Goal: Task Accomplishment & Management: Manage account settings

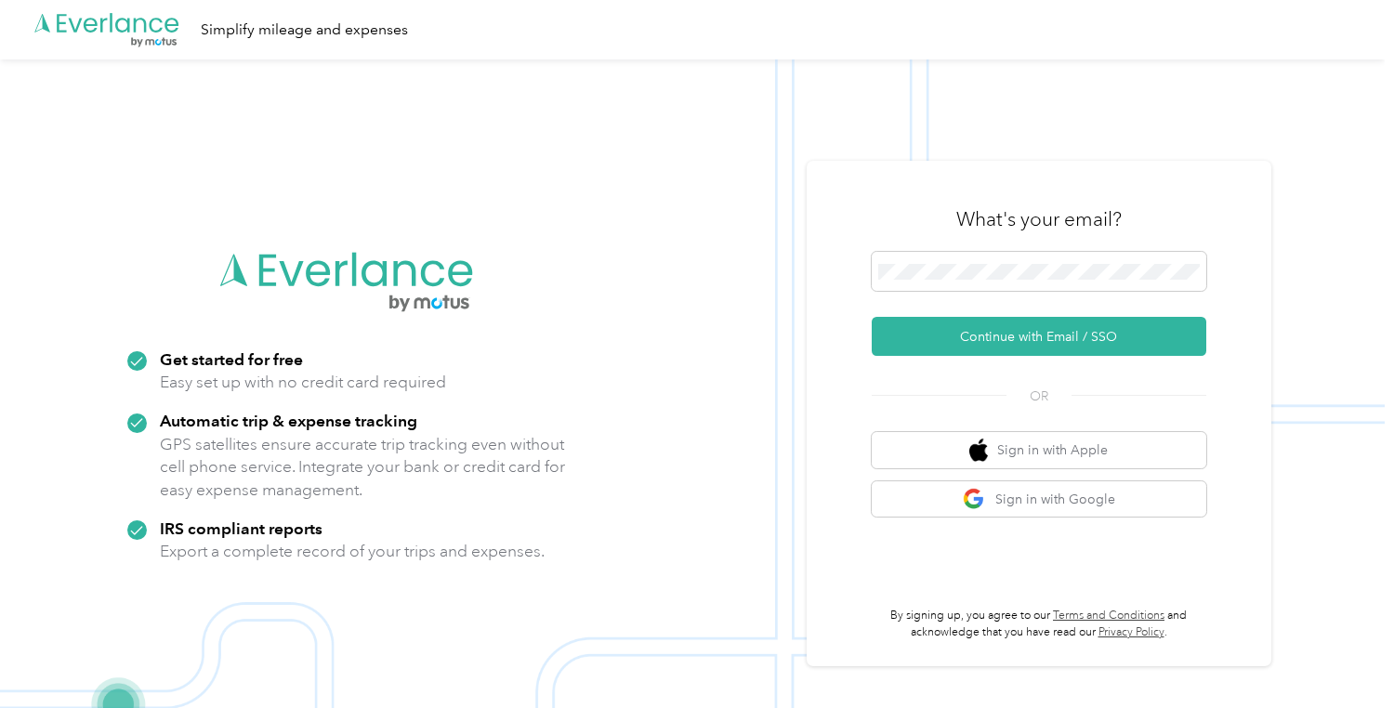
click at [1003, 347] on button "Continue with Email / SSO" at bounding box center [1039, 336] width 335 height 39
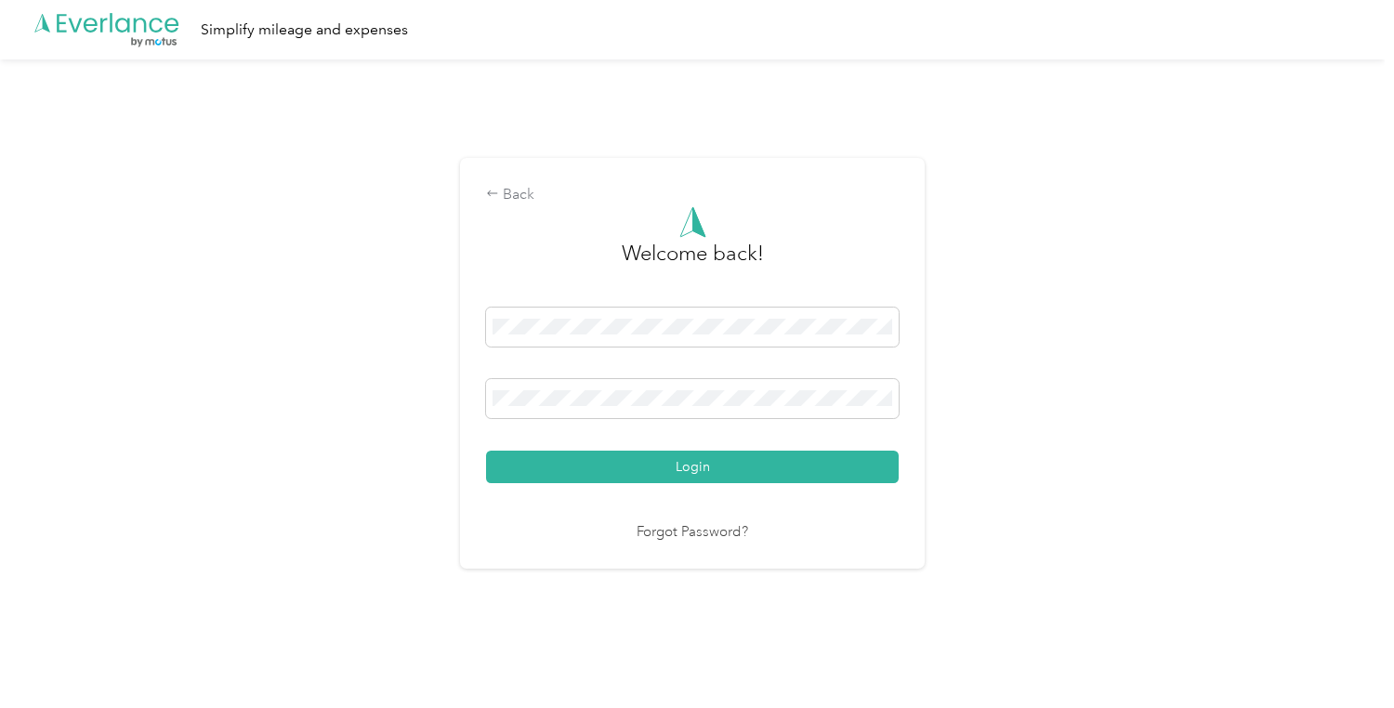
click at [687, 476] on button "Login" at bounding box center [692, 467] width 413 height 33
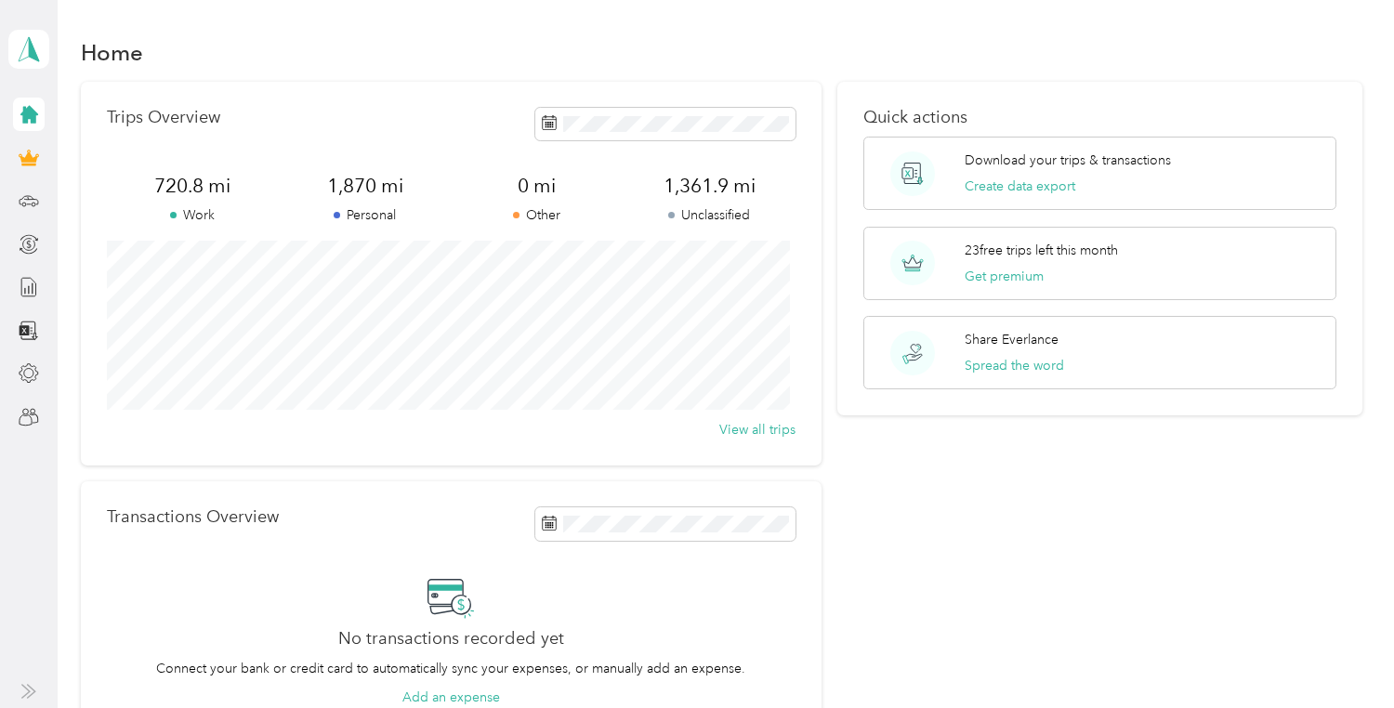
click at [26, 118] on icon at bounding box center [29, 115] width 18 height 18
click at [37, 217] on div at bounding box center [29, 200] width 32 height 33
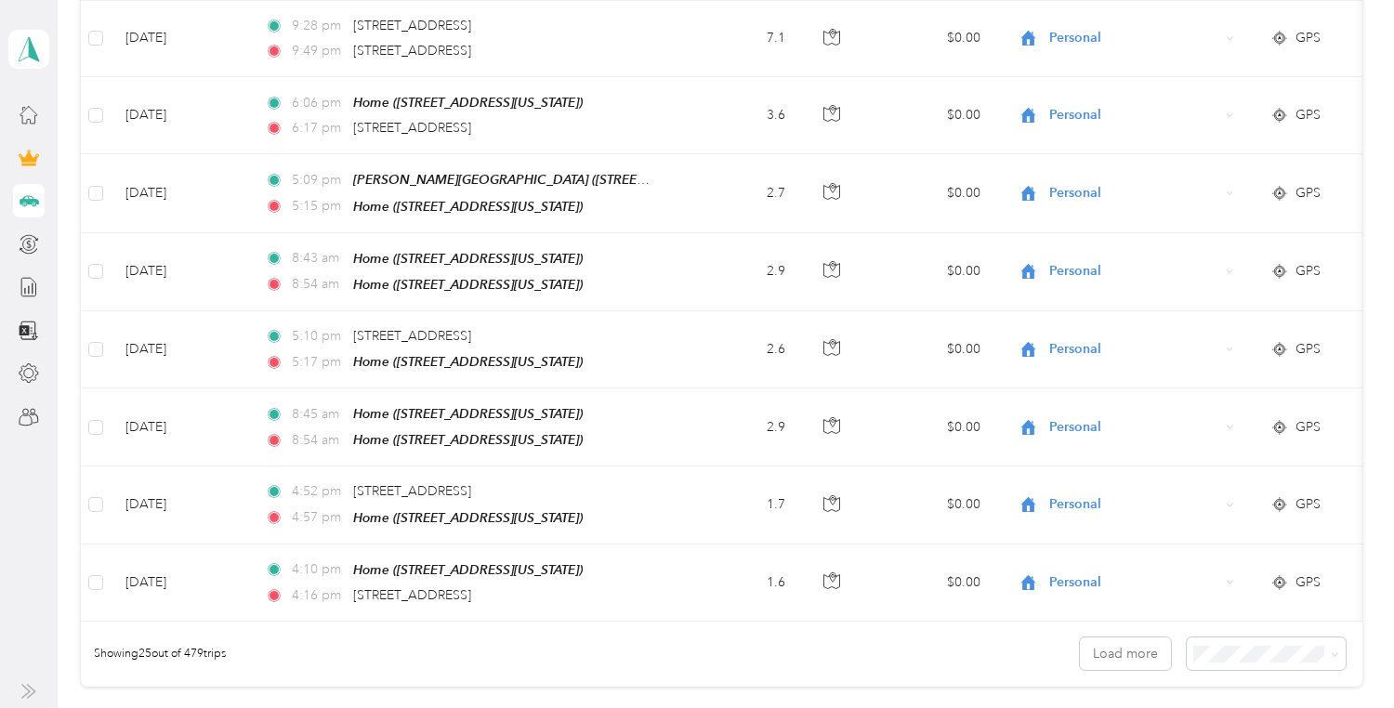
scroll to position [1910, 0]
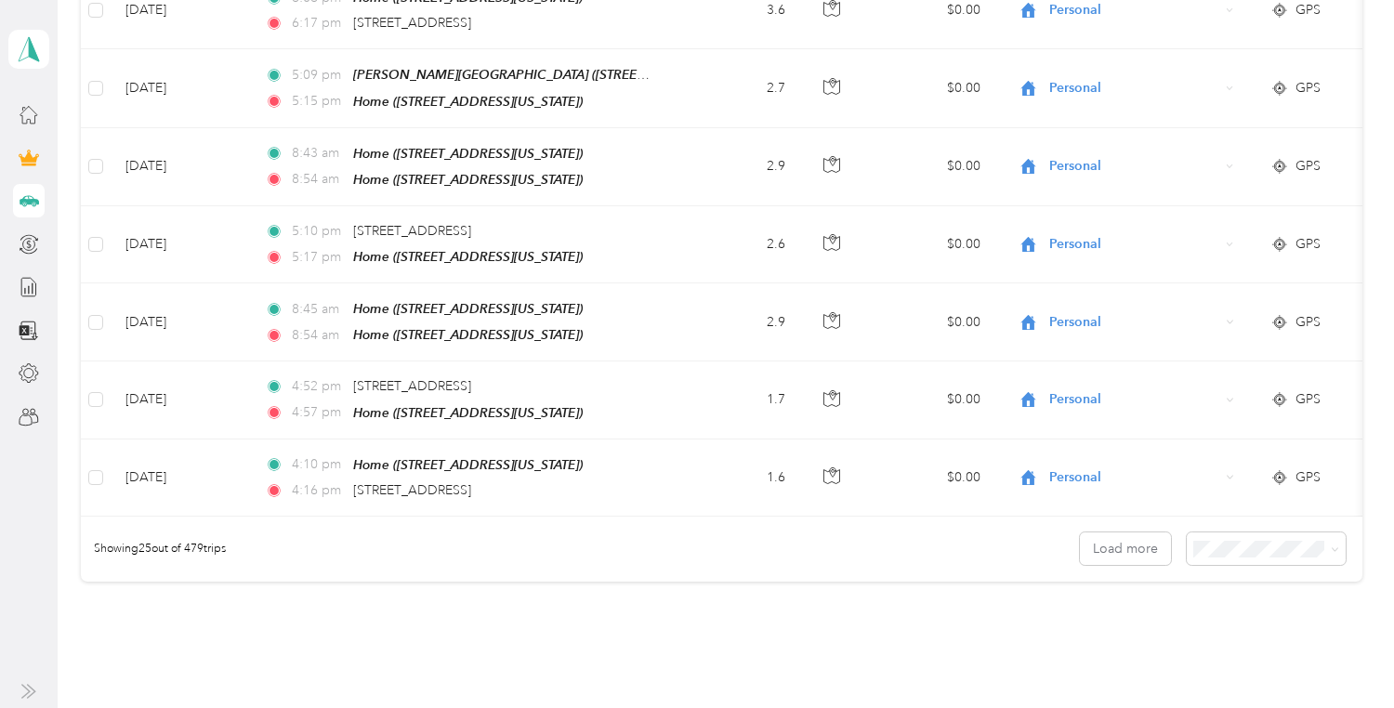
click at [1331, 541] on span at bounding box center [1335, 549] width 8 height 16
click at [1328, 549] on div "Showing 25 out of 479 trips Load more" at bounding box center [722, 549] width 1282 height 65
click at [1331, 546] on icon at bounding box center [1335, 550] width 8 height 8
click at [1246, 629] on div "100 per load" at bounding box center [1258, 628] width 133 height 20
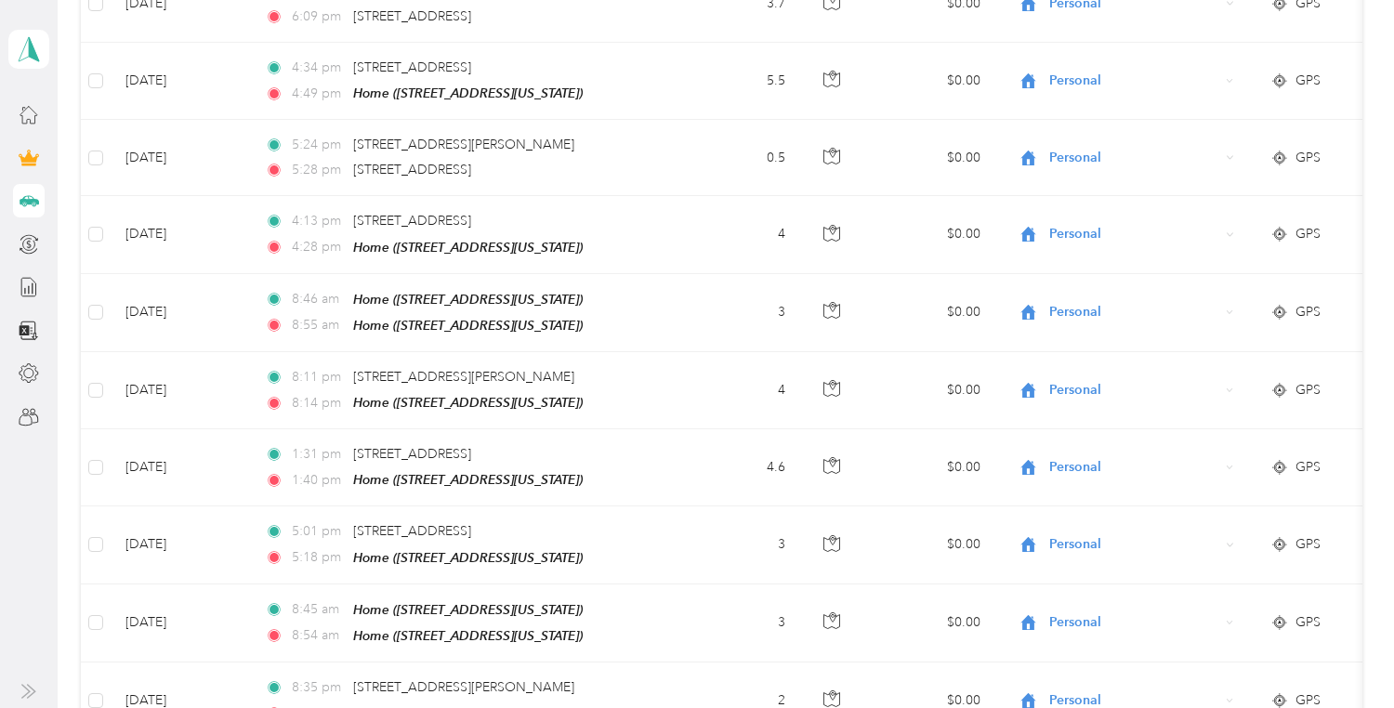
scroll to position [3640, 0]
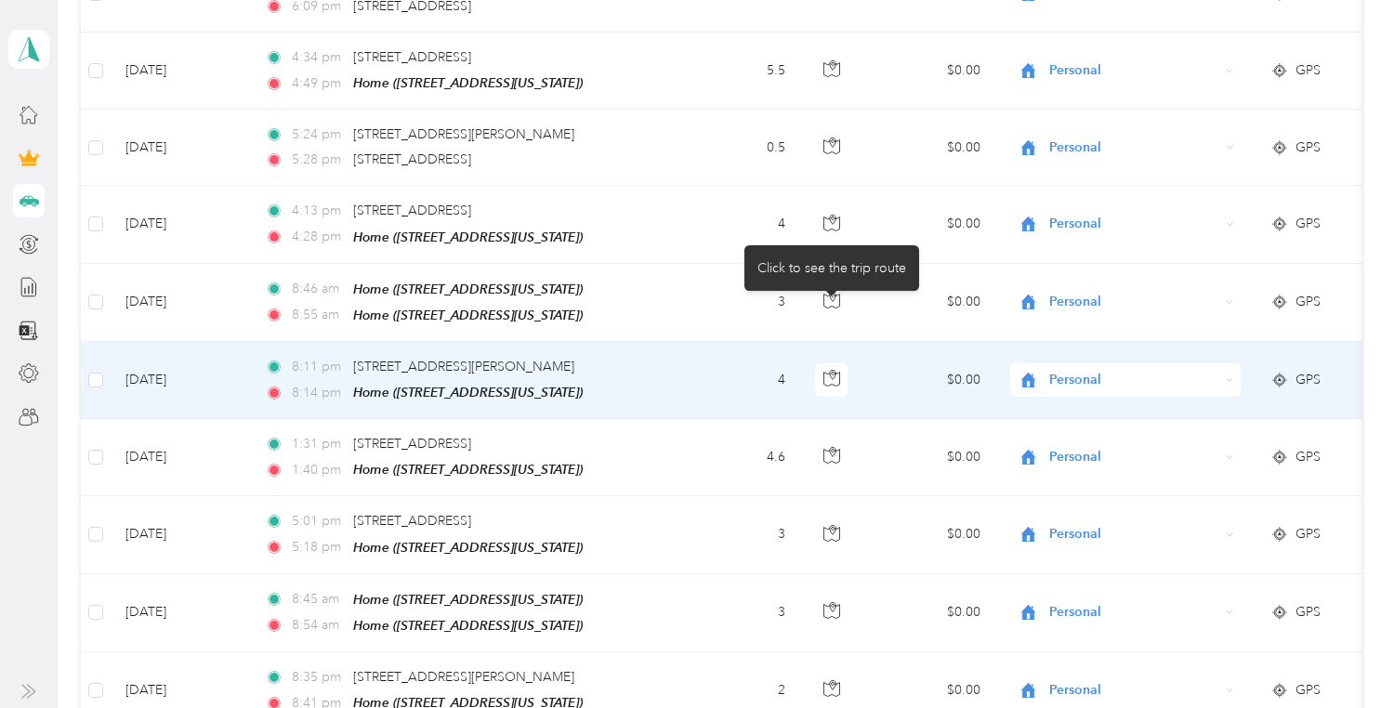
click at [832, 371] on icon "button" at bounding box center [832, 375] width 6 height 9
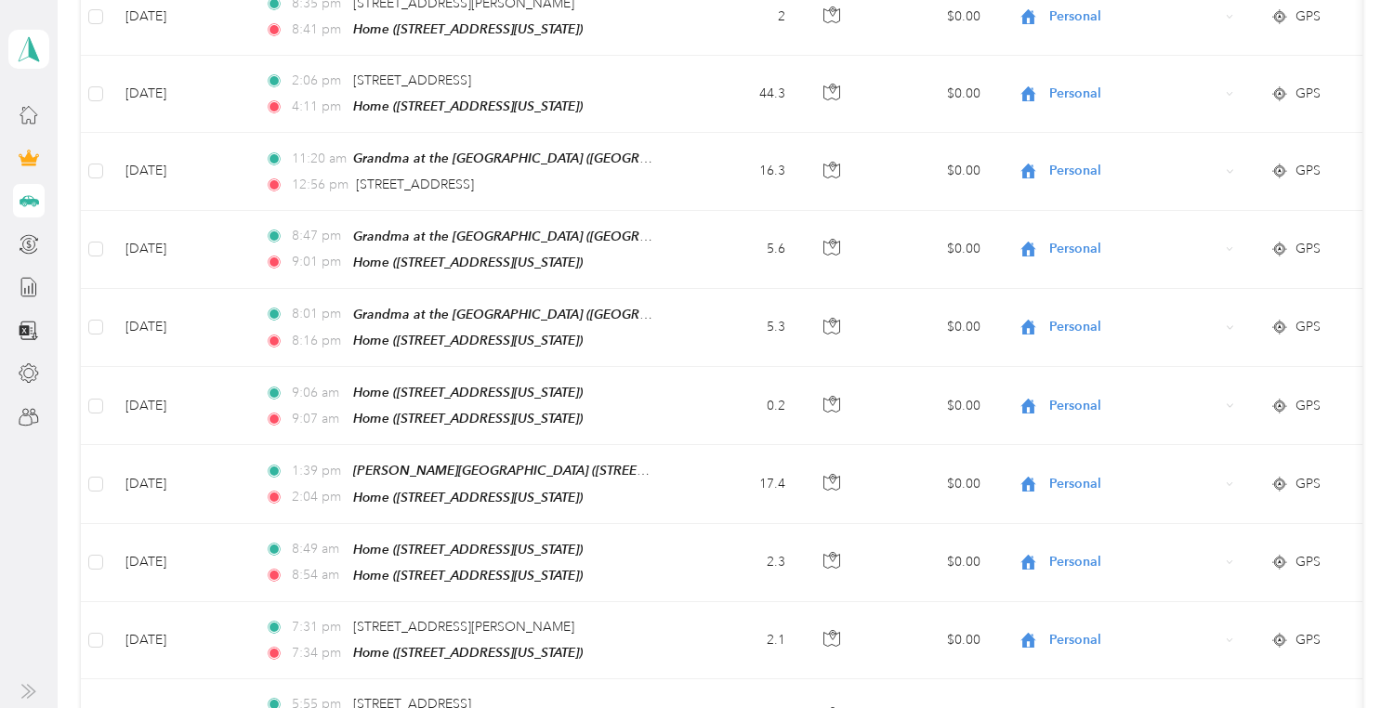
scroll to position [4342, 0]
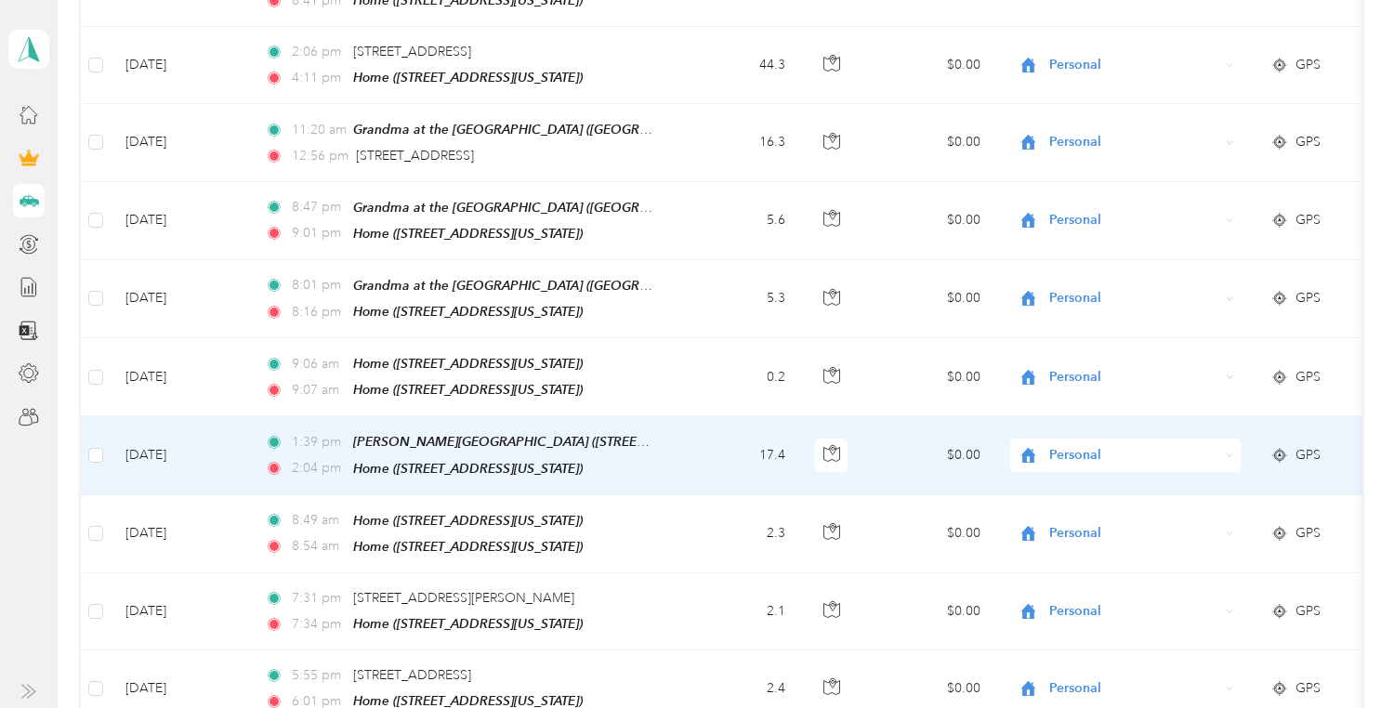
click at [1231, 452] on icon at bounding box center [1230, 456] width 8 height 8
click at [1159, 407] on span "Work" at bounding box center [1142, 410] width 172 height 20
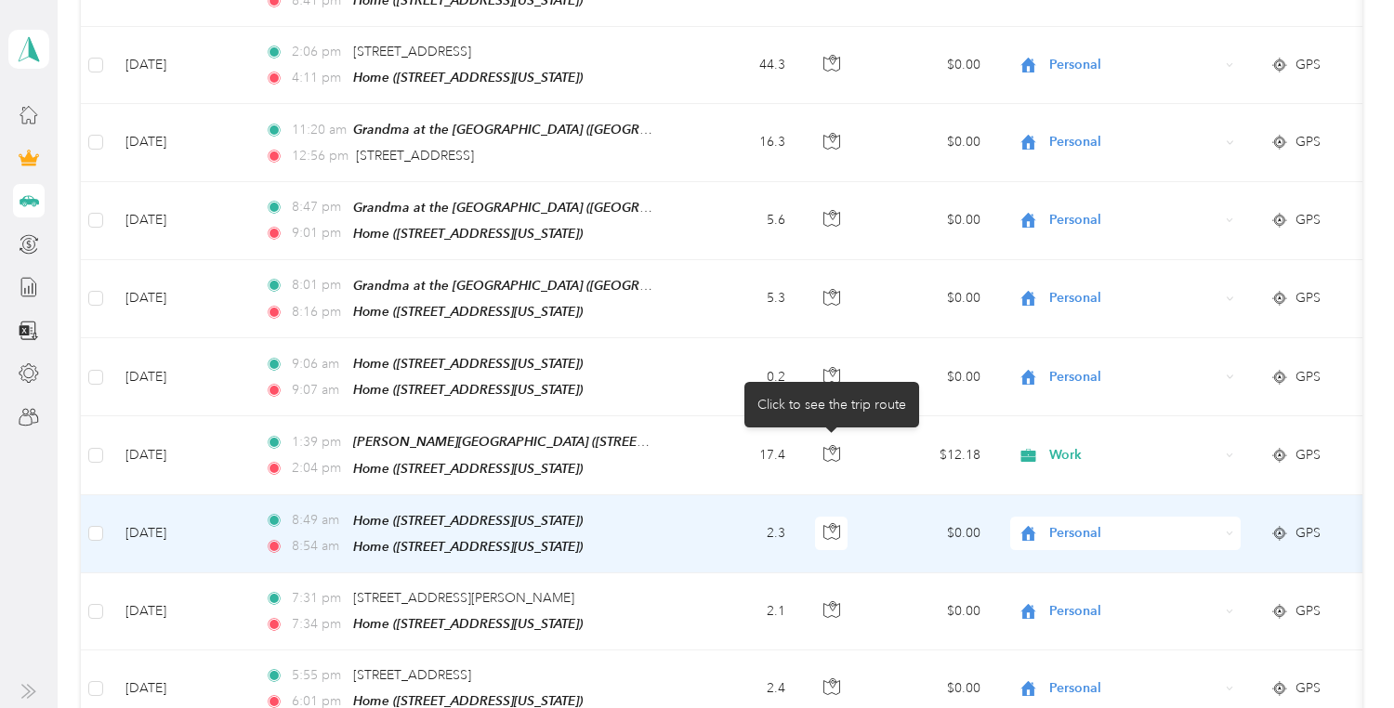
click at [827, 523] on icon "button" at bounding box center [832, 531] width 17 height 17
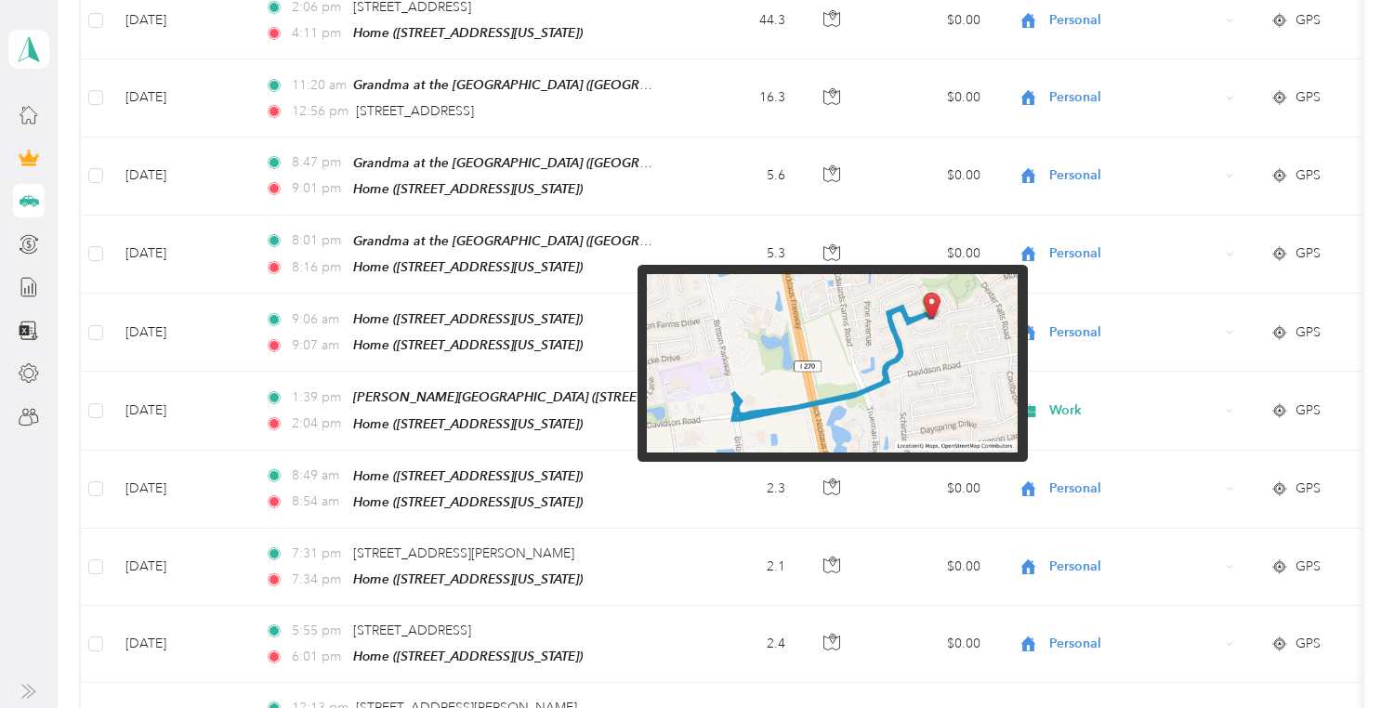
scroll to position [4284, 0]
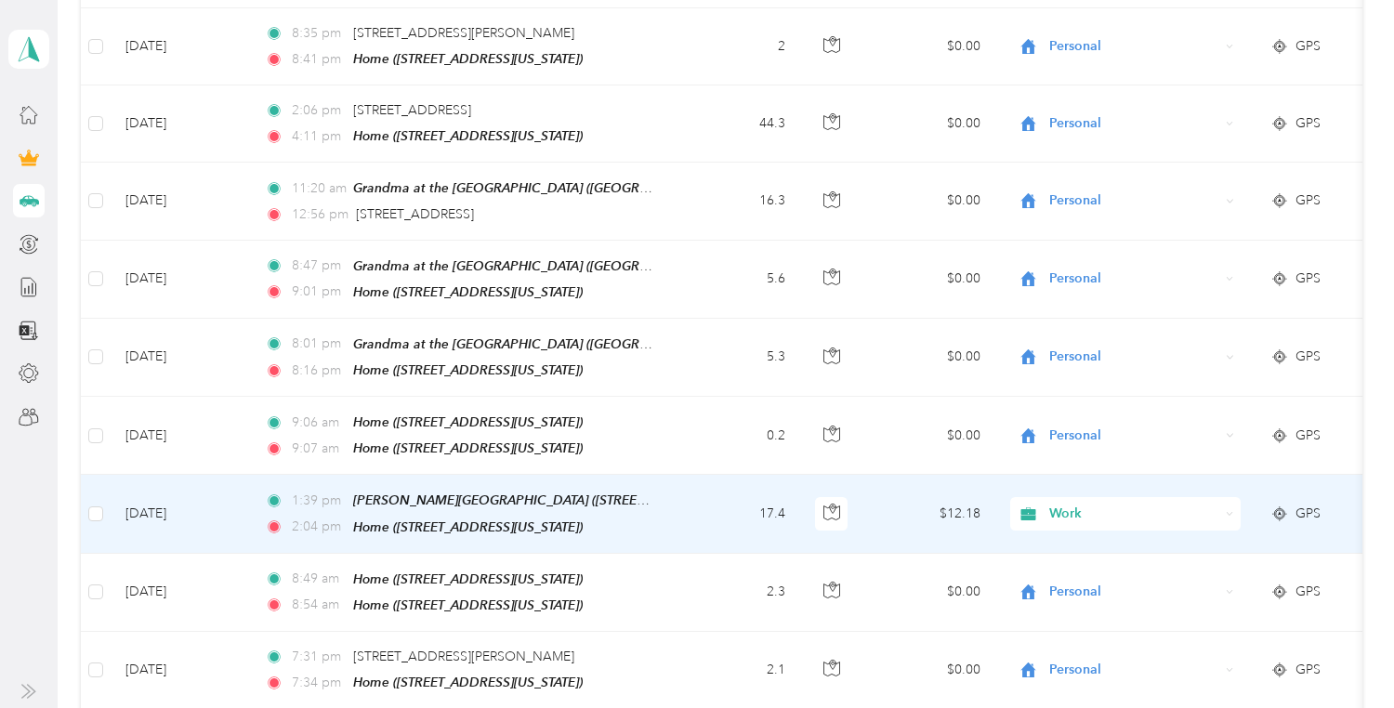
click at [694, 475] on td "17.4" at bounding box center [739, 514] width 123 height 78
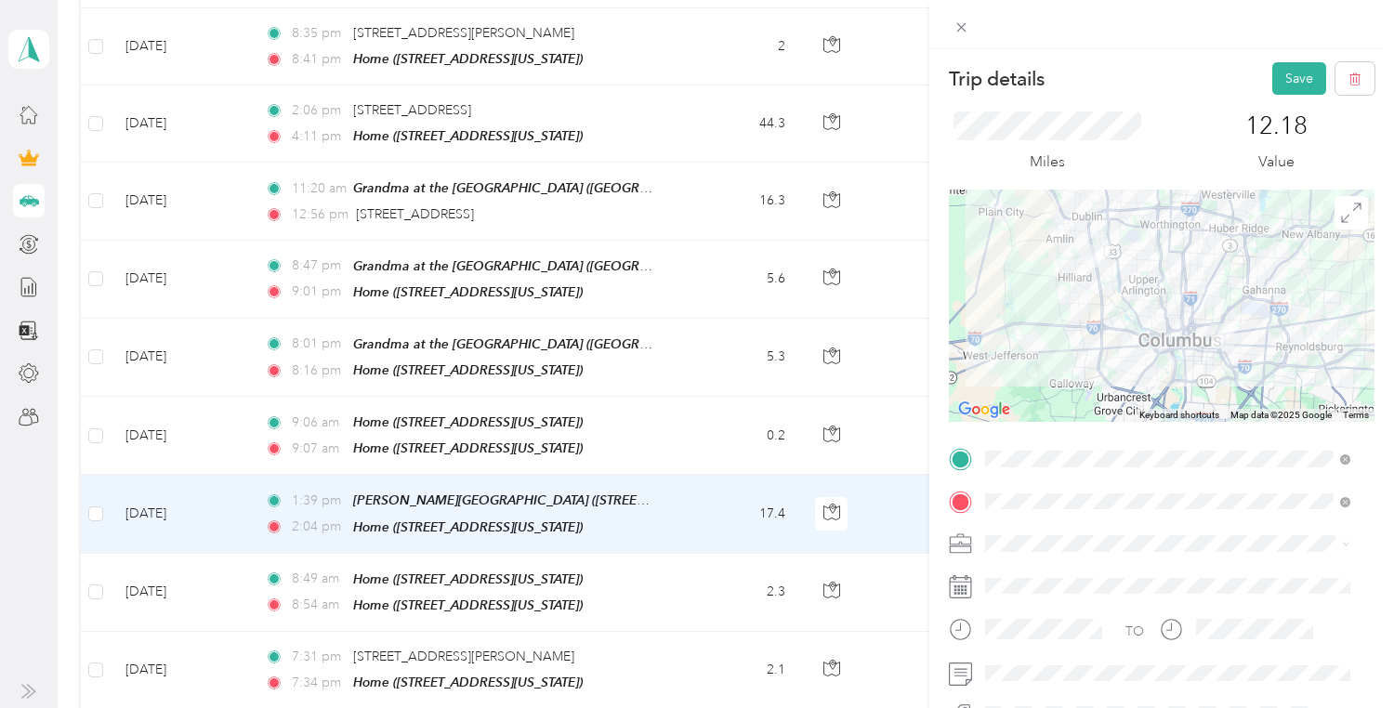
click at [1273, 78] on button "Save" at bounding box center [1300, 78] width 54 height 33
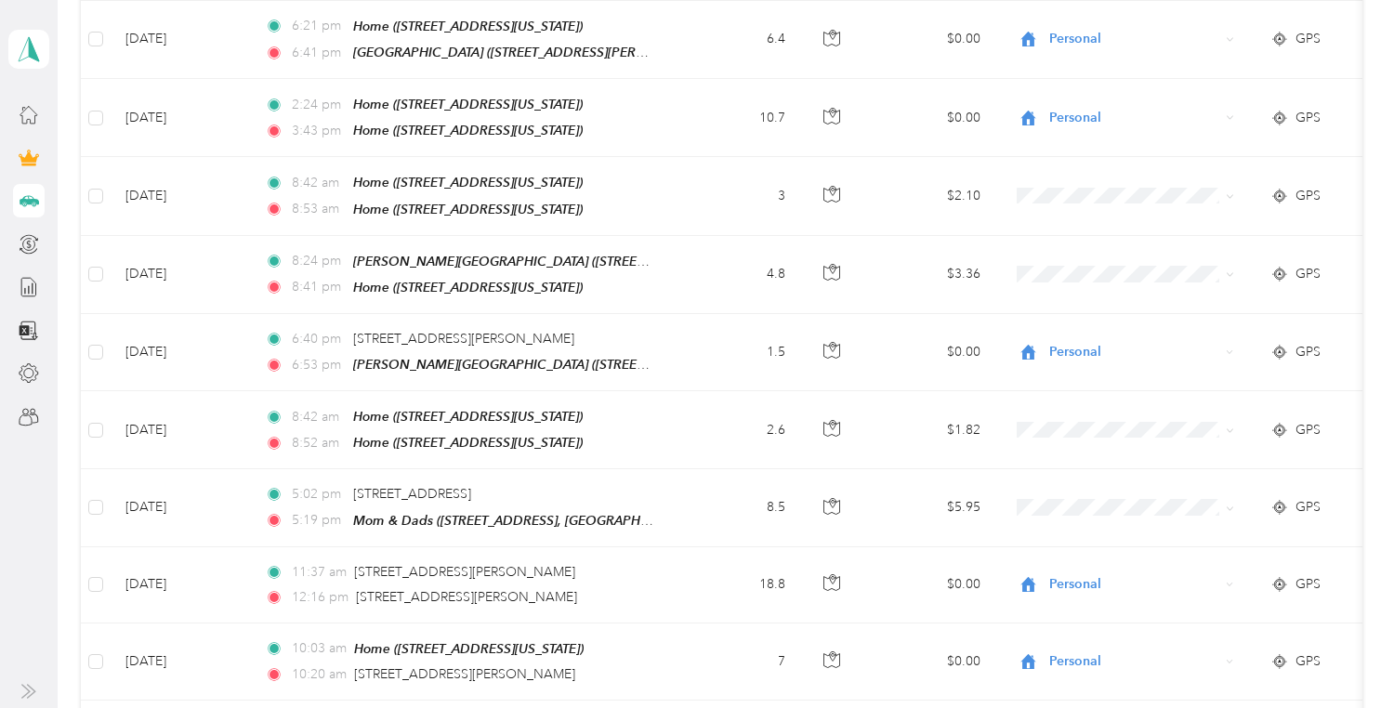
scroll to position [5546, 0]
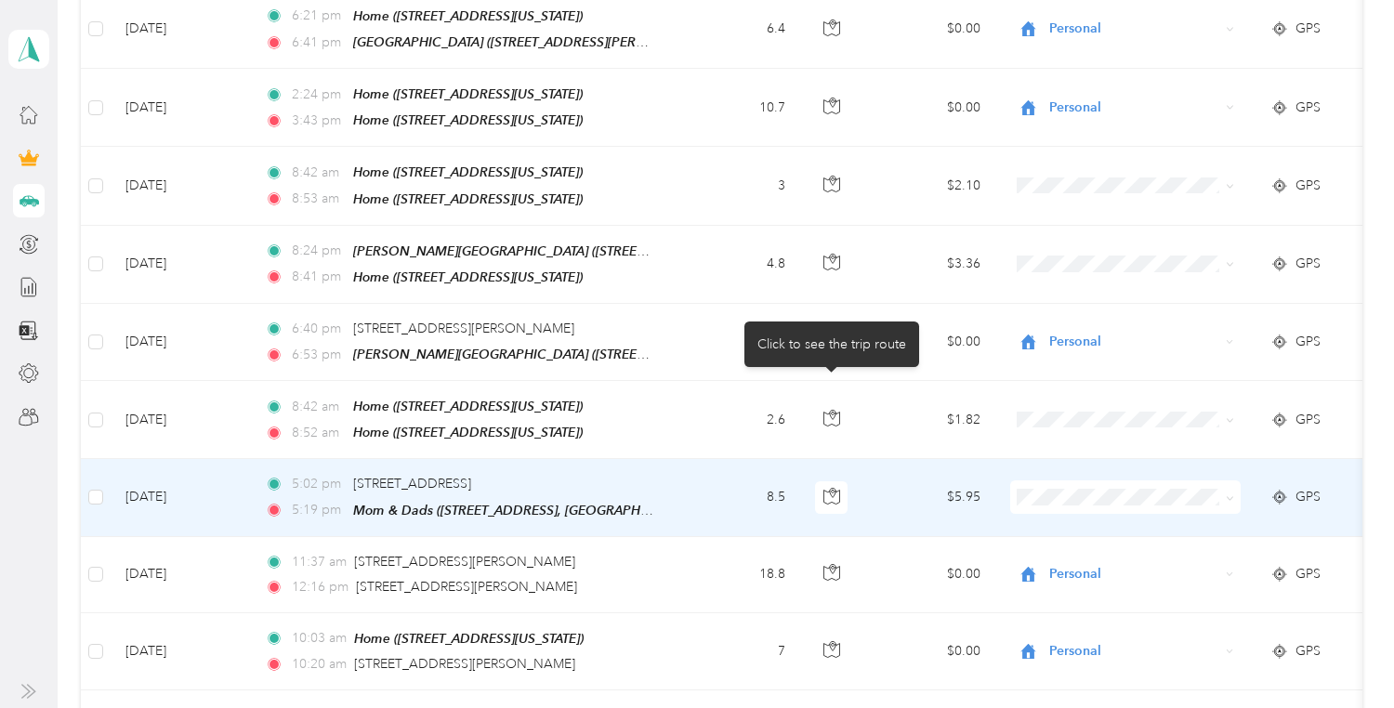
click at [830, 482] on button "button" at bounding box center [831, 498] width 33 height 33
click at [1234, 495] on icon at bounding box center [1230, 499] width 8 height 8
click at [1120, 456] on span "Personal" at bounding box center [1142, 459] width 172 height 20
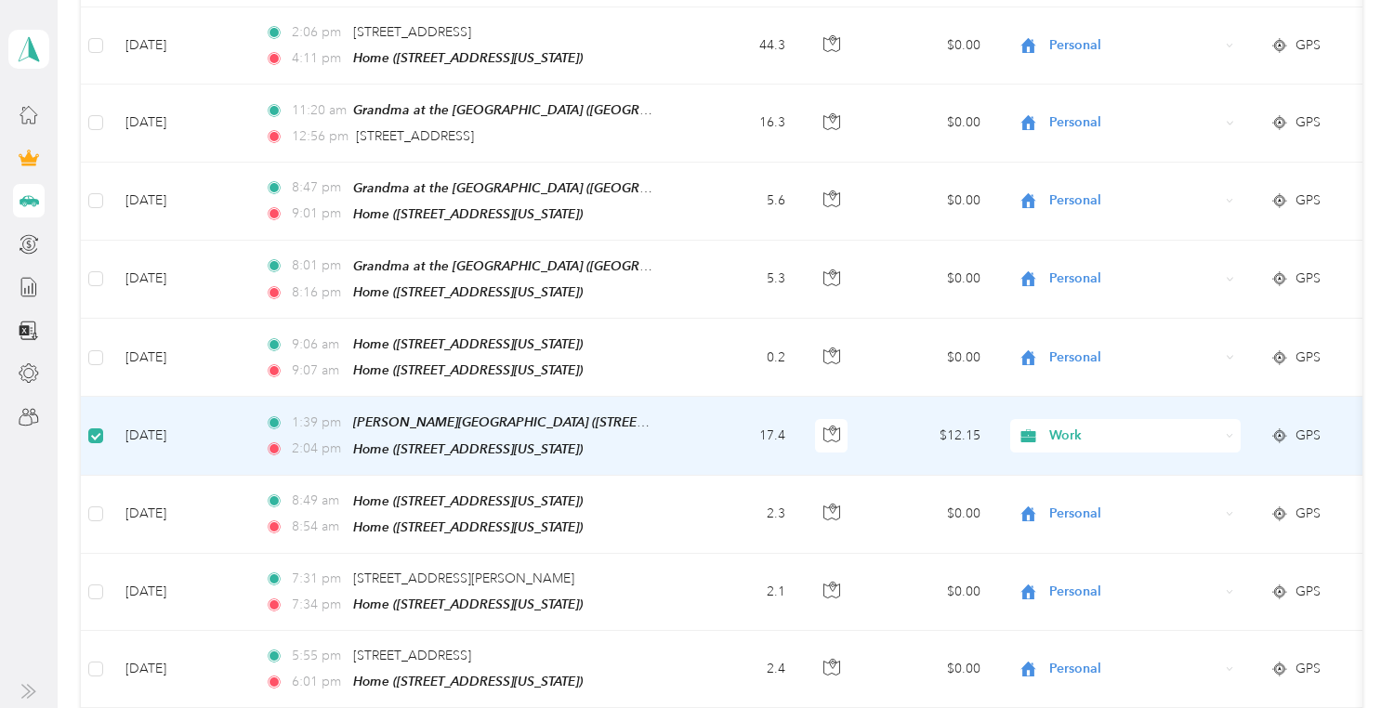
scroll to position [4351, 0]
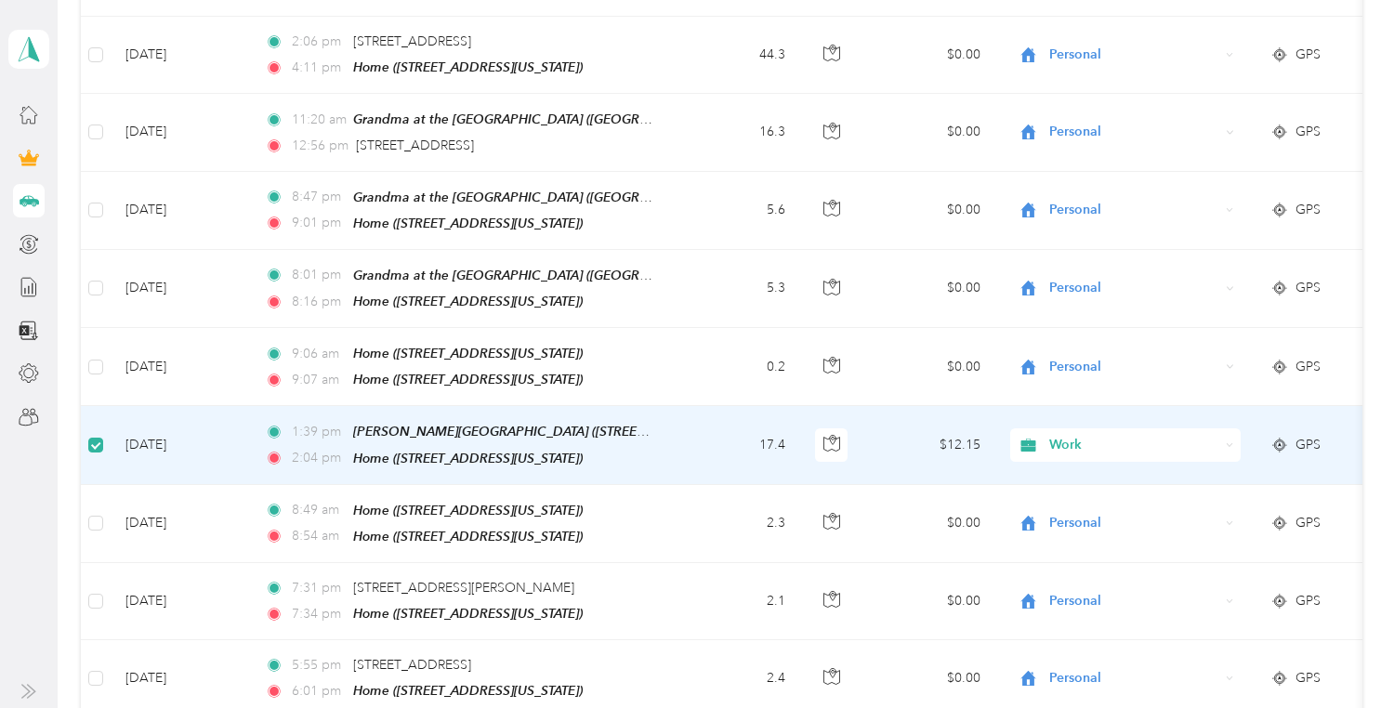
drag, startPoint x: 167, startPoint y: 378, endPoint x: 131, endPoint y: 383, distance: 36.6
click at [131, 406] on td "[DATE]" at bounding box center [180, 445] width 139 height 78
click at [195, 406] on td "[DATE]" at bounding box center [180, 445] width 139 height 78
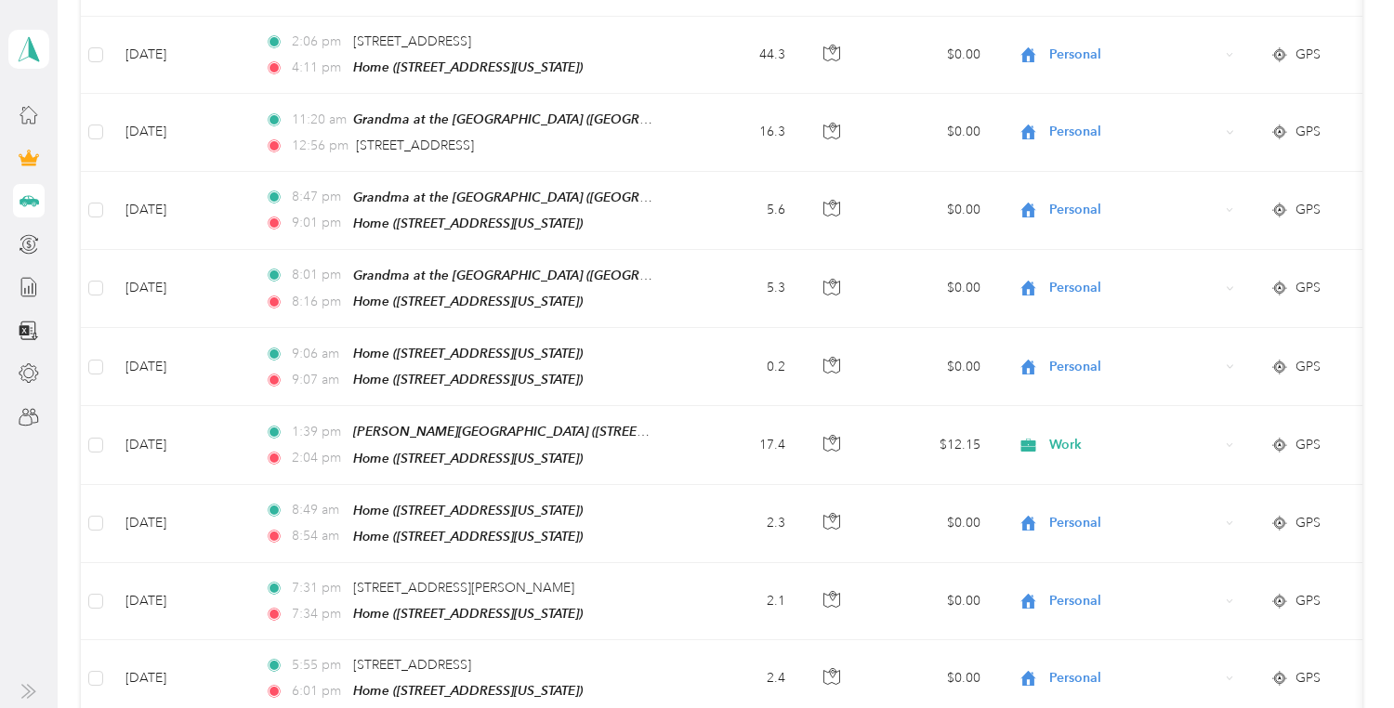
scroll to position [0, 0]
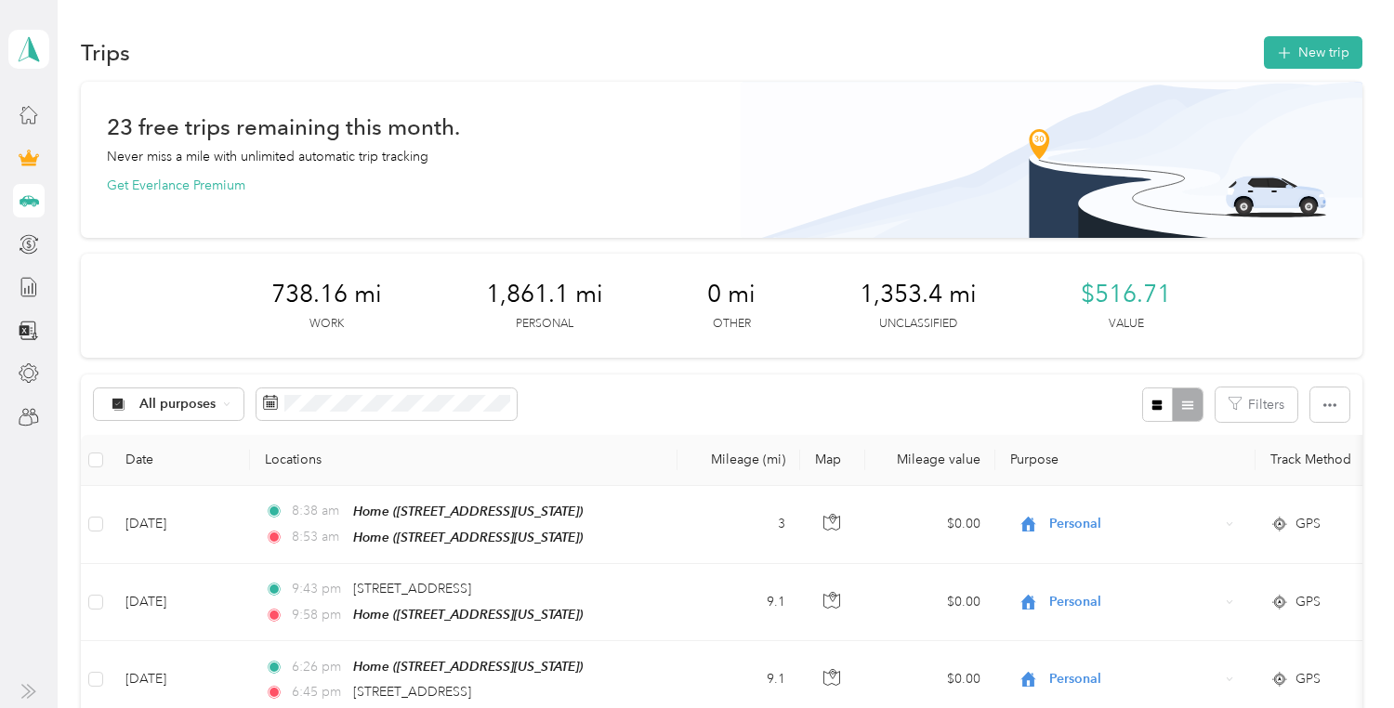
click at [1287, 59] on button "New trip" at bounding box center [1313, 52] width 99 height 33
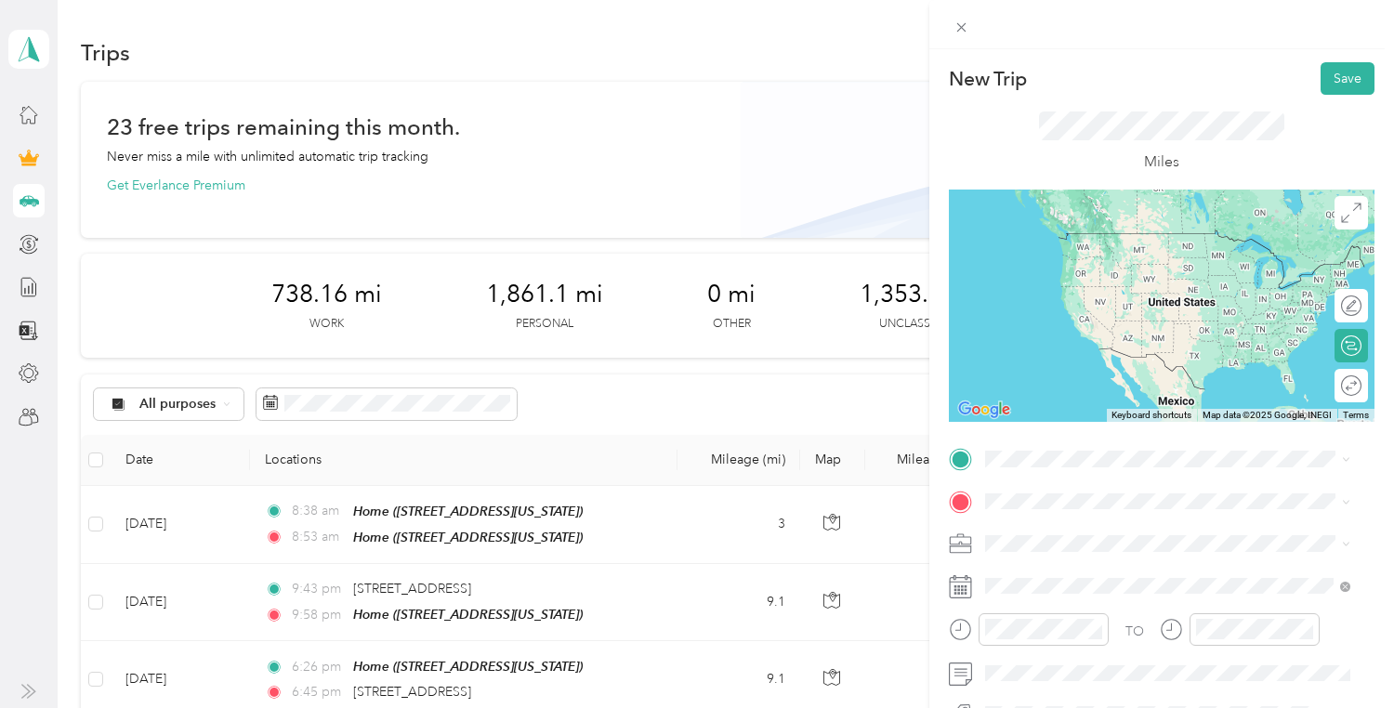
click at [1131, 252] on span "[STREET_ADDRESS][US_STATE]" at bounding box center [1113, 253] width 186 height 16
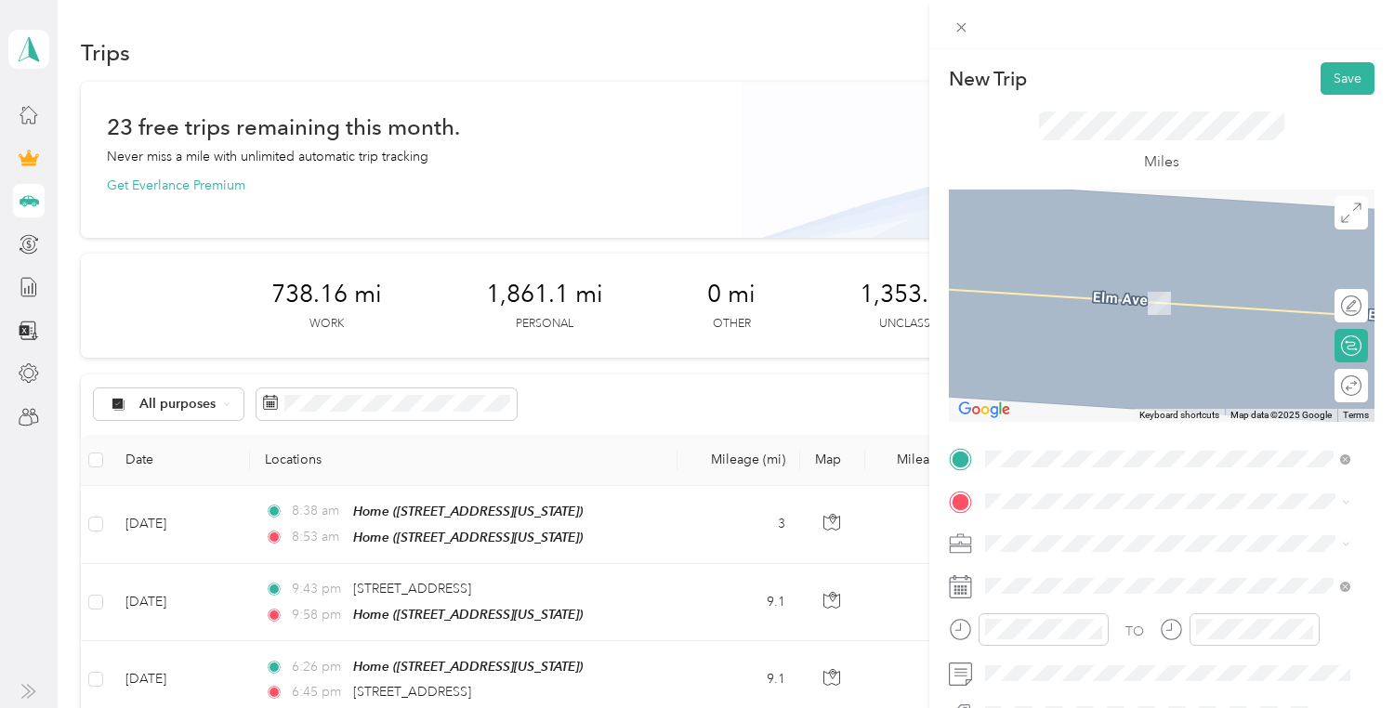
click at [1107, 515] on span at bounding box center [1177, 502] width 396 height 30
click at [1073, 288] on div "Home [STREET_ADDRESS][US_STATE]" at bounding box center [1113, 292] width 186 height 39
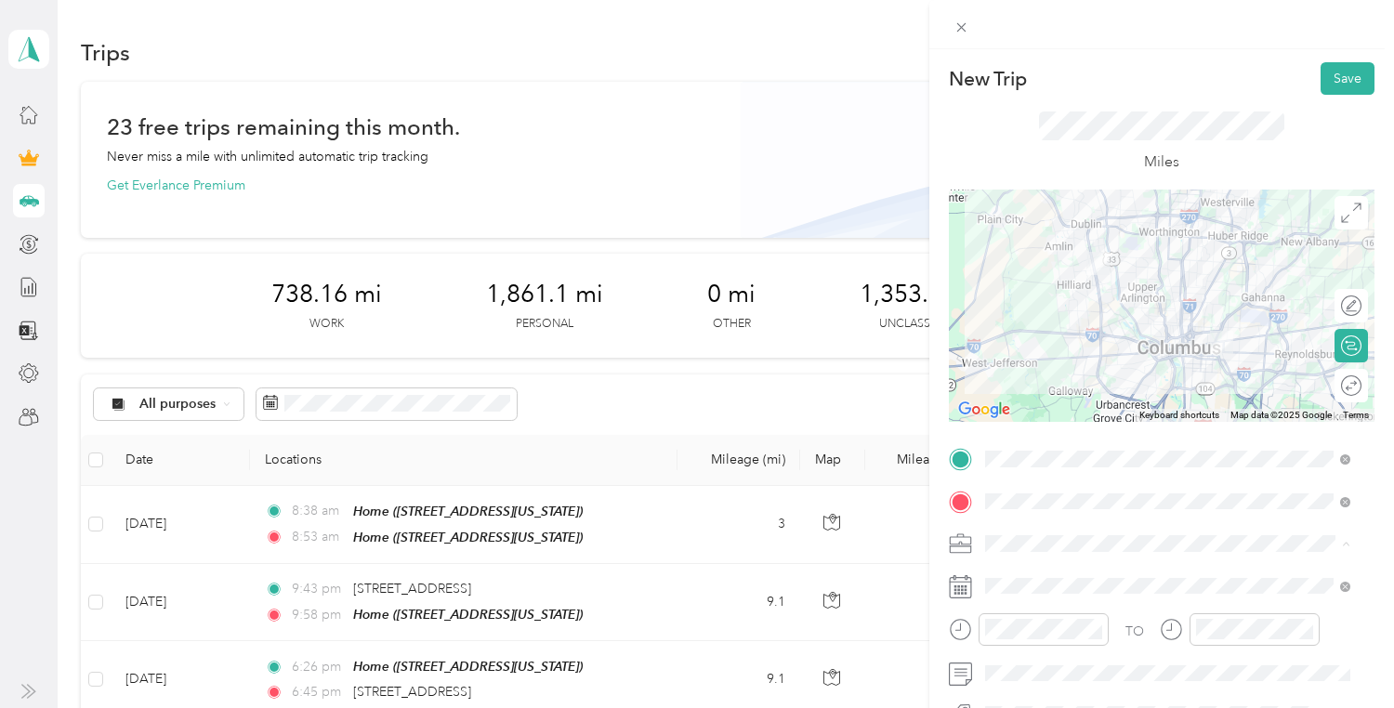
click at [1018, 313] on span "Work" at bounding box center [1008, 316] width 32 height 16
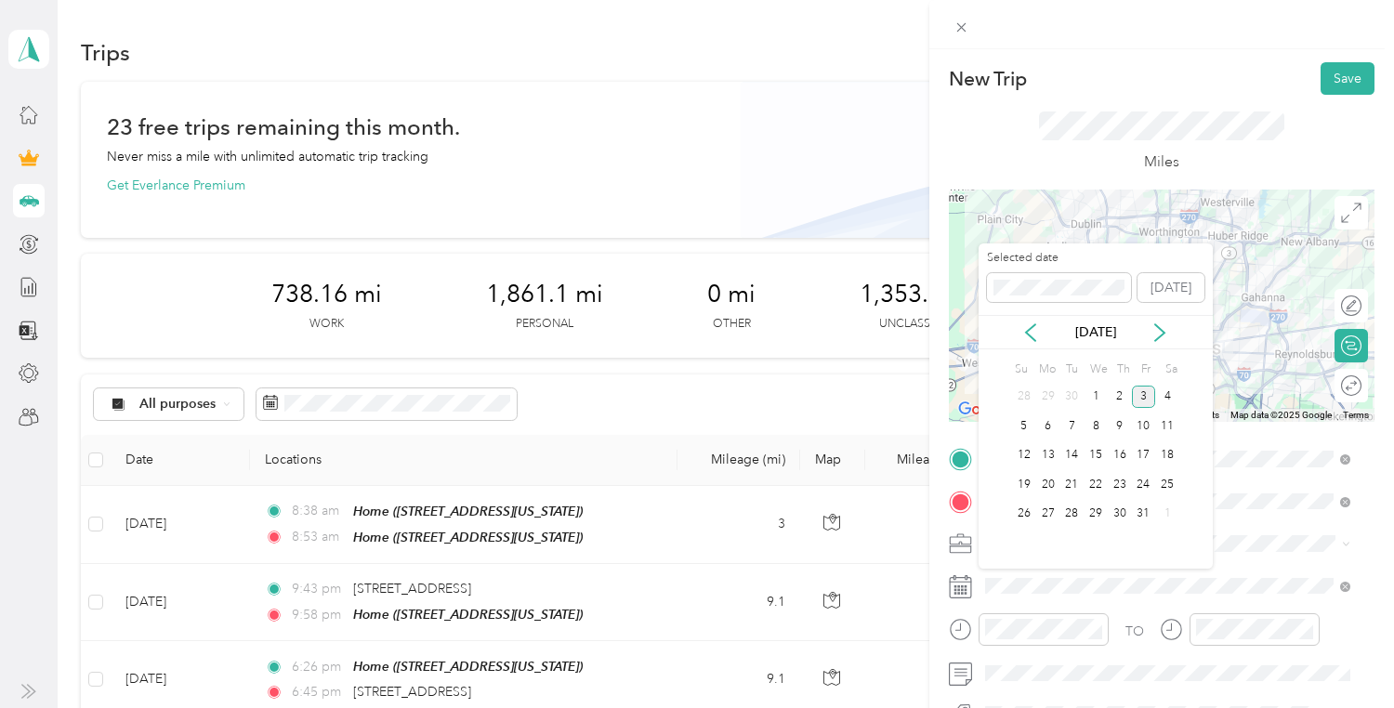
click at [1031, 338] on icon at bounding box center [1031, 333] width 19 height 19
click at [1111, 429] on div "11" at bounding box center [1120, 426] width 24 height 23
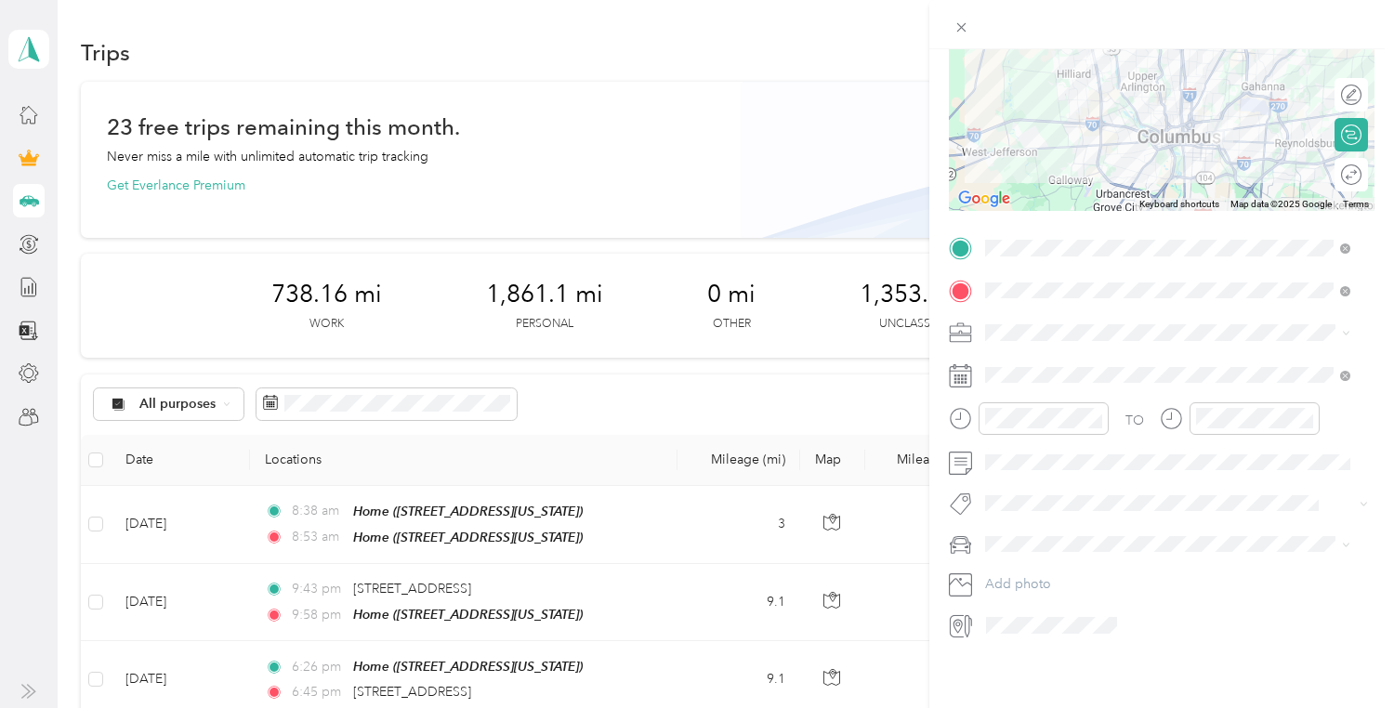
scroll to position [228, 0]
click at [1016, 588] on div "Van" at bounding box center [1168, 592] width 352 height 20
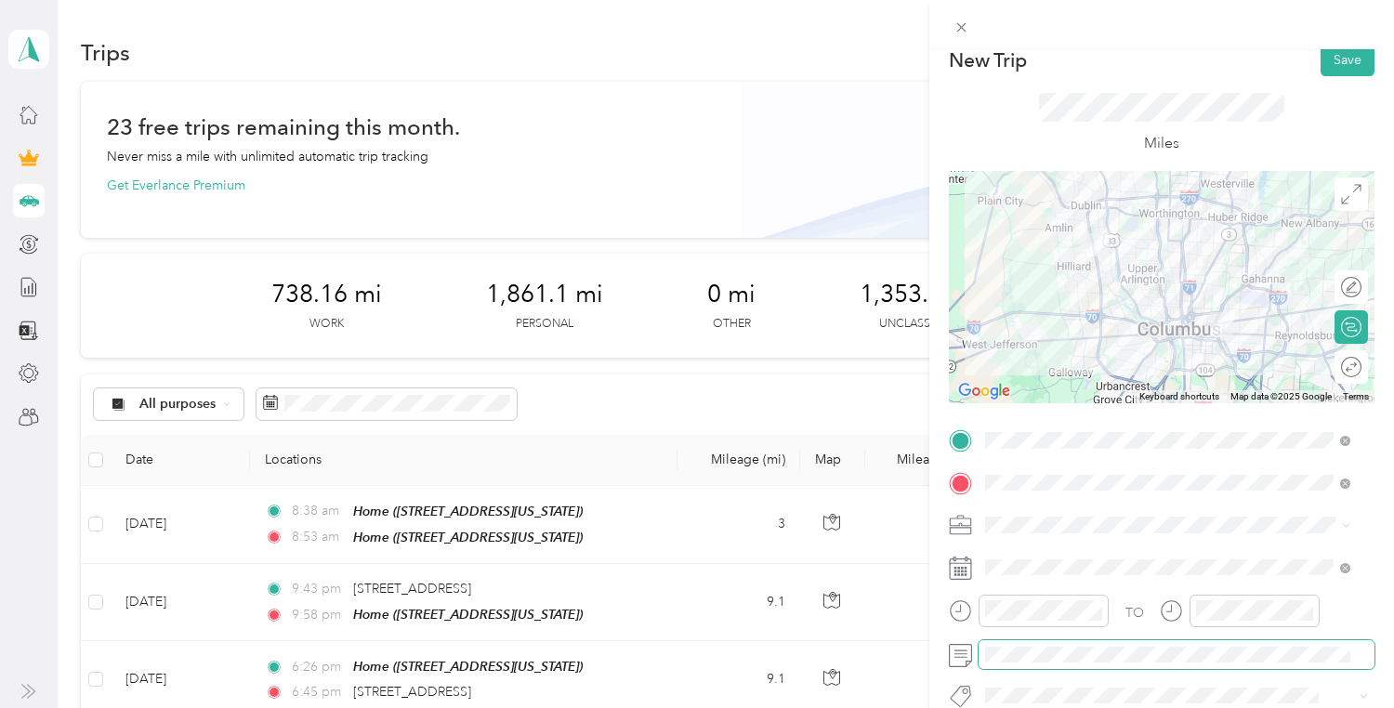
scroll to position [0, 0]
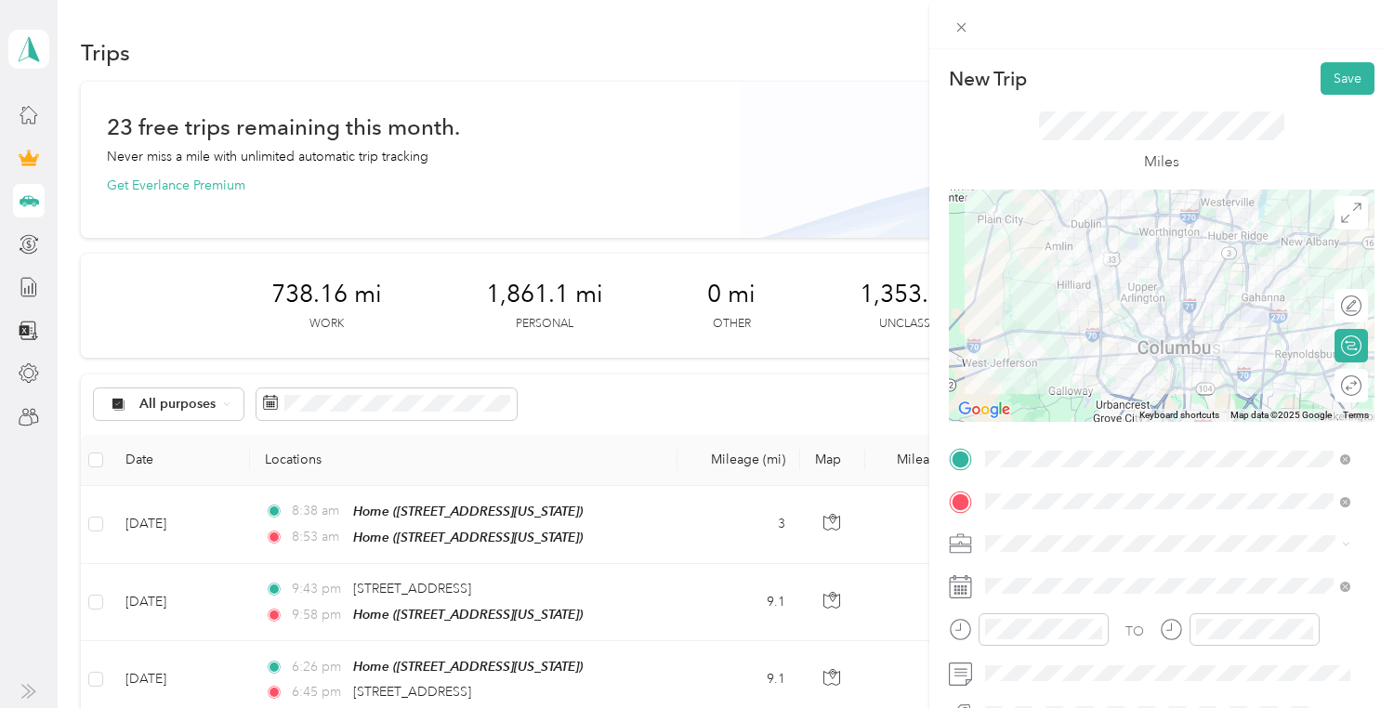
click at [1322, 76] on button "Save" at bounding box center [1348, 78] width 54 height 33
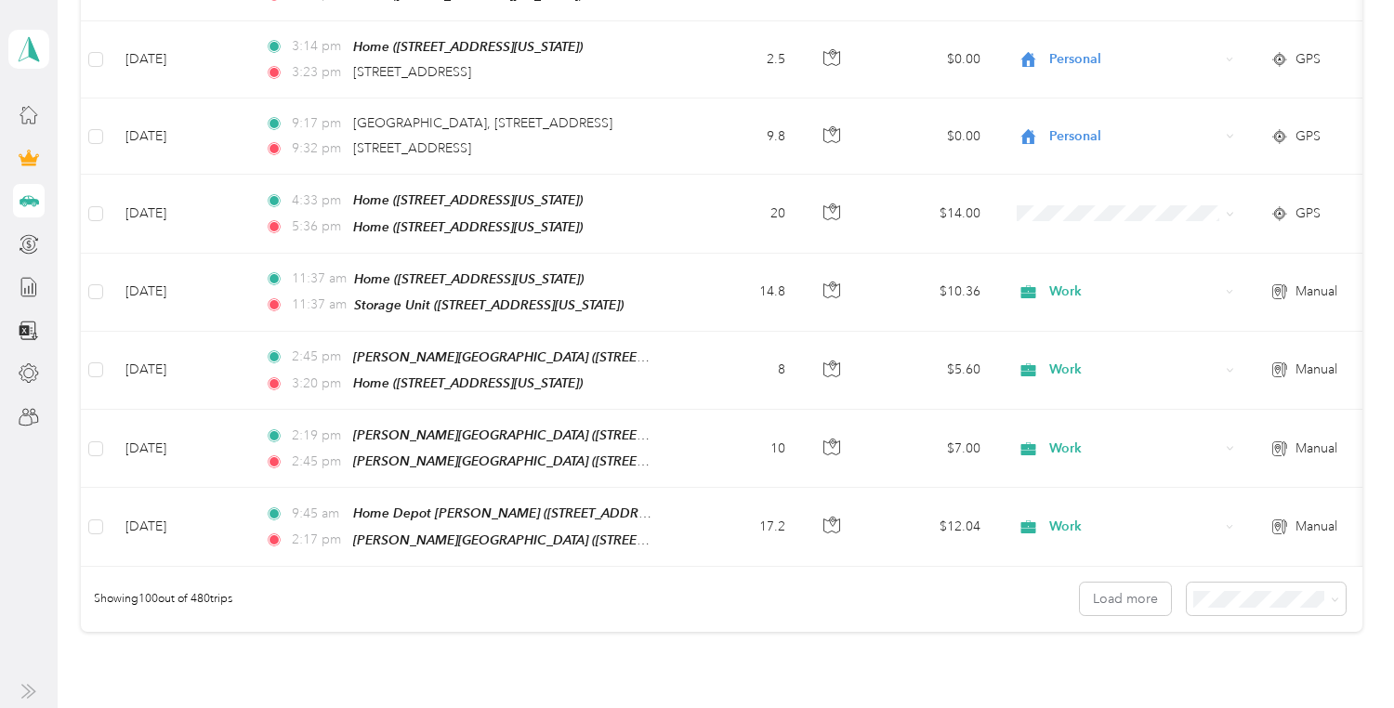
scroll to position [7739, 0]
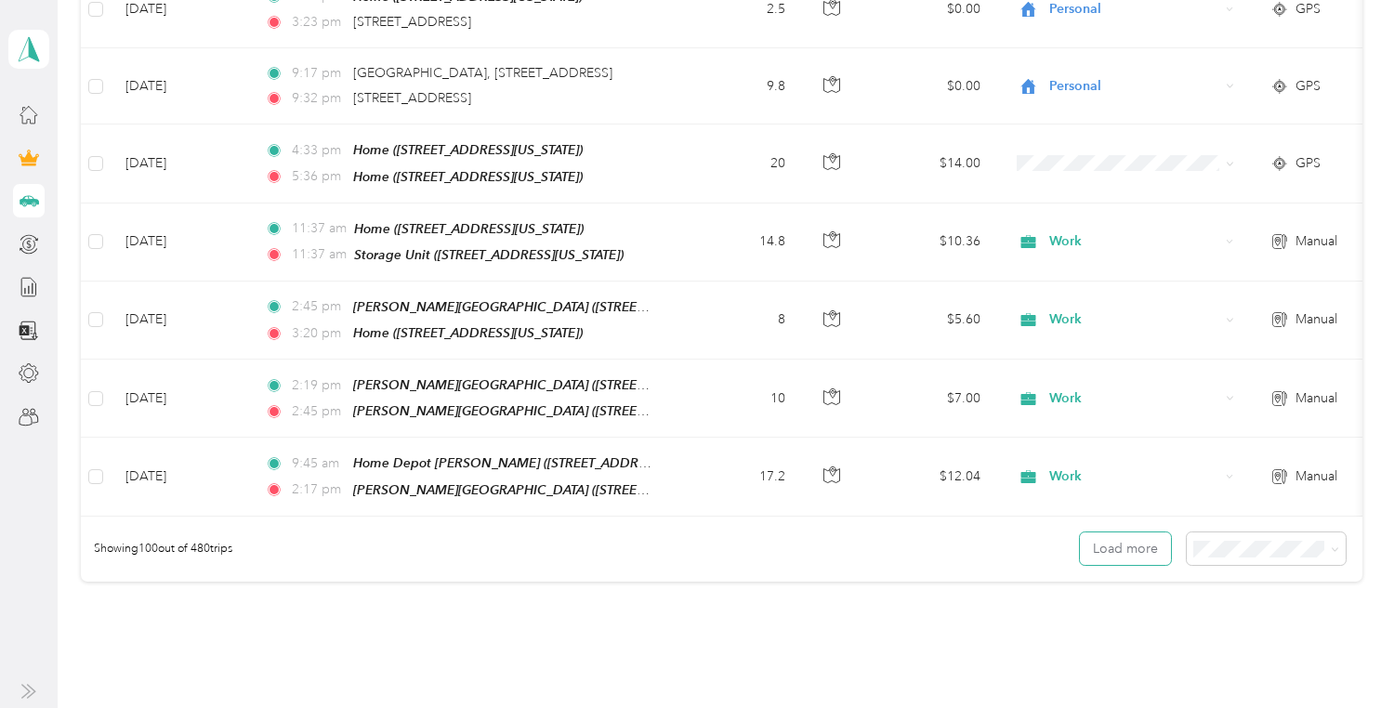
click at [1094, 533] on button "Load more" at bounding box center [1125, 549] width 91 height 33
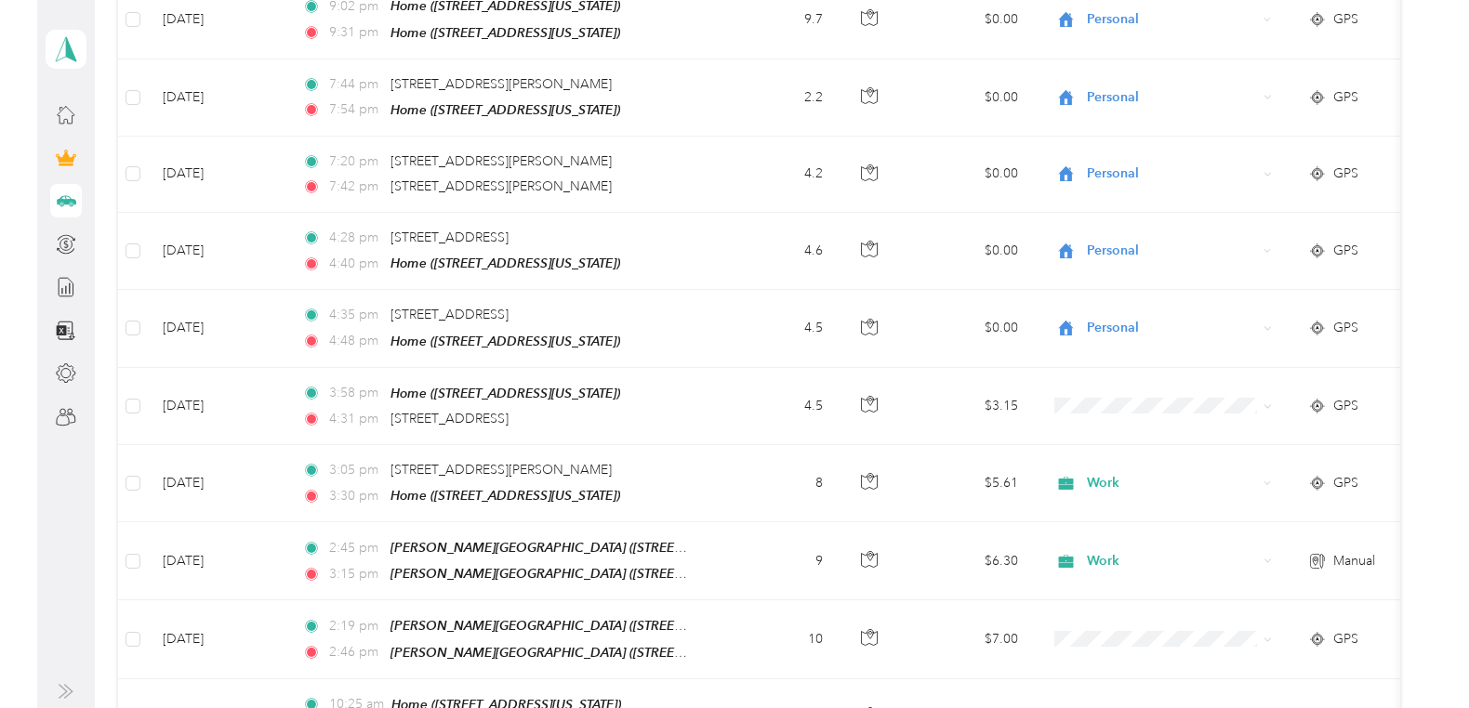
scroll to position [14088, 0]
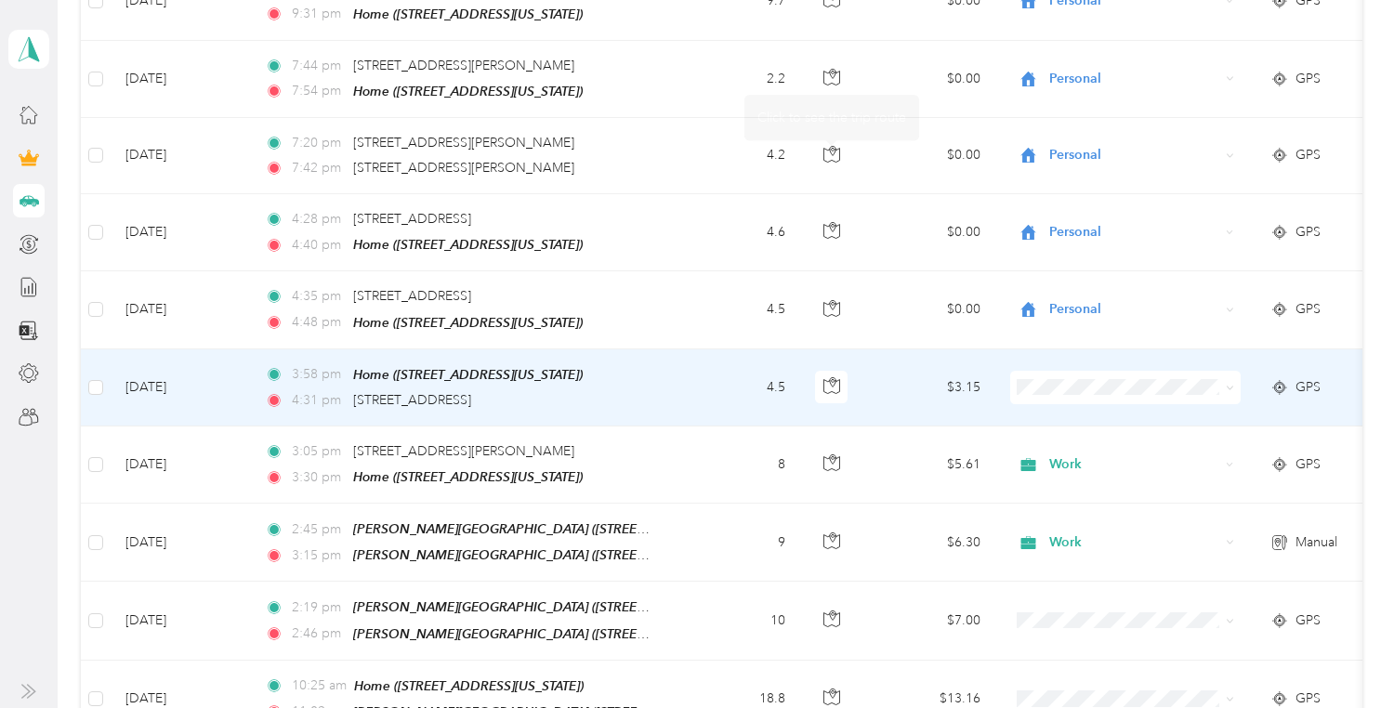
click at [825, 377] on icon "button" at bounding box center [832, 385] width 17 height 17
click at [831, 377] on icon "button" at bounding box center [832, 385] width 17 height 17
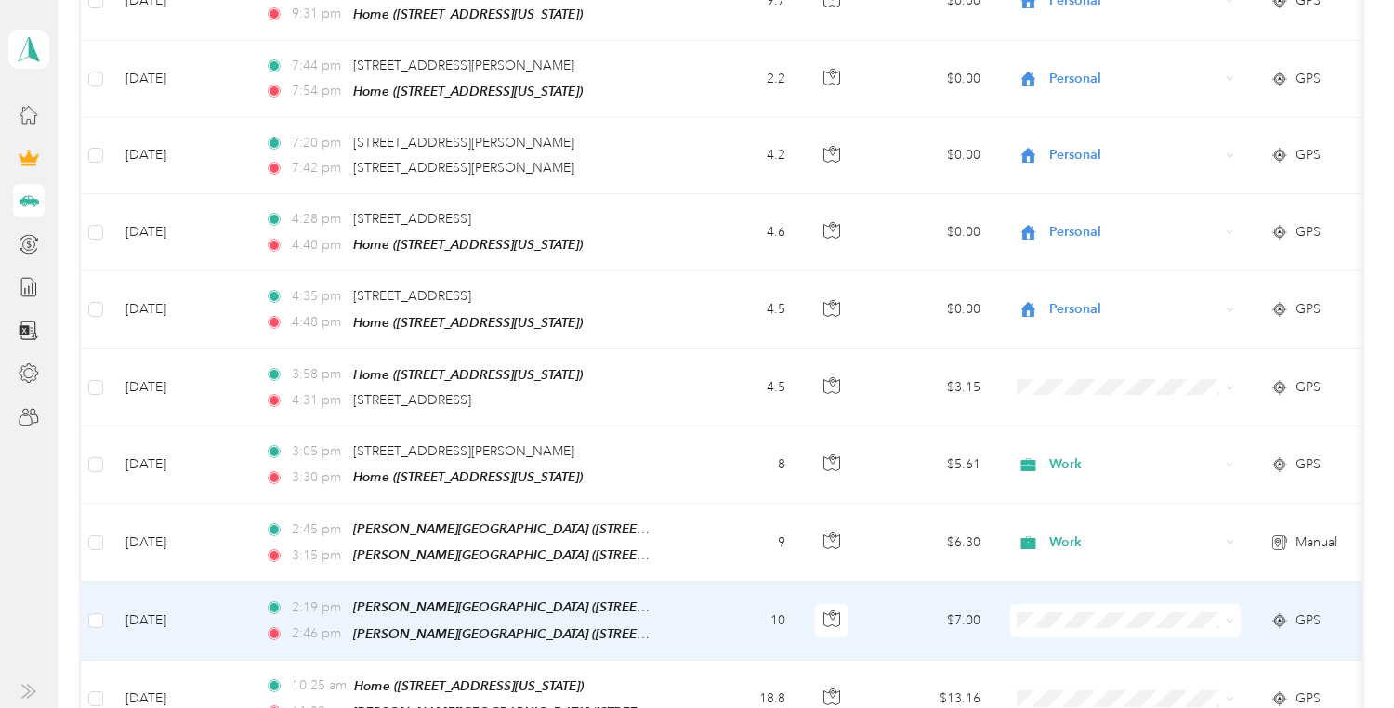
click at [1194, 604] on span at bounding box center [1126, 620] width 231 height 33
click at [1140, 431] on li "Work" at bounding box center [1126, 427] width 231 height 33
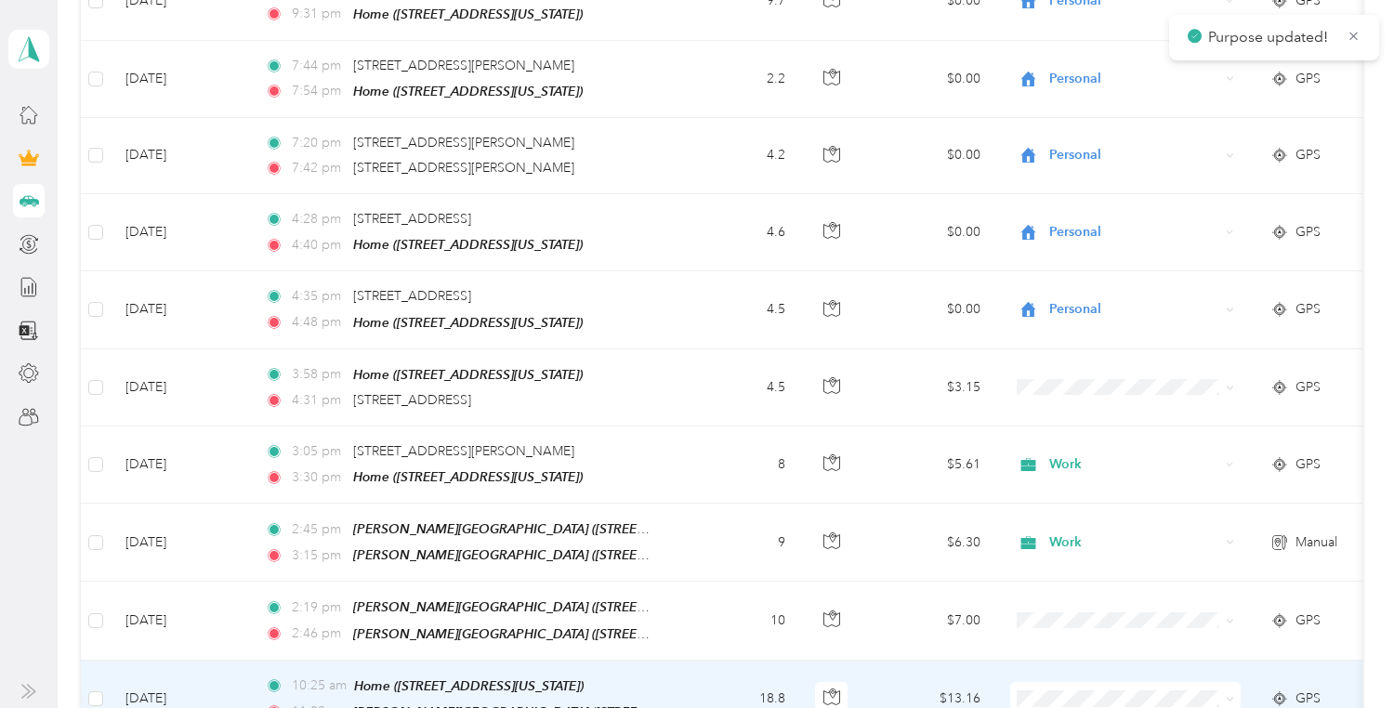
click at [1232, 691] on span at bounding box center [1230, 699] width 8 height 16
click at [1229, 695] on icon at bounding box center [1230, 699] width 8 height 8
click at [1103, 244] on li "Work" at bounding box center [1126, 238] width 231 height 33
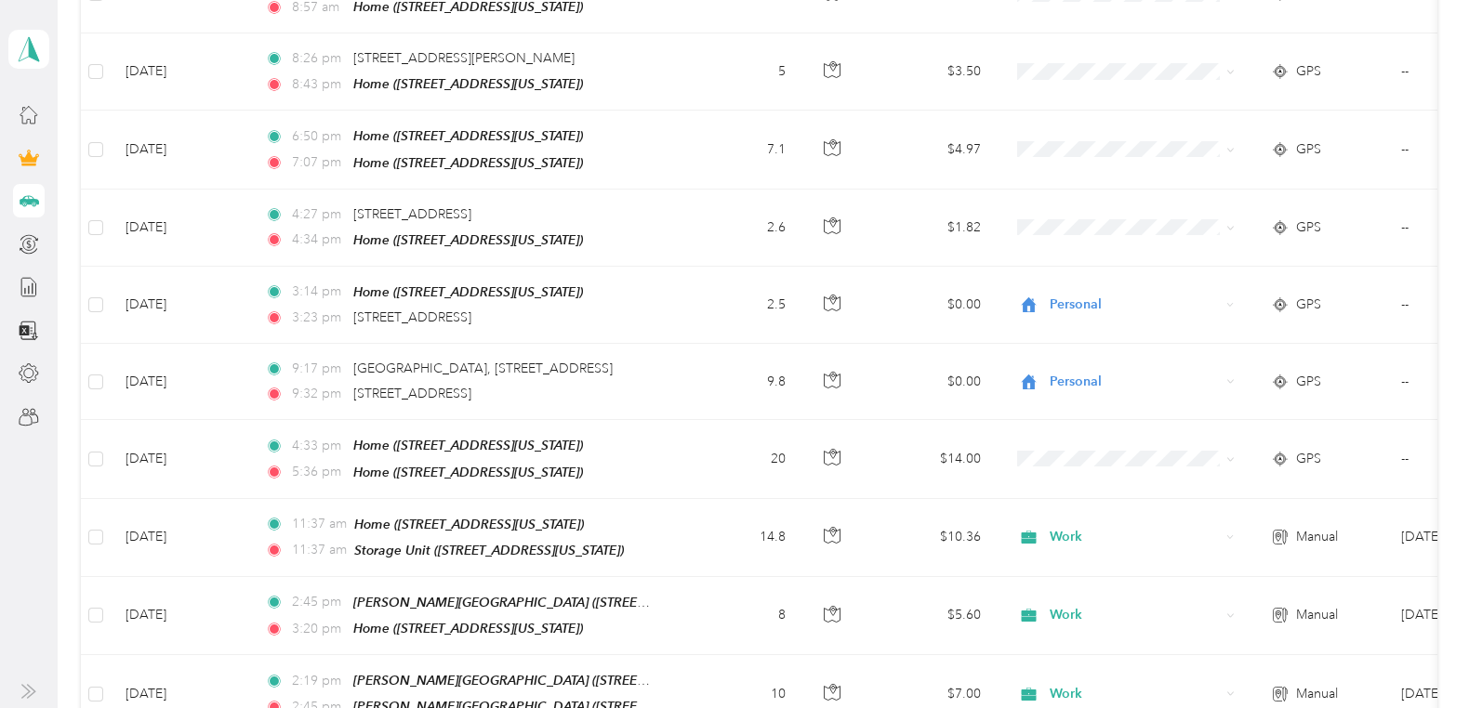
scroll to position [7744, 0]
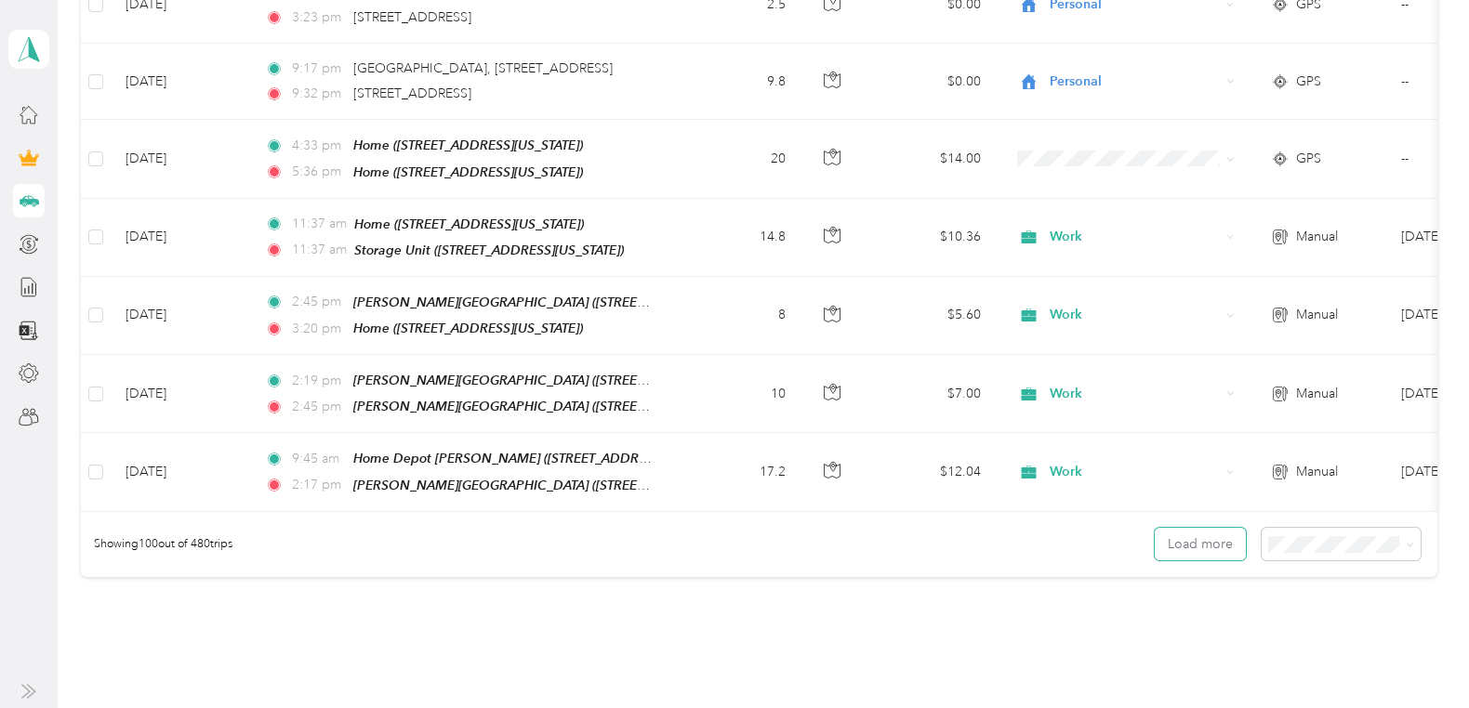
click at [1200, 528] on button "Load more" at bounding box center [1200, 544] width 91 height 33
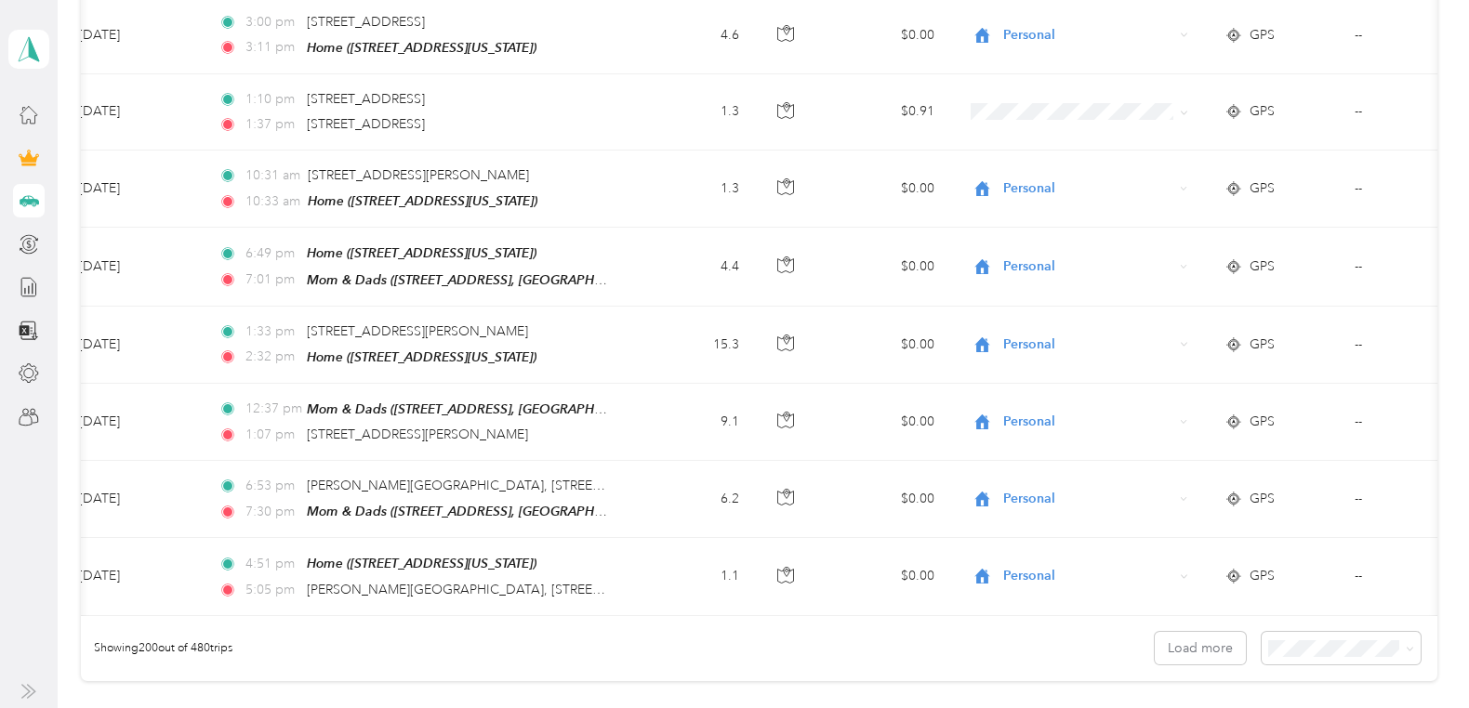
scroll to position [0, 47]
click at [1218, 632] on button "Load more" at bounding box center [1200, 648] width 91 height 33
click at [1185, 632] on button "Load more" at bounding box center [1200, 648] width 91 height 33
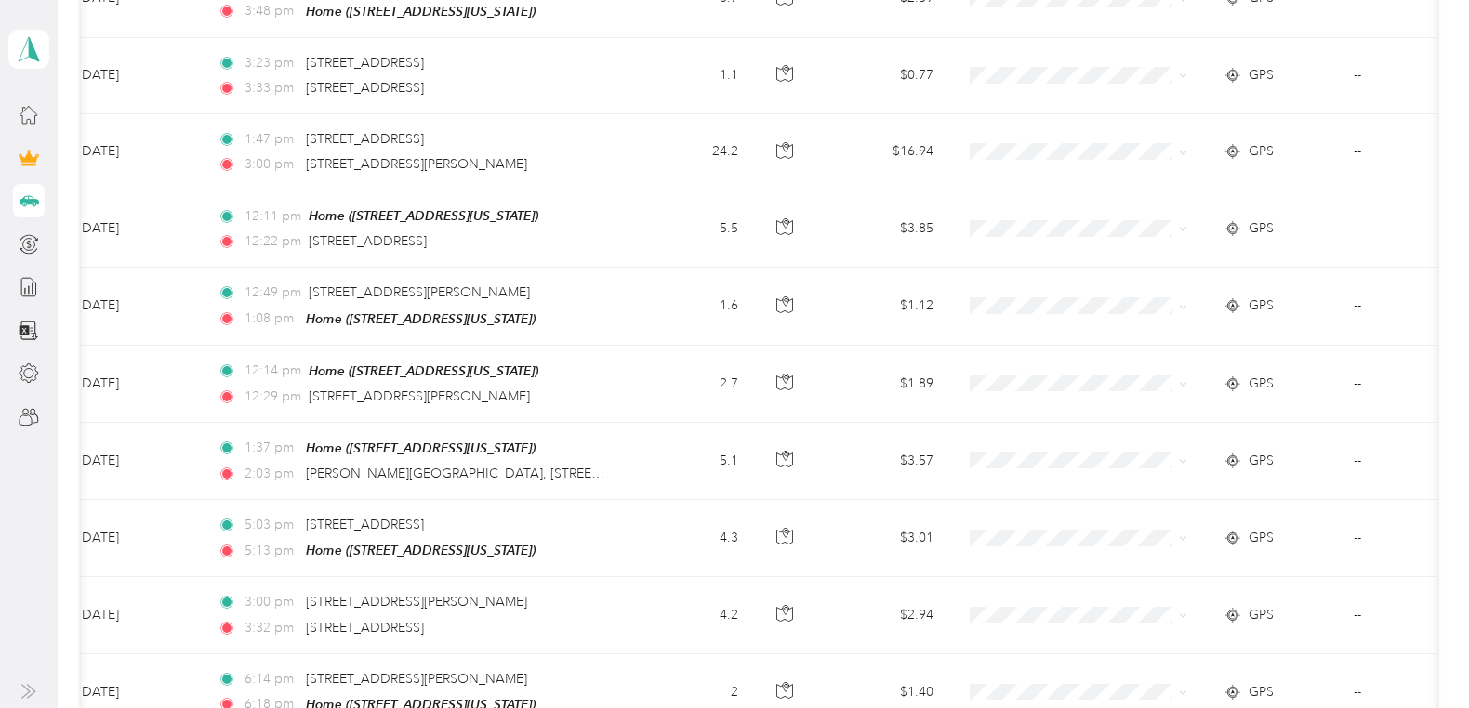
scroll to position [22999, 0]
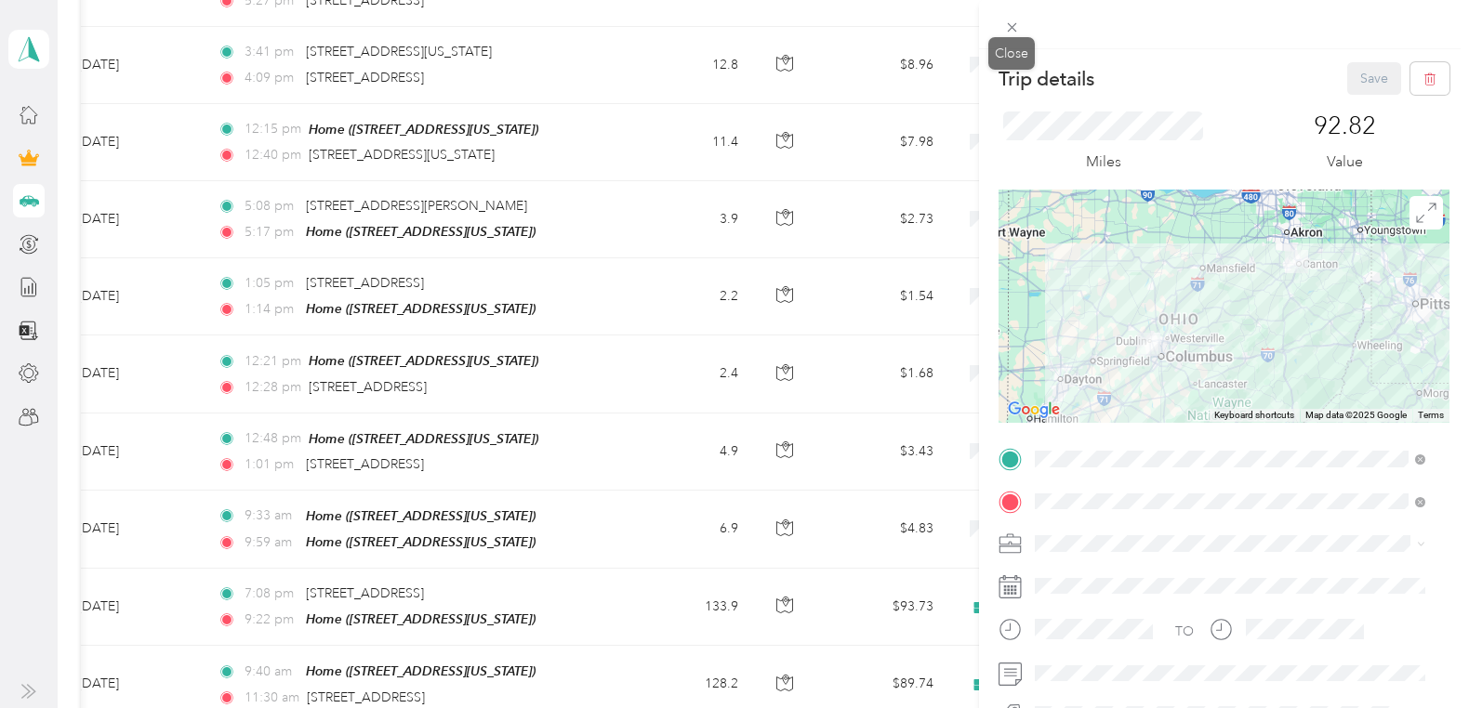
click at [1011, 25] on icon at bounding box center [1012, 28] width 16 height 16
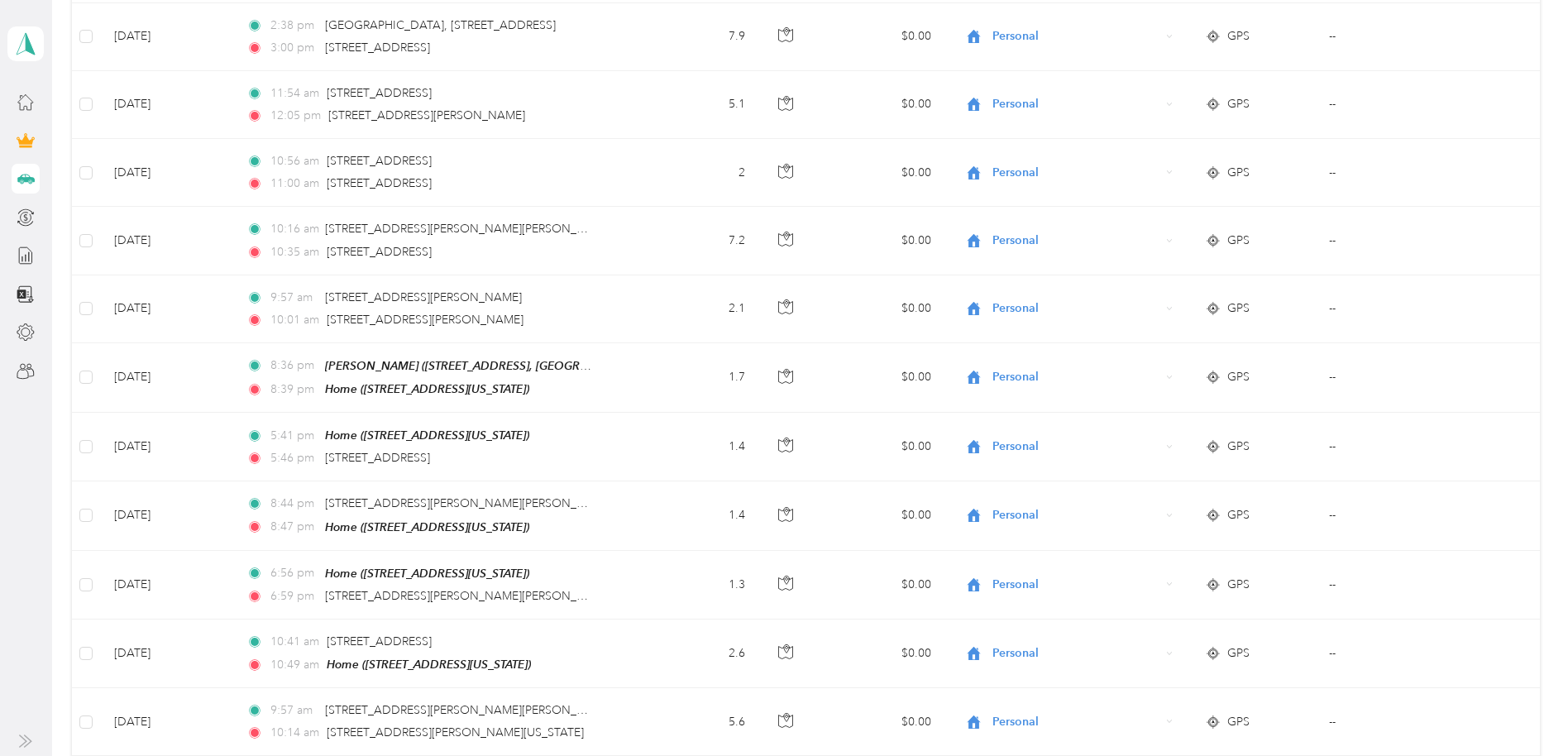
drag, startPoint x: 1271, startPoint y: 3, endPoint x: 991, endPoint y: 630, distance: 686.7
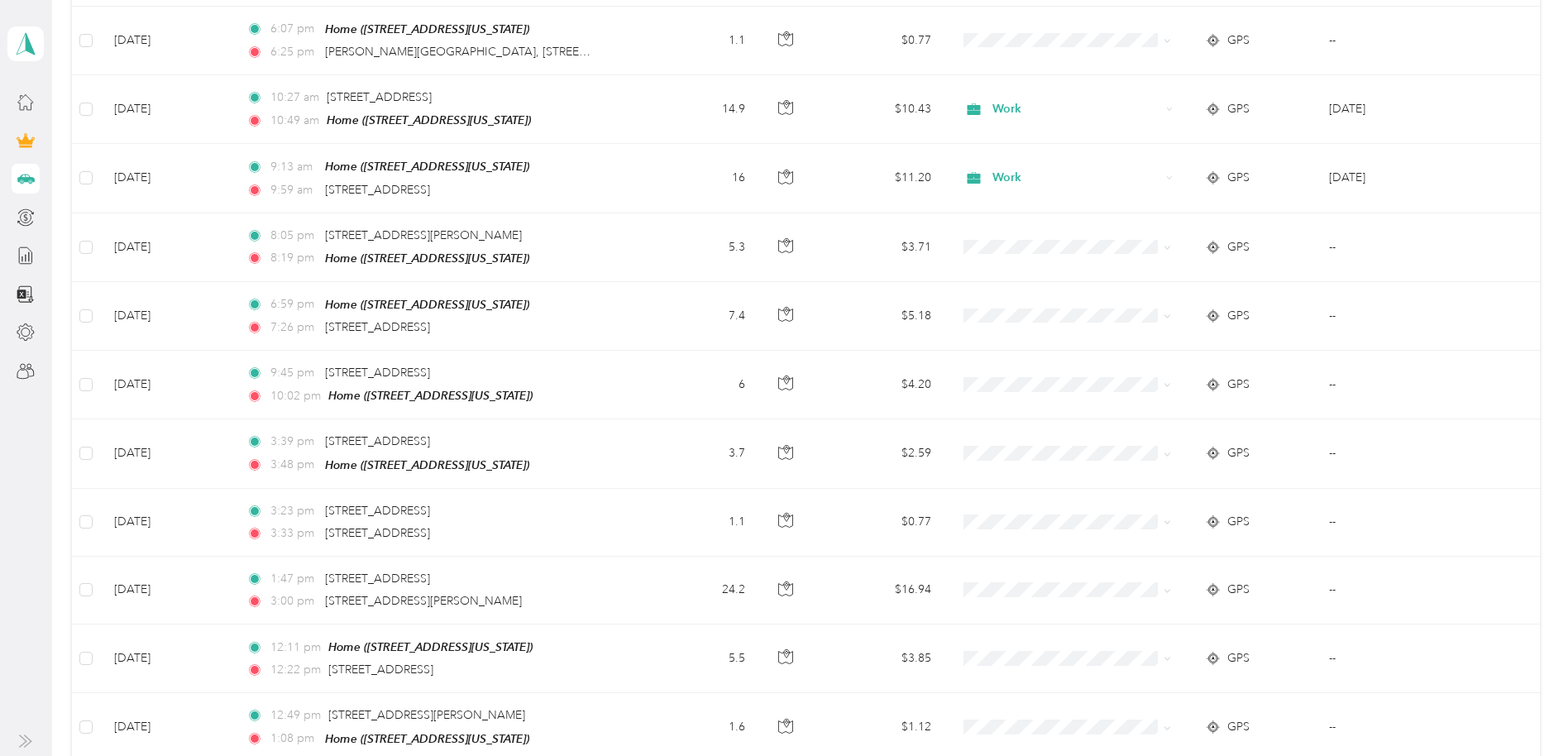
scroll to position [18577, 0]
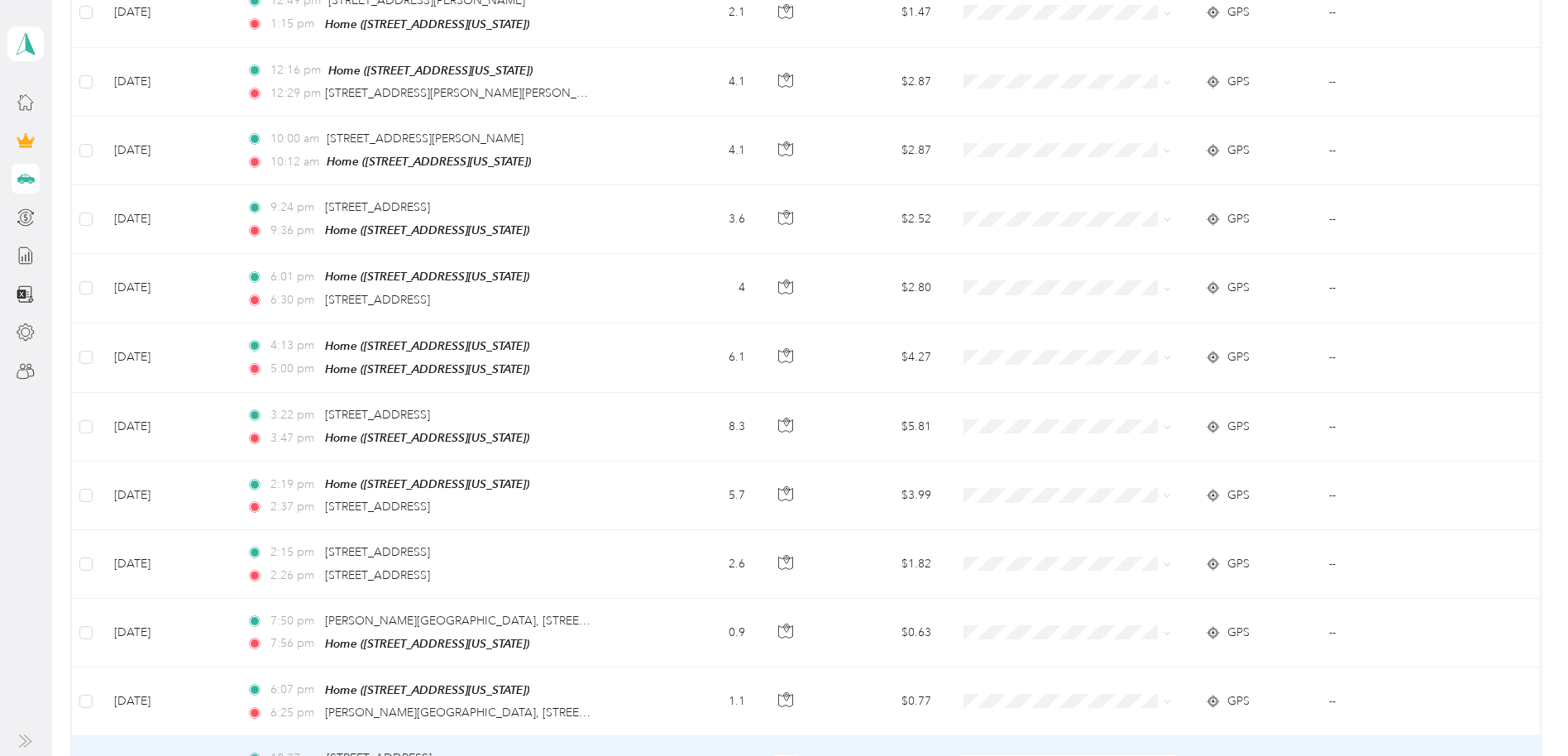
click at [1306, 629] on td at bounding box center [1508, 769] width 62 height 68
click at [1306, 527] on div at bounding box center [1307, 441] width 523 height 760
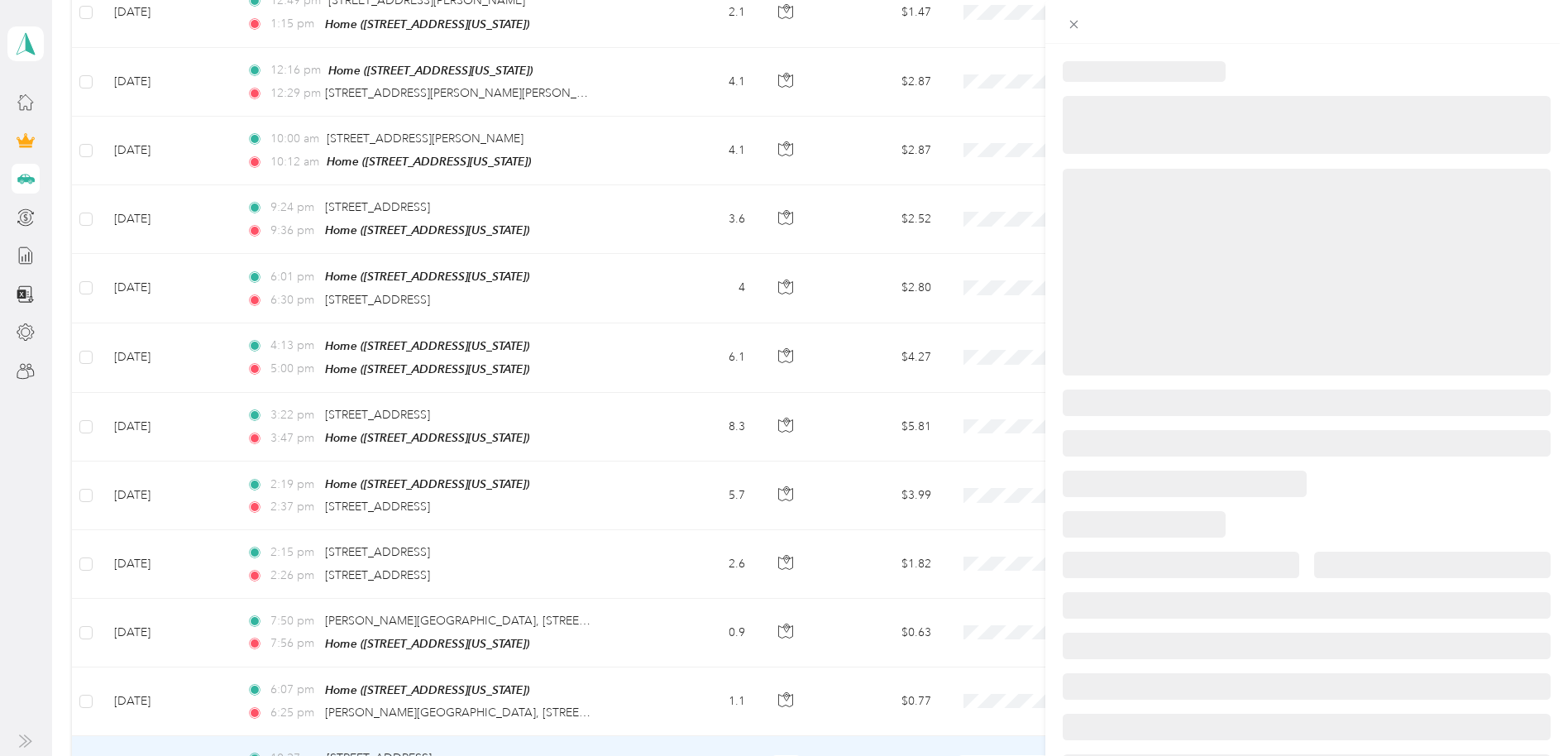
click at [1306, 527] on div at bounding box center [1307, 441] width 523 height 760
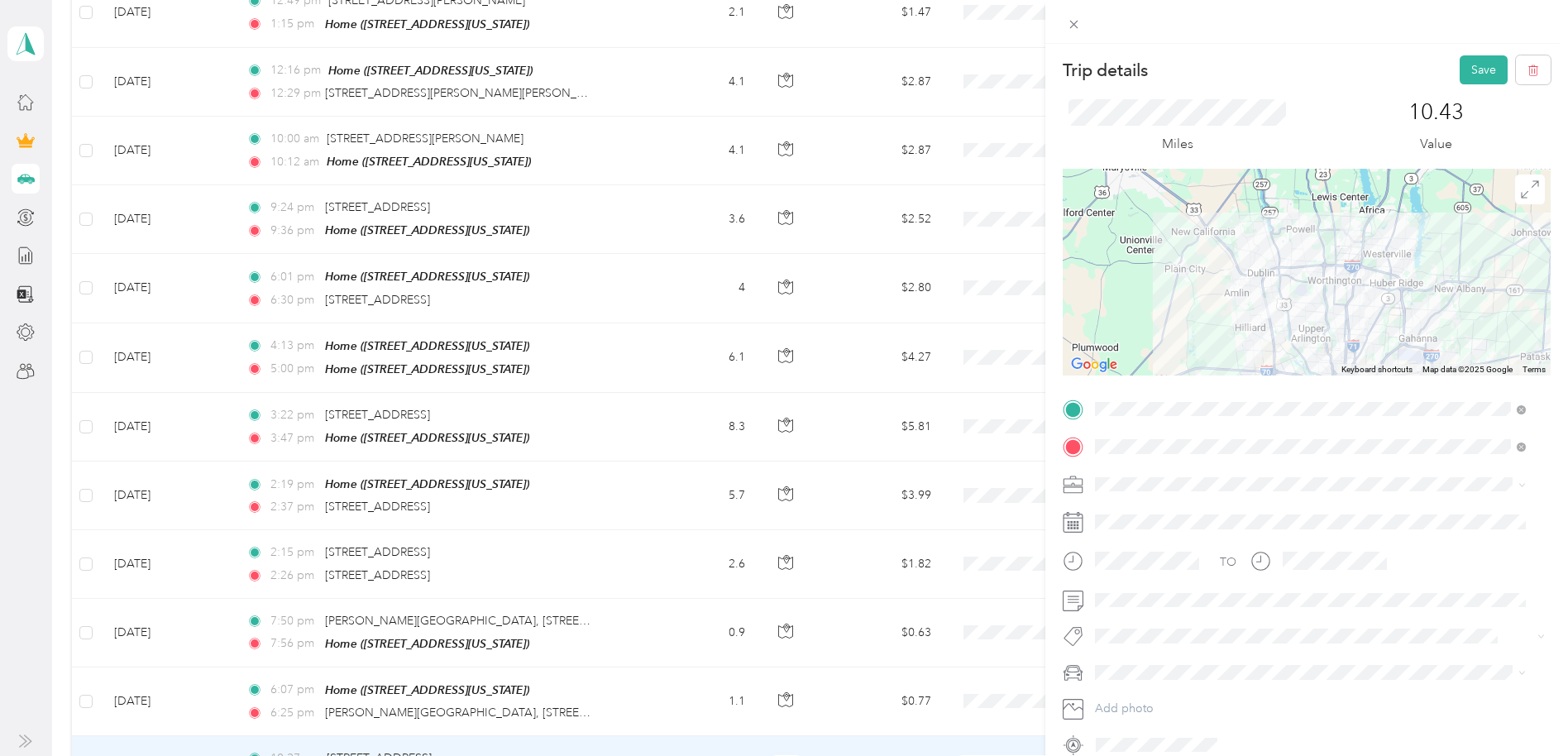
click at [1306, 80] on button "Save" at bounding box center [1484, 69] width 48 height 29
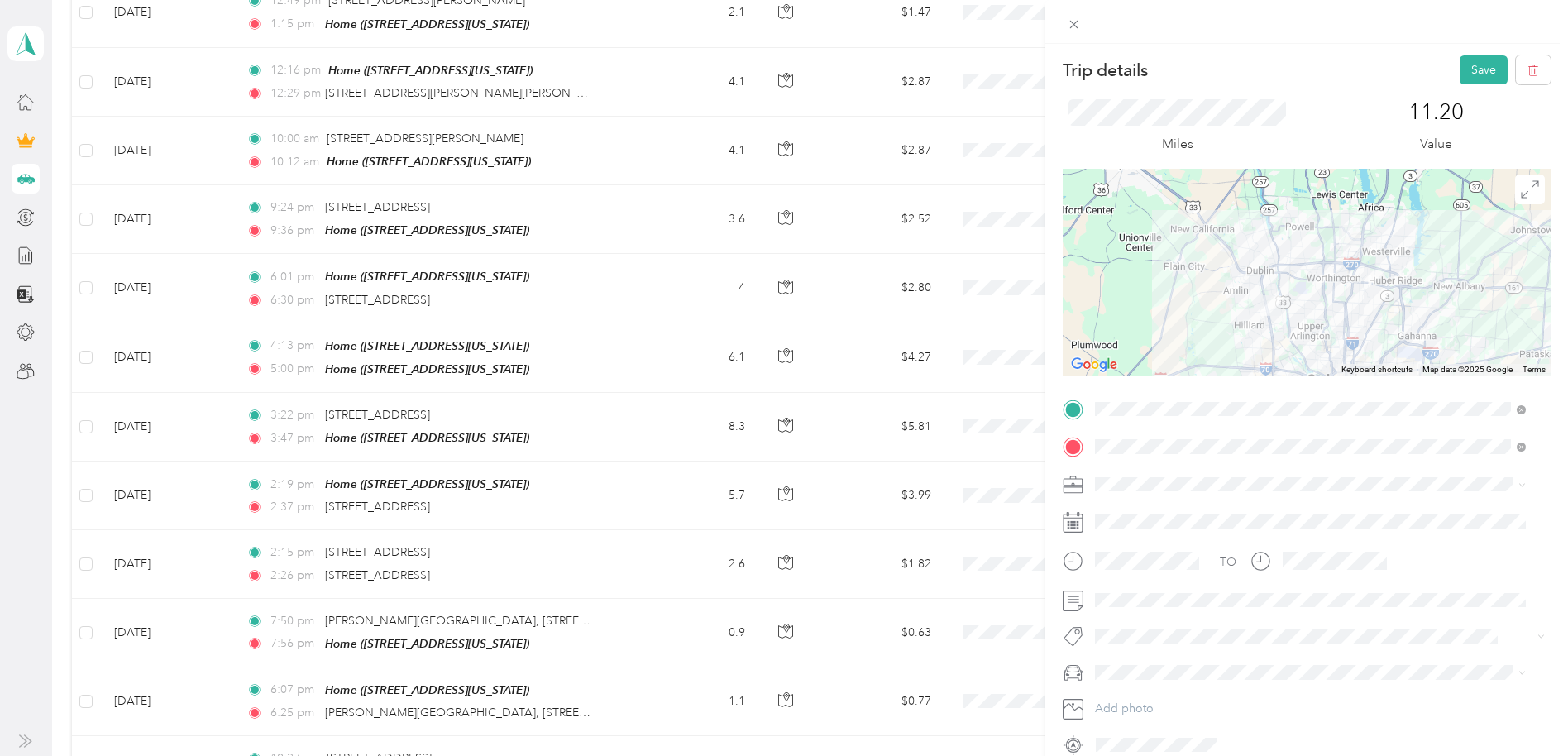
click at [1306, 72] on button "Save" at bounding box center [1484, 69] width 48 height 29
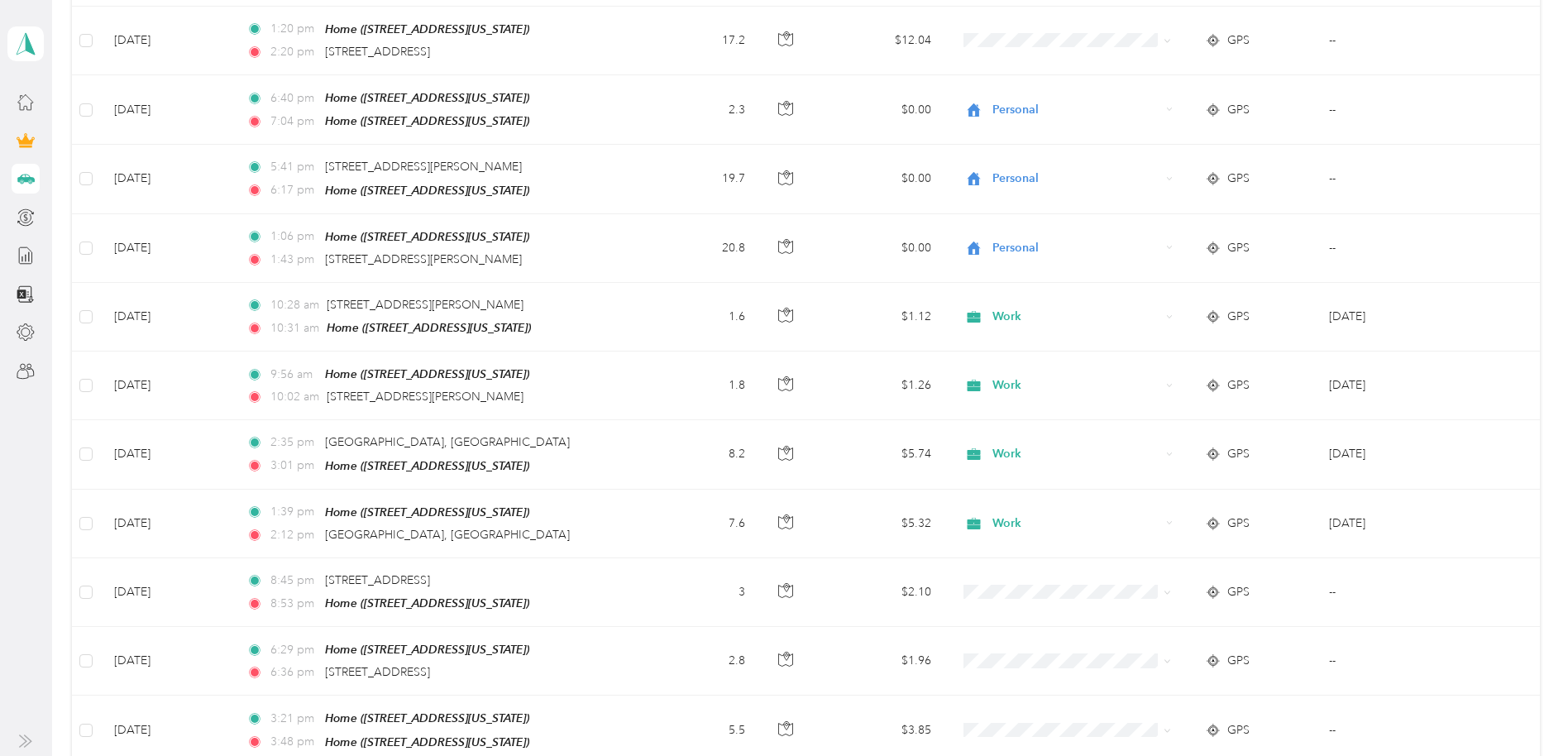
scroll to position [17520, 0]
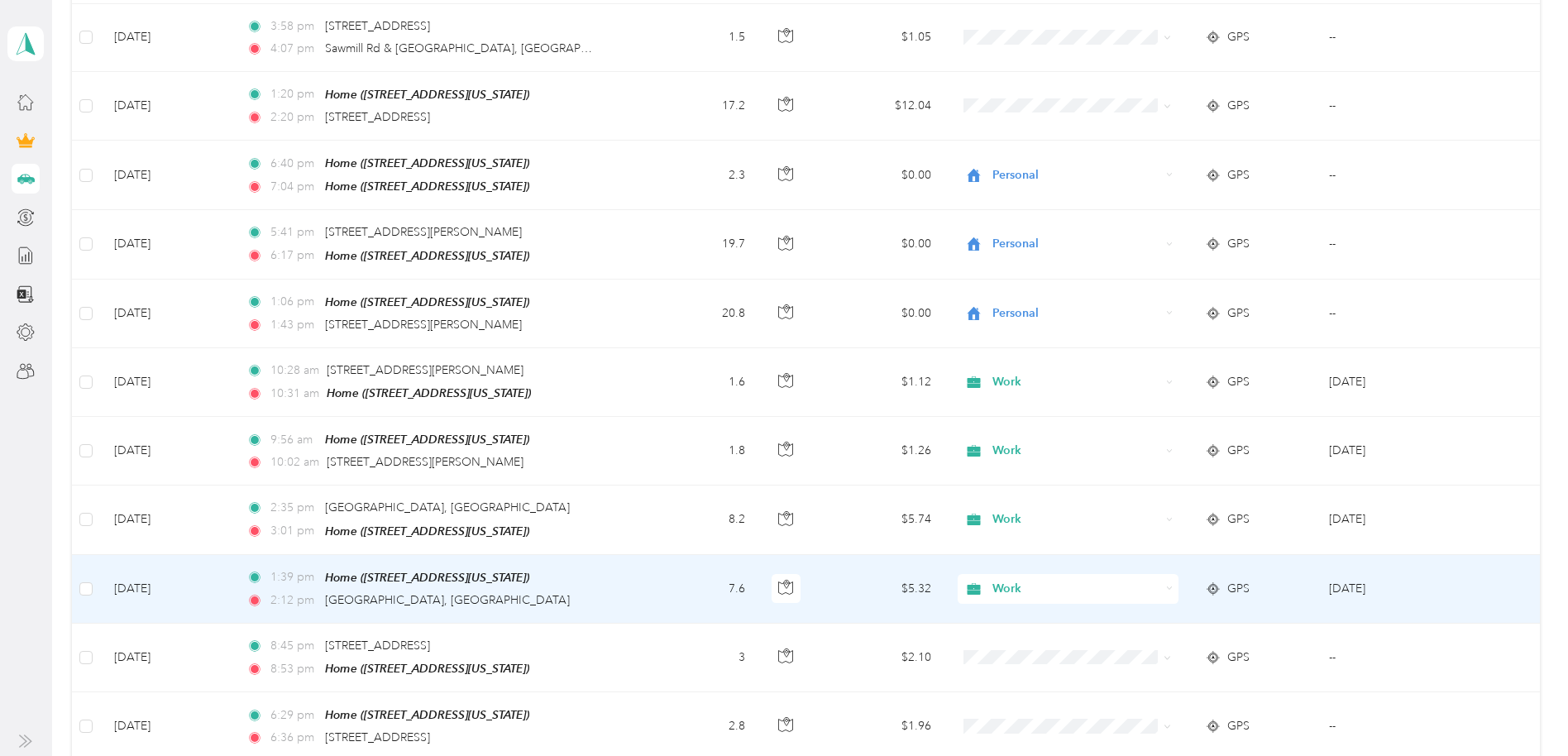
click at [1306, 555] on td at bounding box center [1508, 589] width 62 height 68
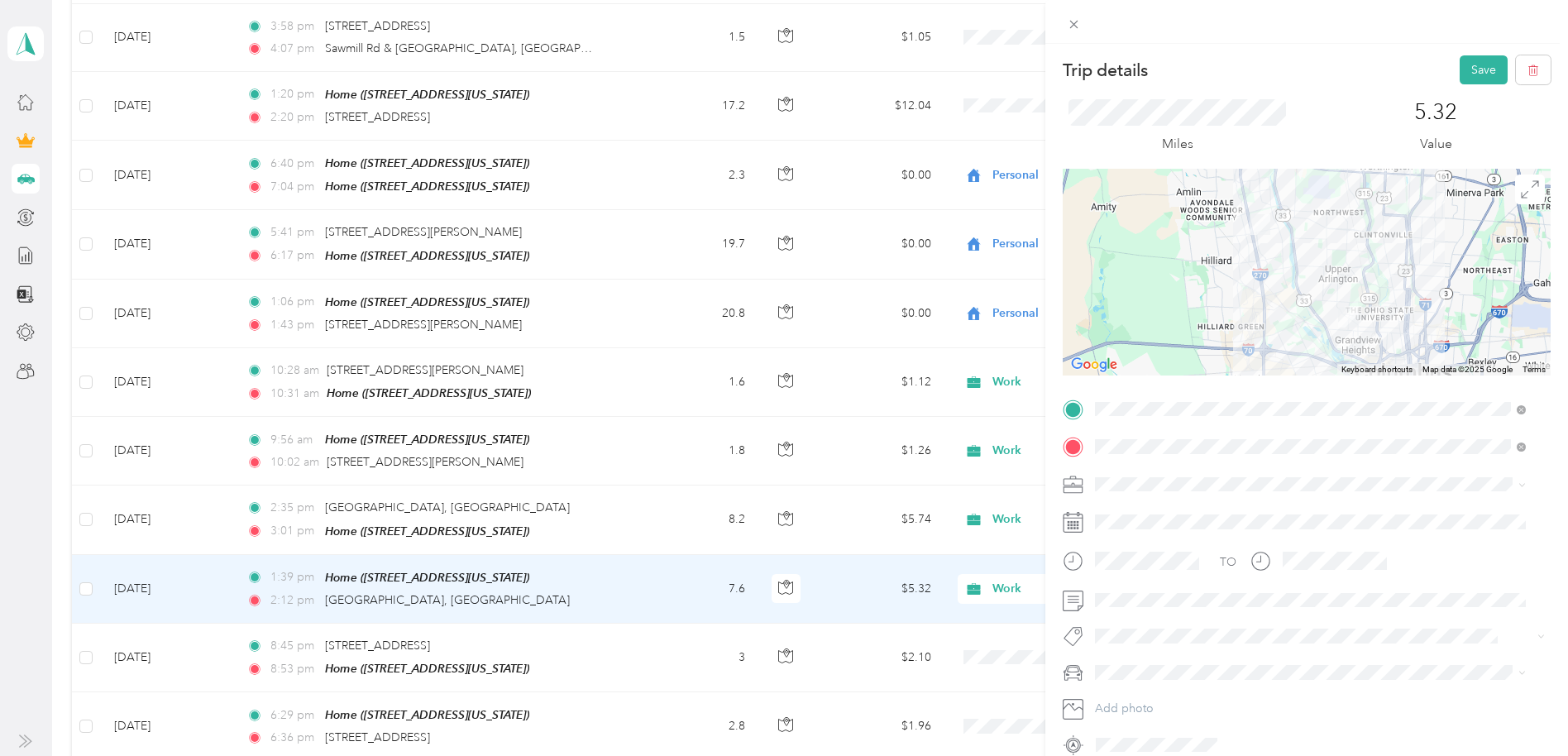
click at [1306, 71] on button "Save" at bounding box center [1484, 69] width 48 height 29
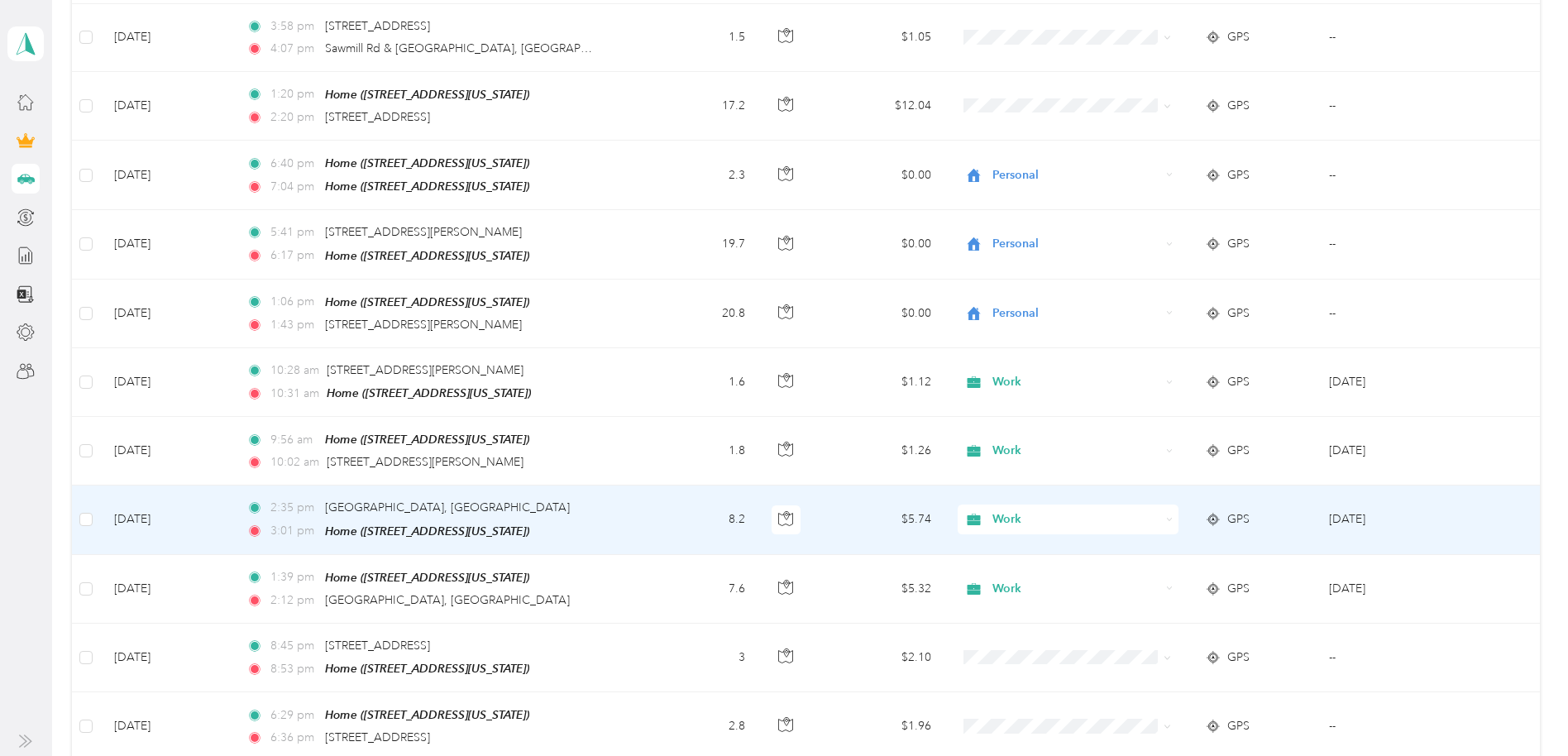
click at [1306, 486] on td "[DATE]" at bounding box center [1395, 519] width 161 height 68
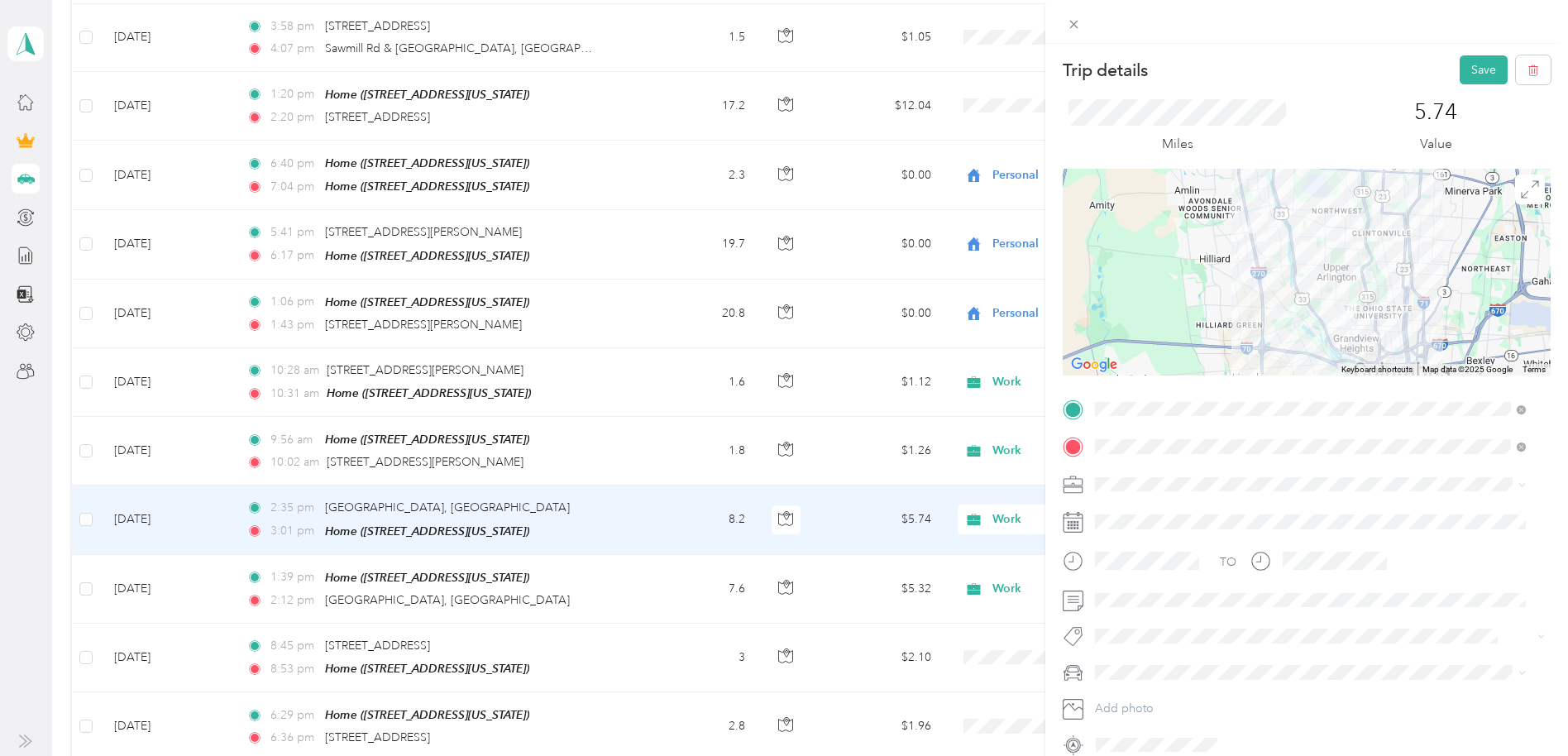
click at [1306, 76] on button "Save" at bounding box center [1484, 69] width 48 height 29
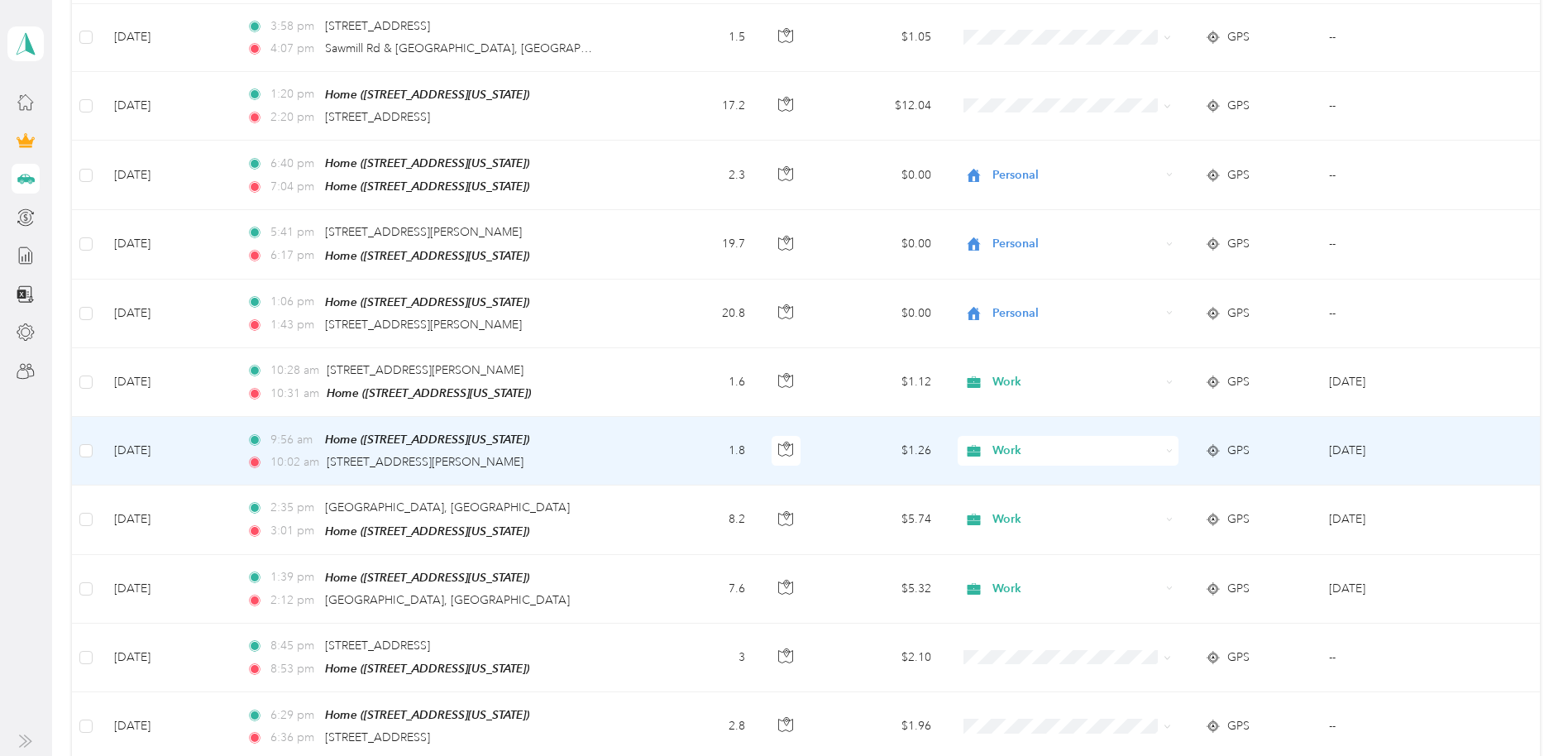
click at [1306, 417] on td "[DATE]" at bounding box center [1395, 451] width 161 height 68
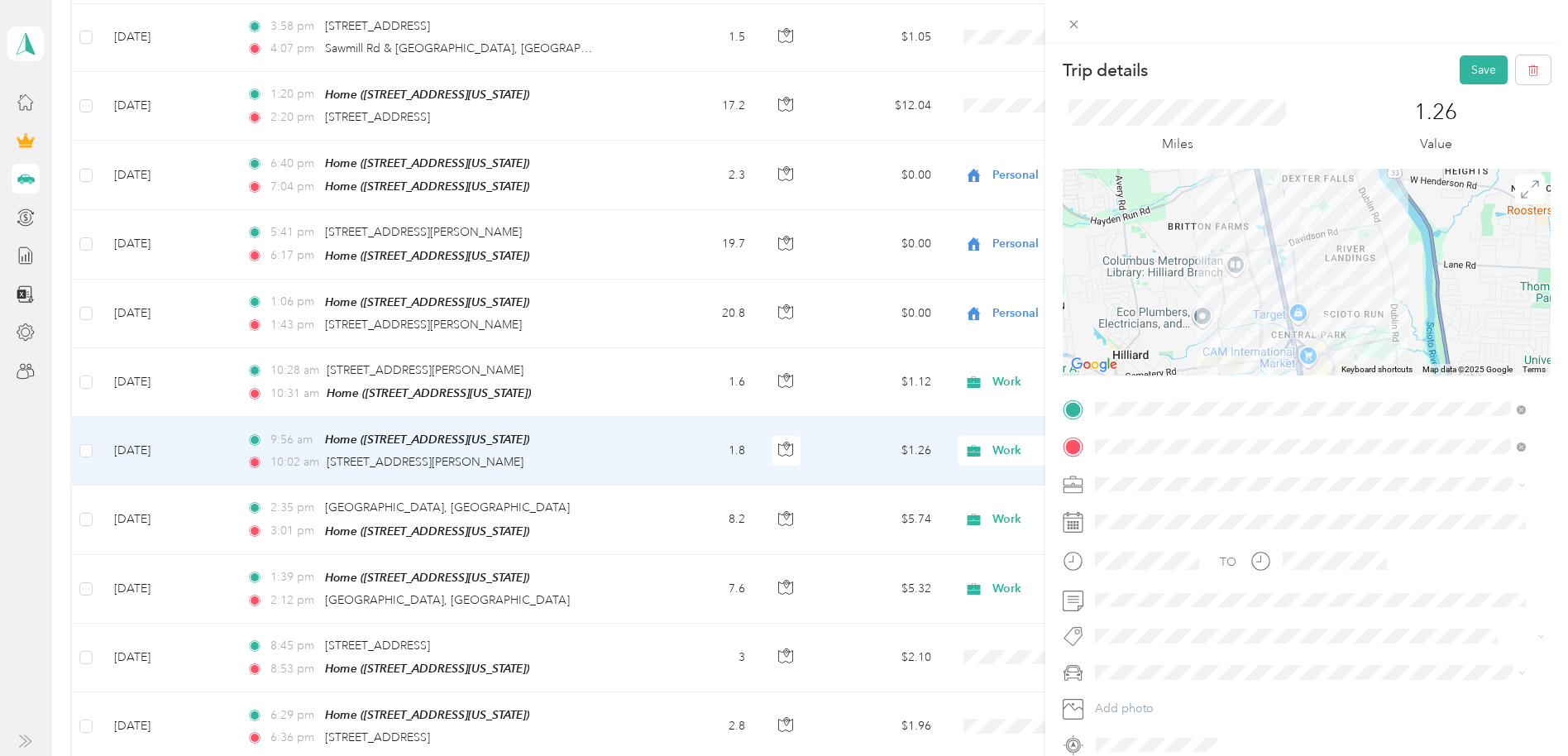
click at [1306, 73] on button "Save" at bounding box center [1484, 69] width 48 height 29
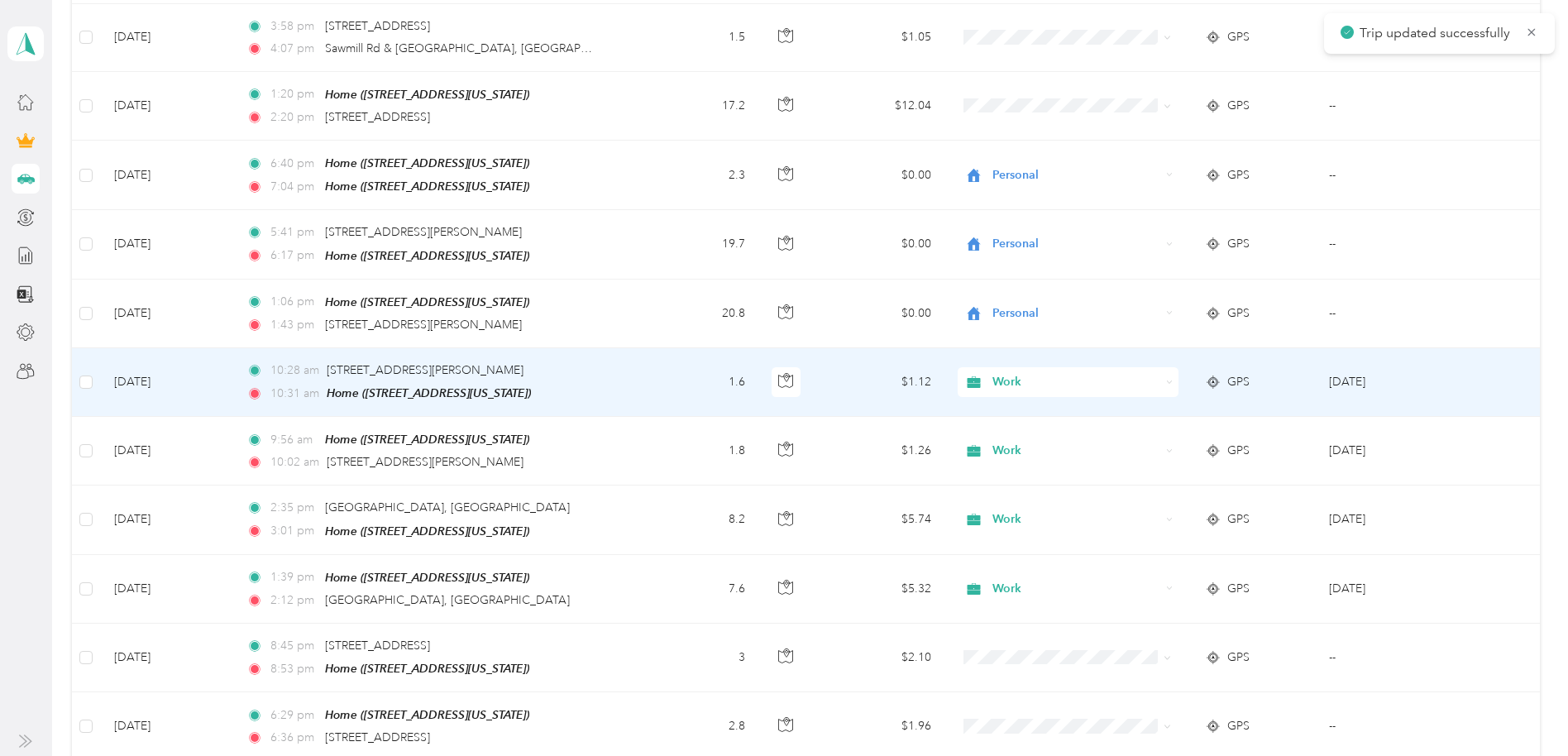
click at [1306, 348] on td "[DATE]" at bounding box center [1395, 382] width 161 height 68
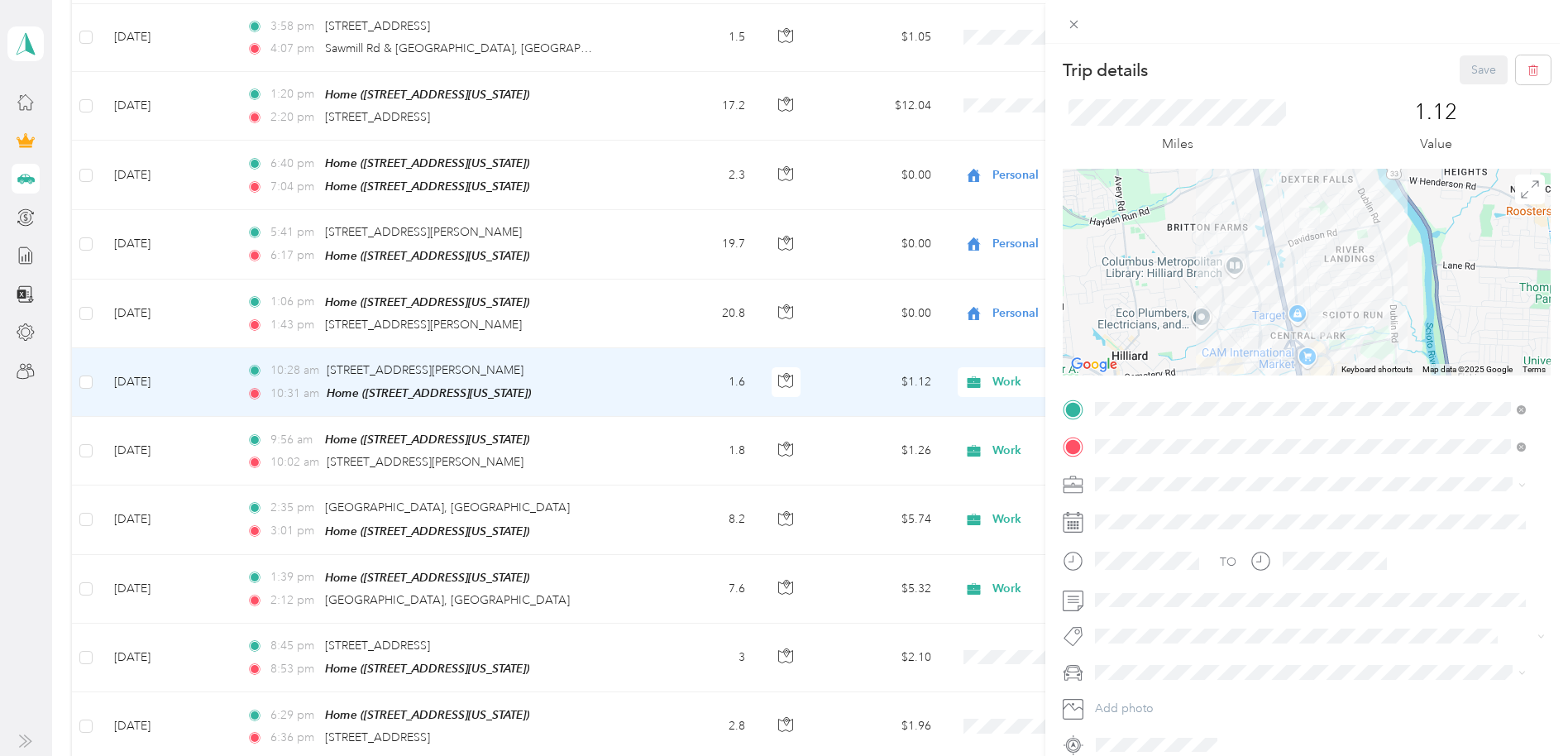
click at [1078, 31] on span at bounding box center [1074, 24] width 23 height 23
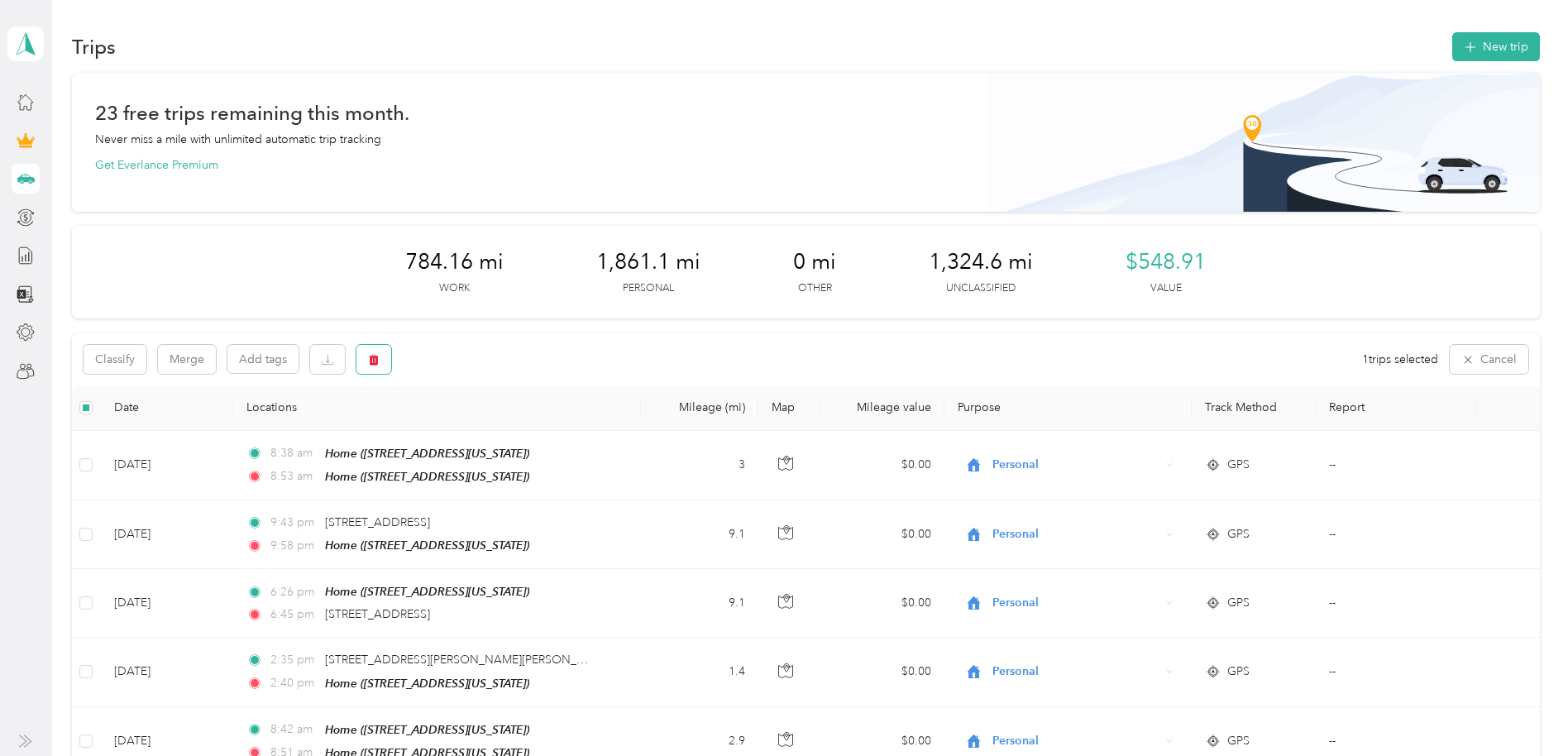
click at [379, 356] on icon "button" at bounding box center [374, 359] width 10 height 11
click at [489, 426] on button "Yes" at bounding box center [497, 429] width 32 height 27
click at [370, 345] on button "button" at bounding box center [374, 359] width 35 height 29
click at [497, 425] on button "Yes" at bounding box center [497, 429] width 32 height 27
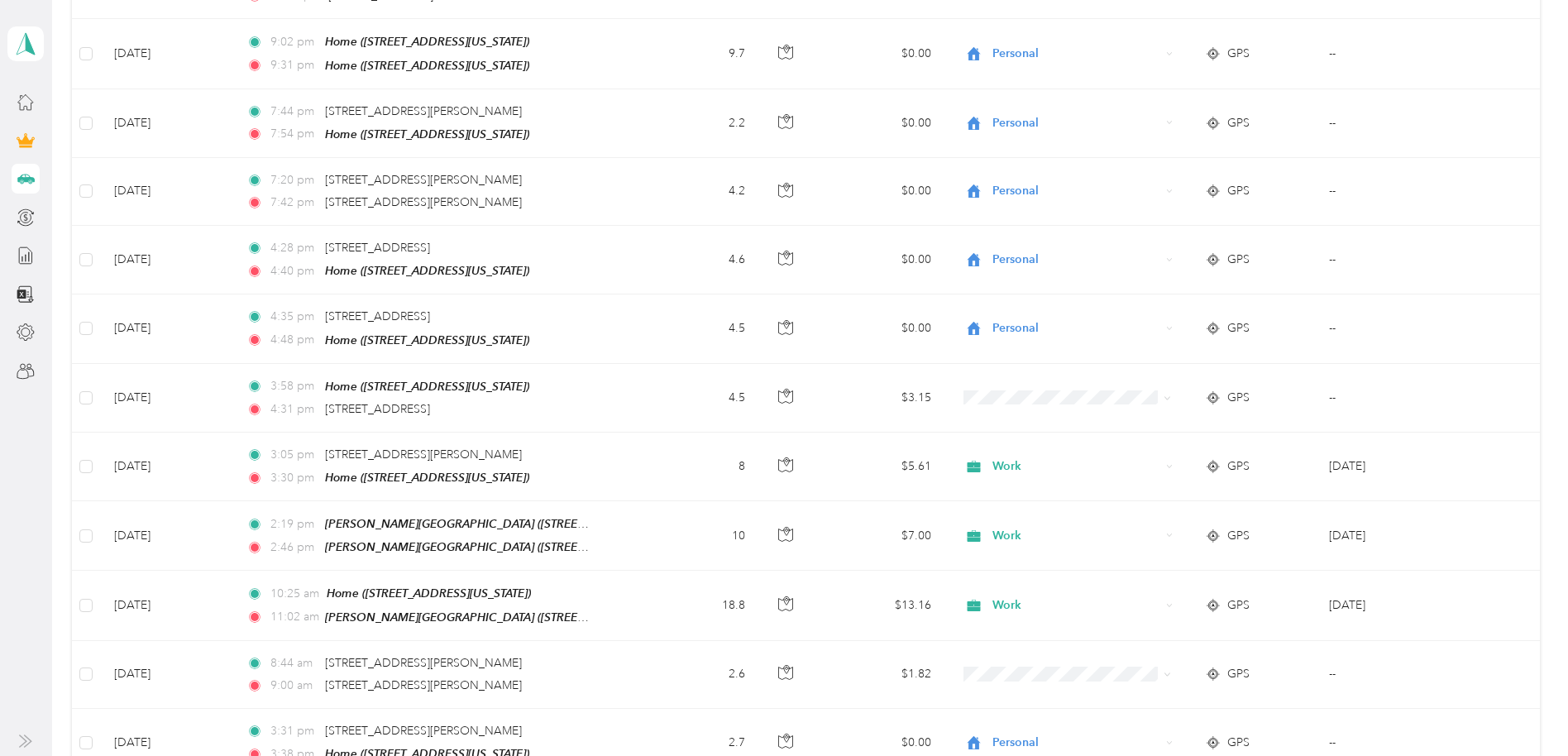
scroll to position [12510, 0]
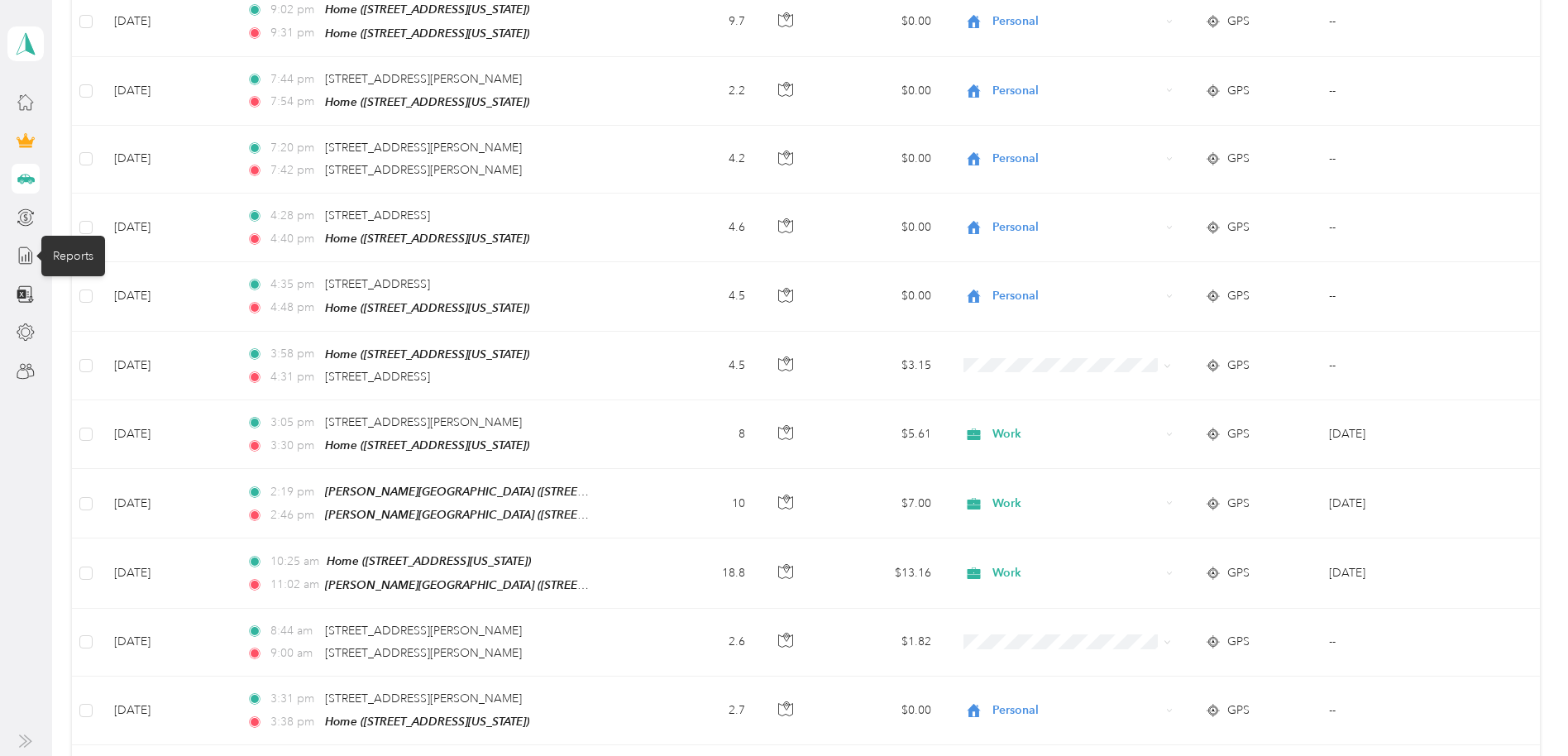
click at [30, 255] on icon at bounding box center [26, 255] width 18 height 18
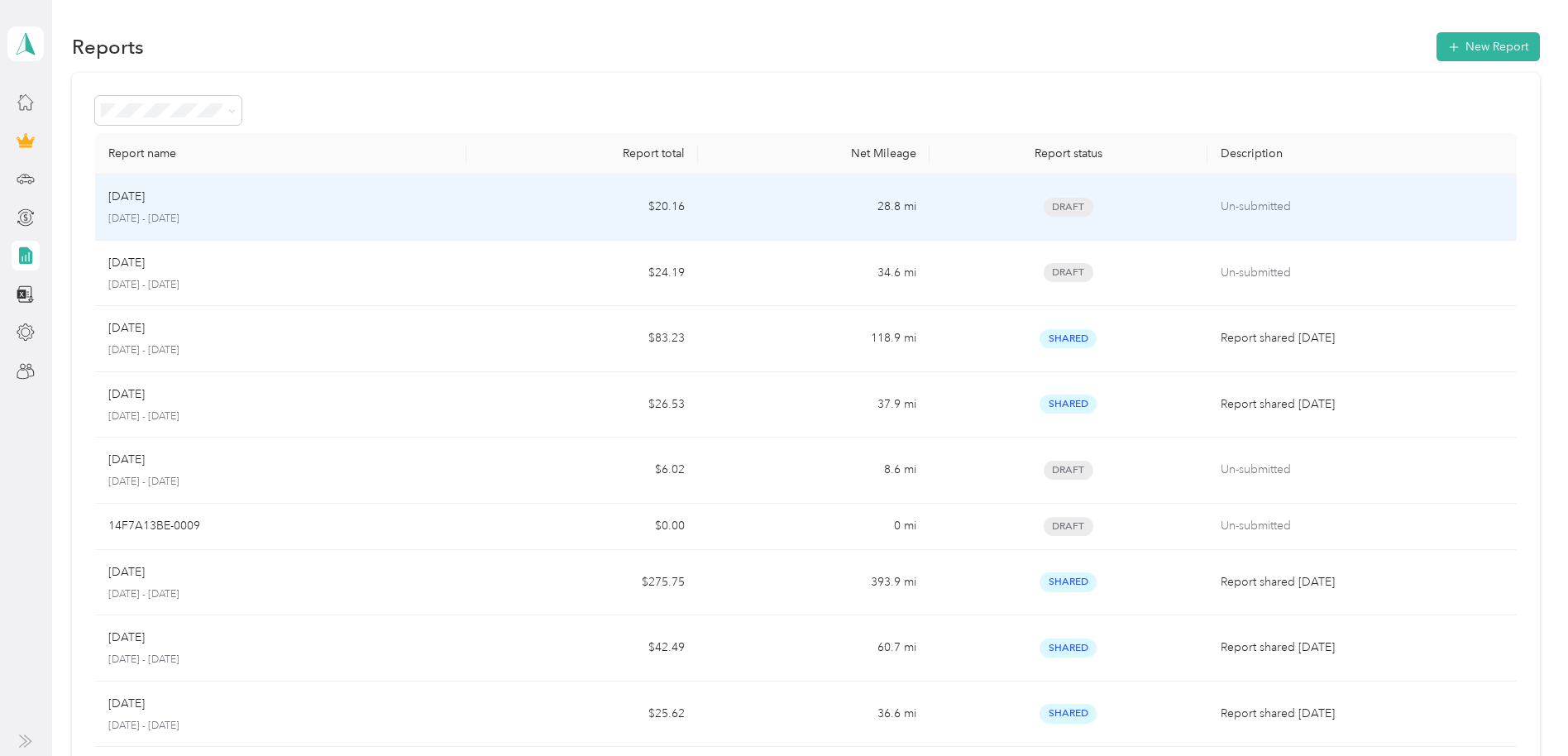
click at [494, 199] on td "$20.16" at bounding box center [582, 207] width 231 height 66
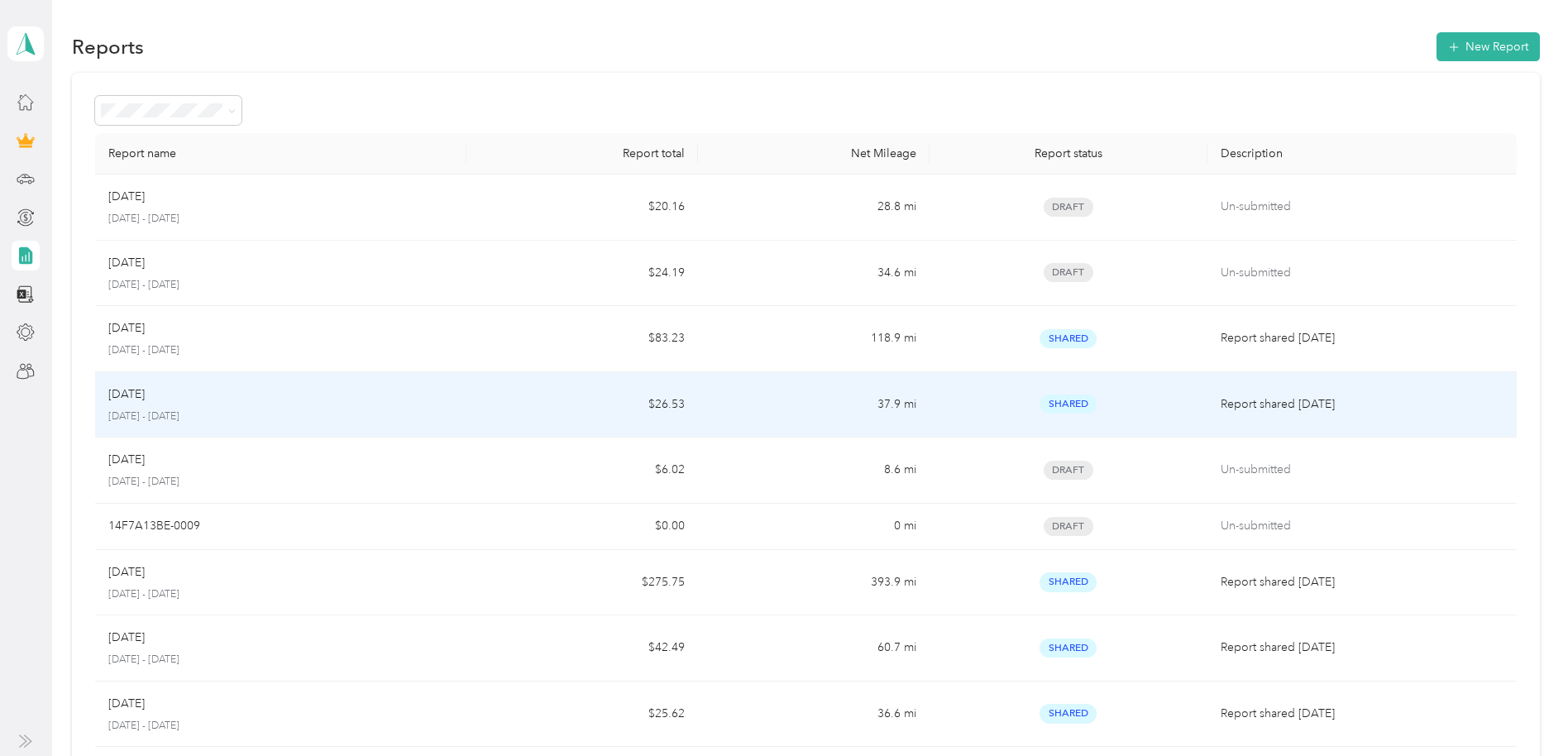
click at [511, 390] on td "$26.53" at bounding box center [582, 405] width 231 height 66
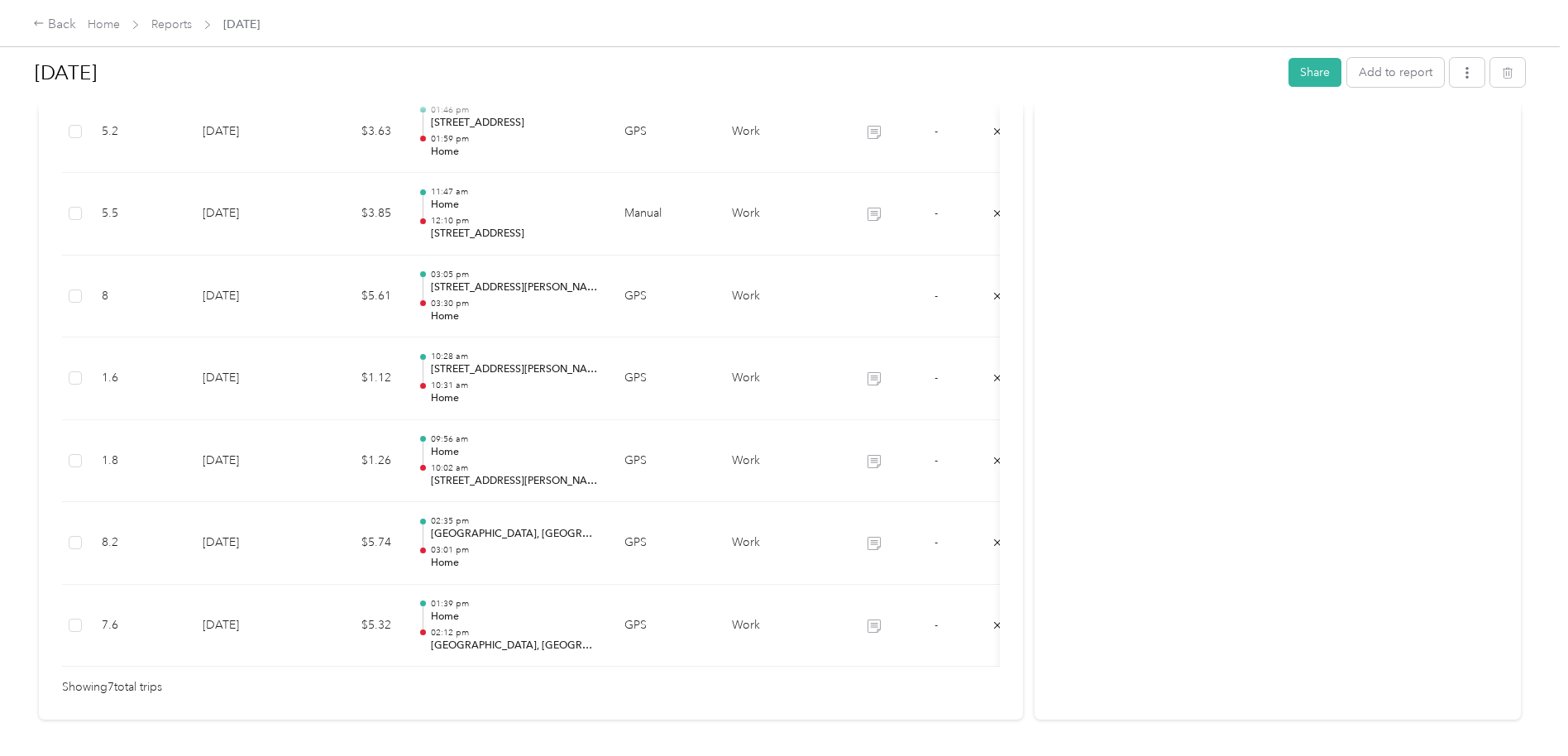
scroll to position [491, 0]
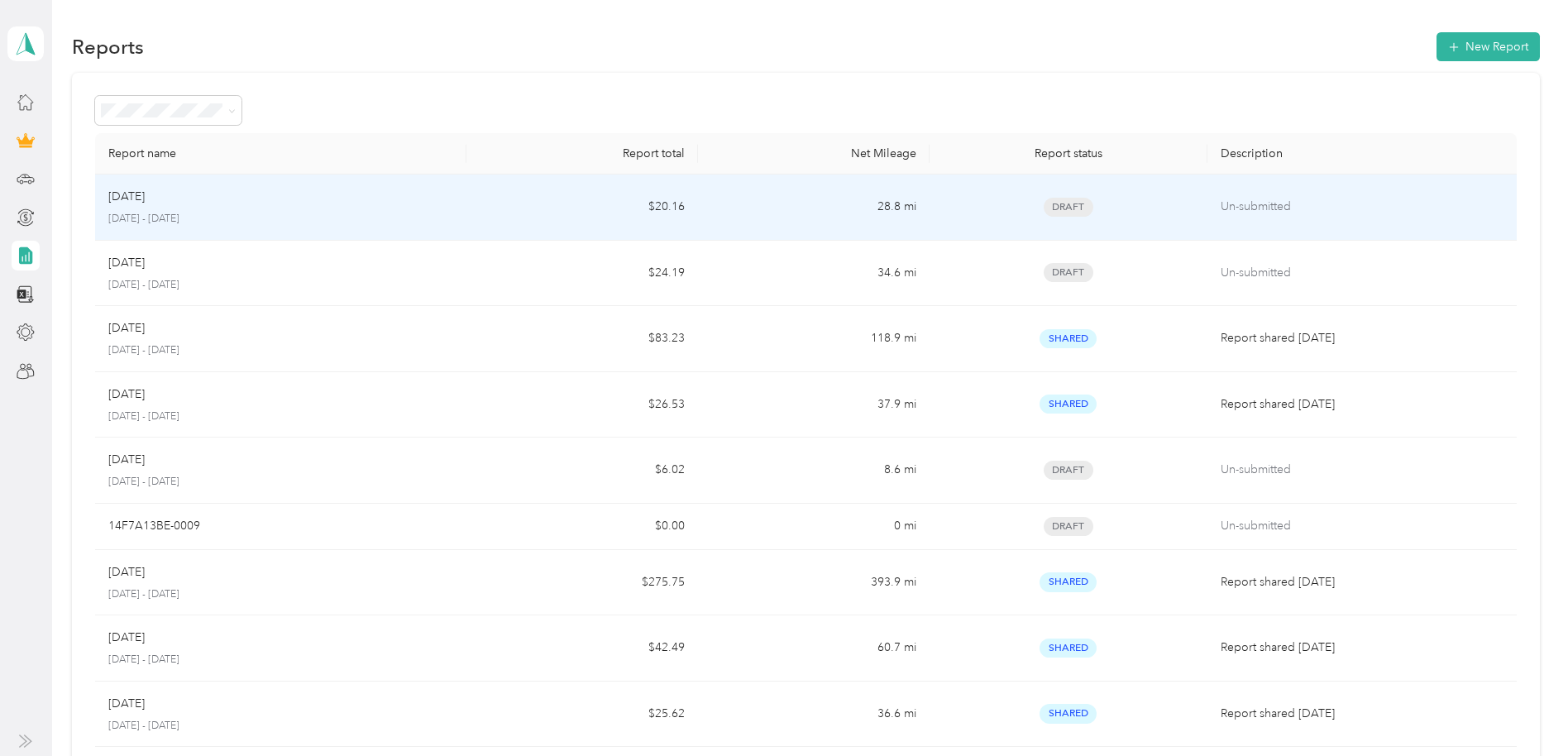
click at [191, 206] on div "Jul 2025 July 1 - 31, 2025" at bounding box center [280, 207] width 344 height 39
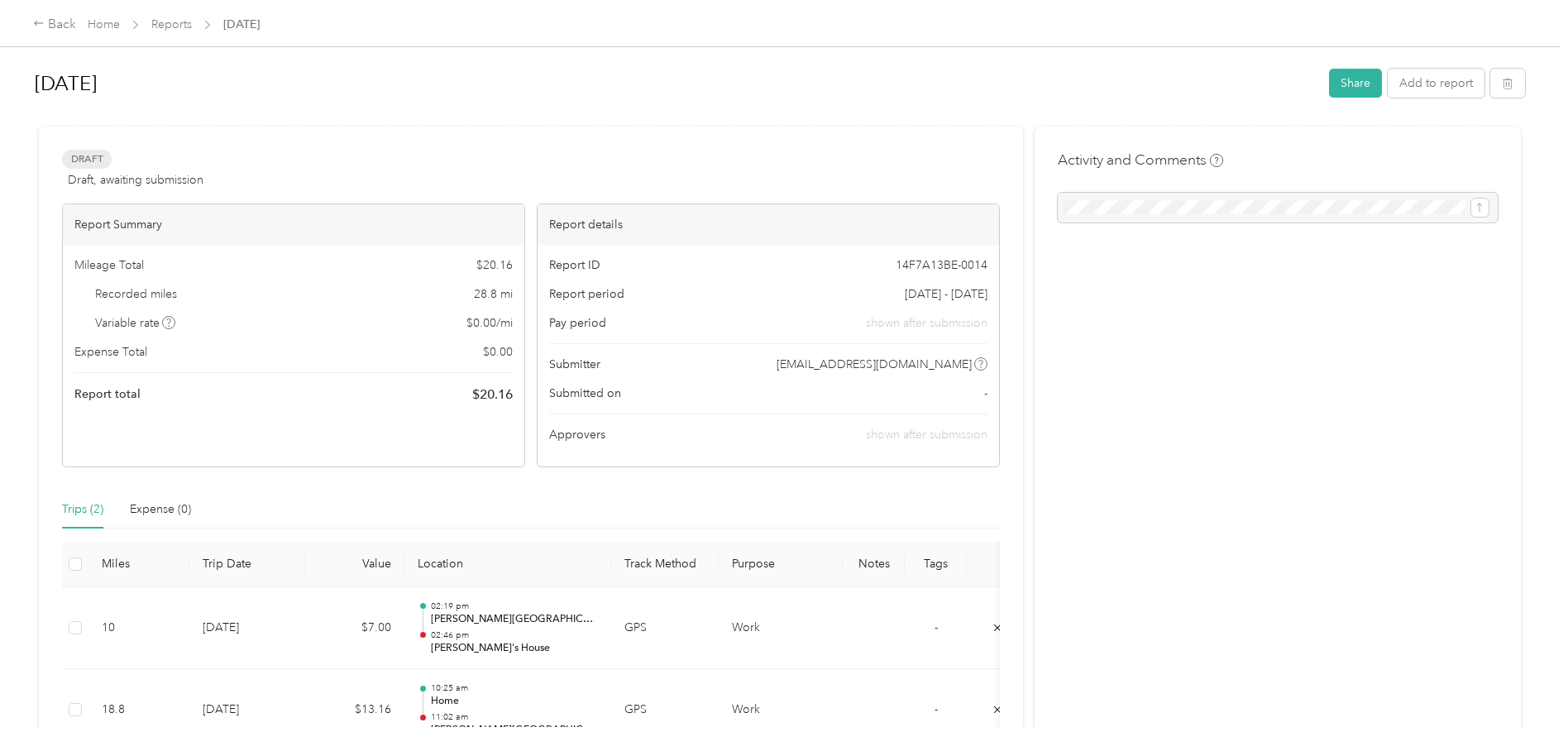
click at [45, 29] on div "Back" at bounding box center [54, 25] width 43 height 20
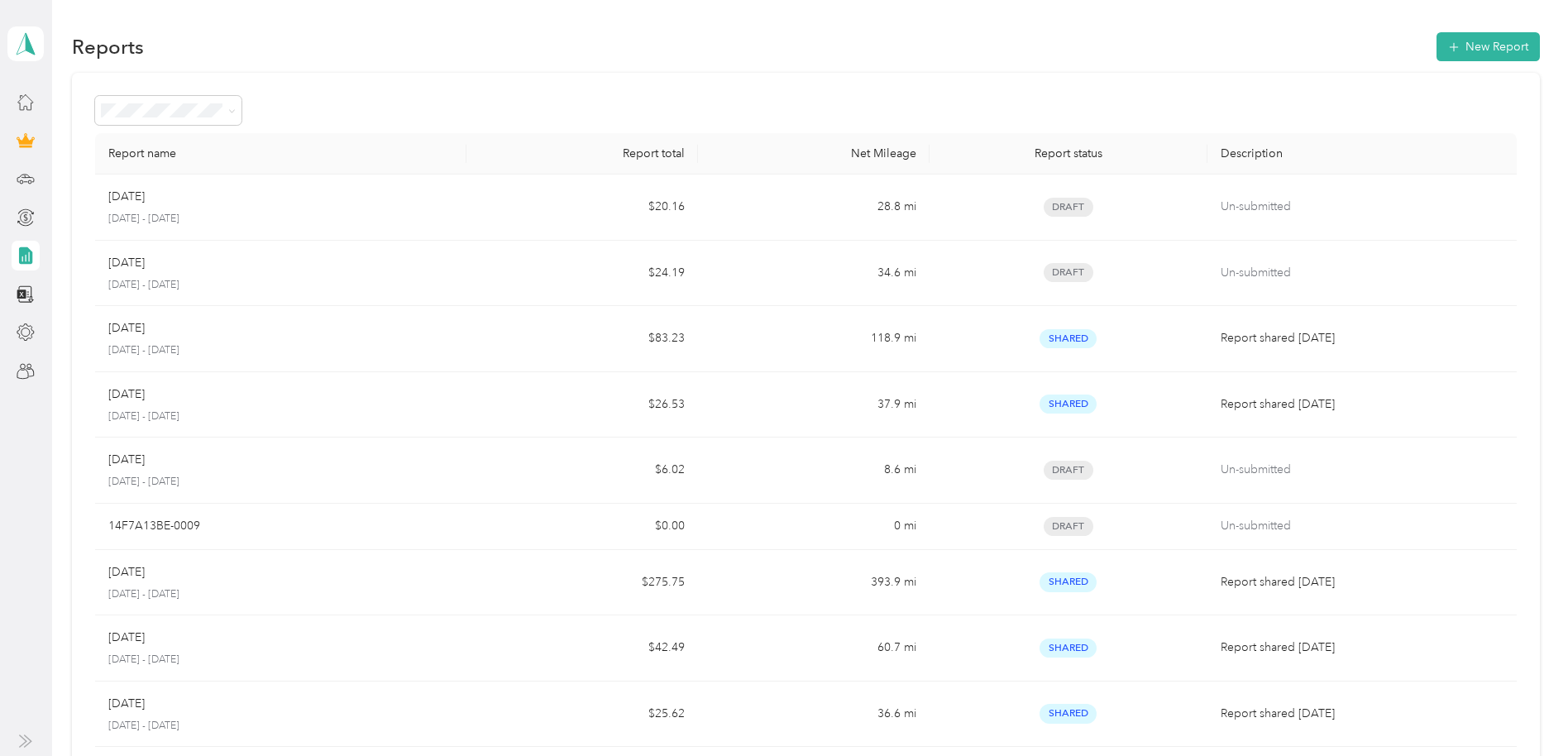
click at [23, 184] on icon at bounding box center [26, 179] width 18 height 18
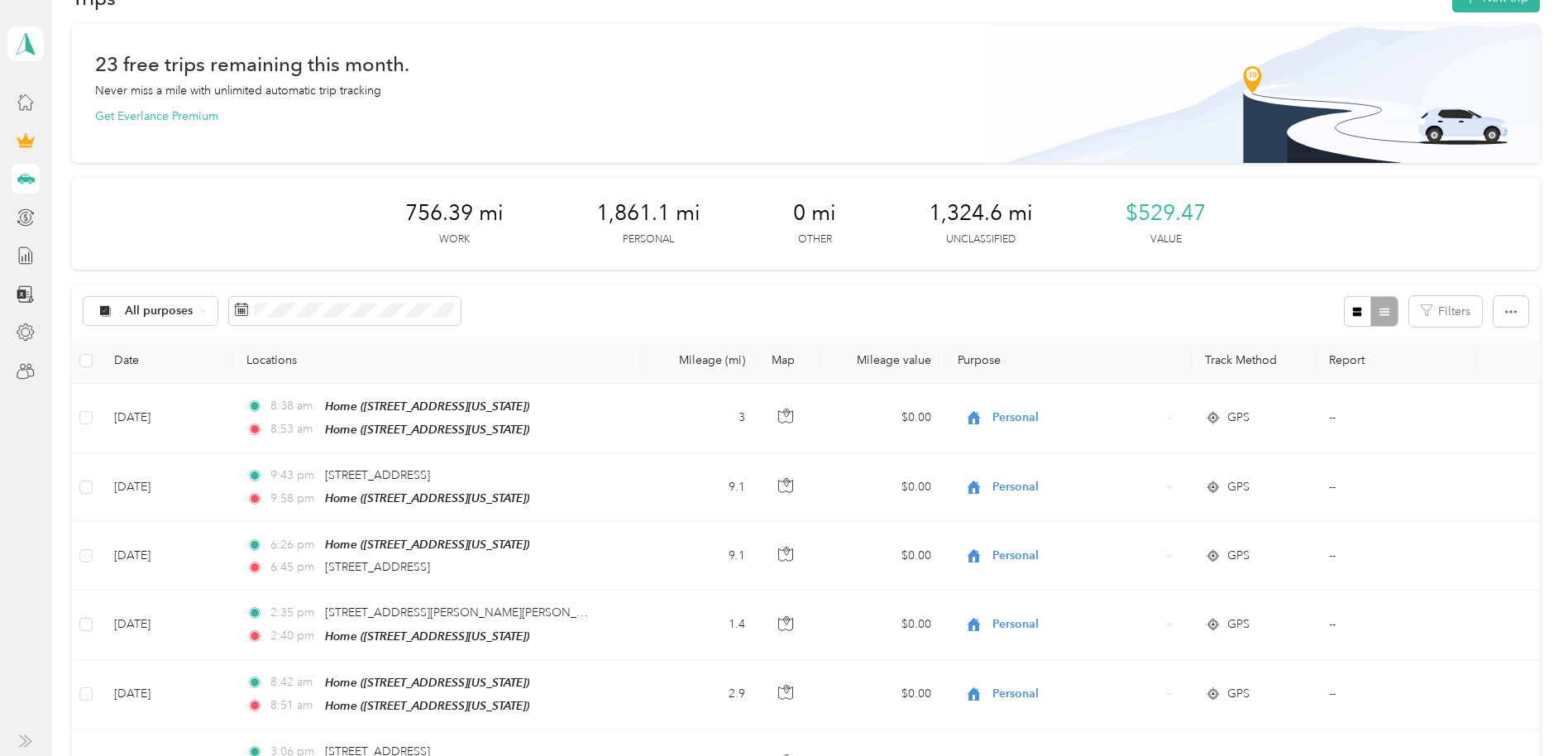
scroll to position [17, 0]
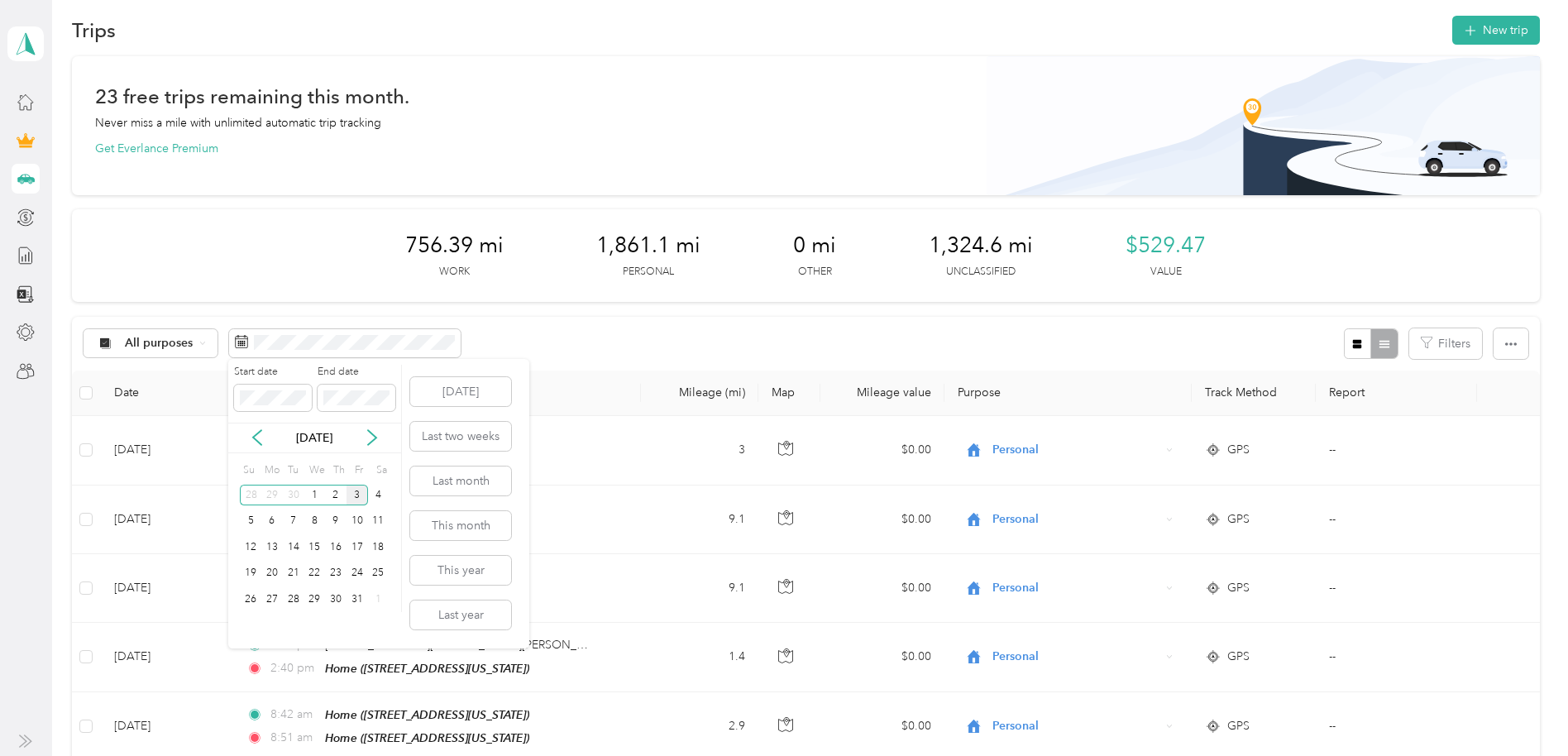
click at [256, 433] on icon at bounding box center [256, 438] width 8 height 15
click at [300, 494] on div "1" at bounding box center [293, 495] width 21 height 20
click at [335, 597] on div "31" at bounding box center [335, 599] width 21 height 20
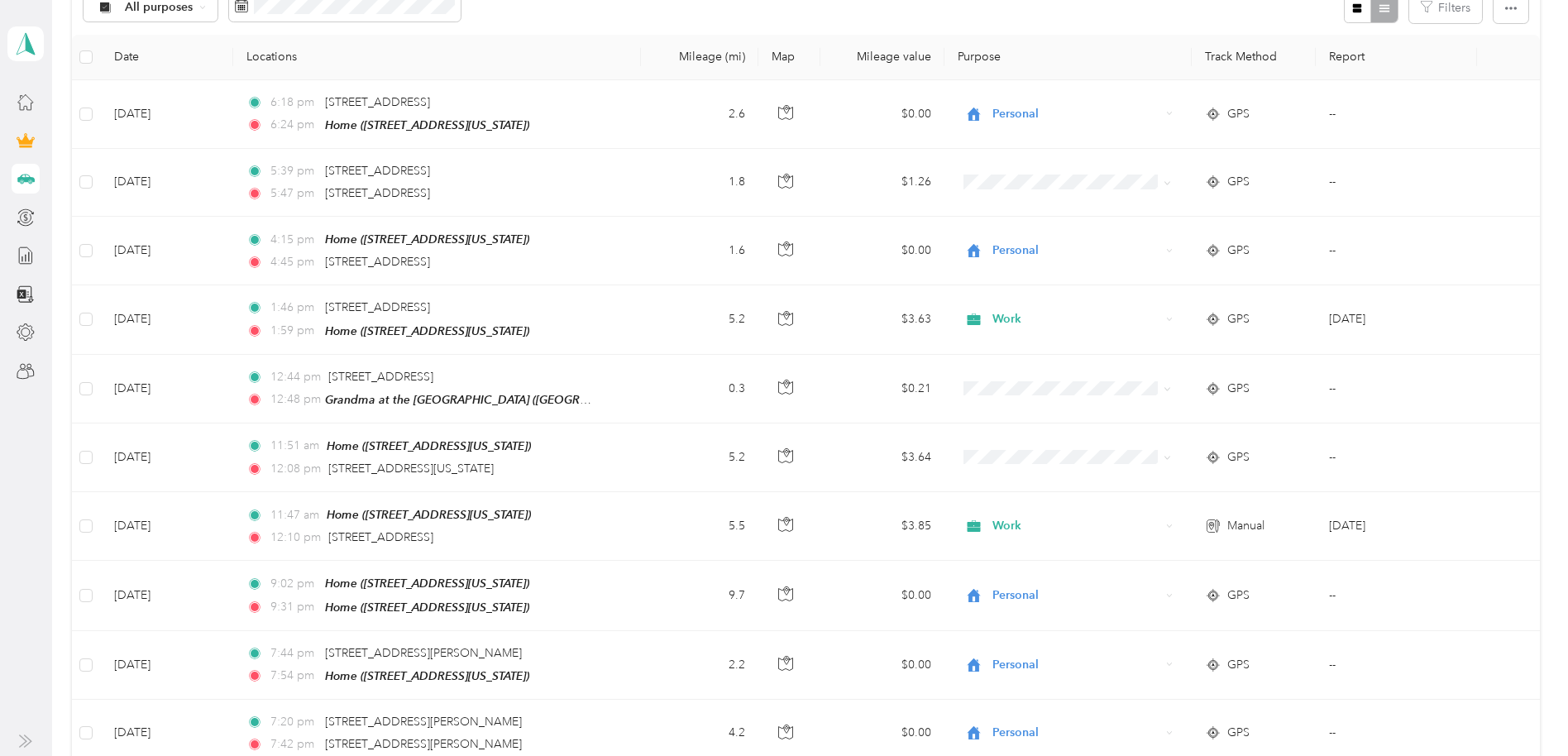
scroll to position [359, 0]
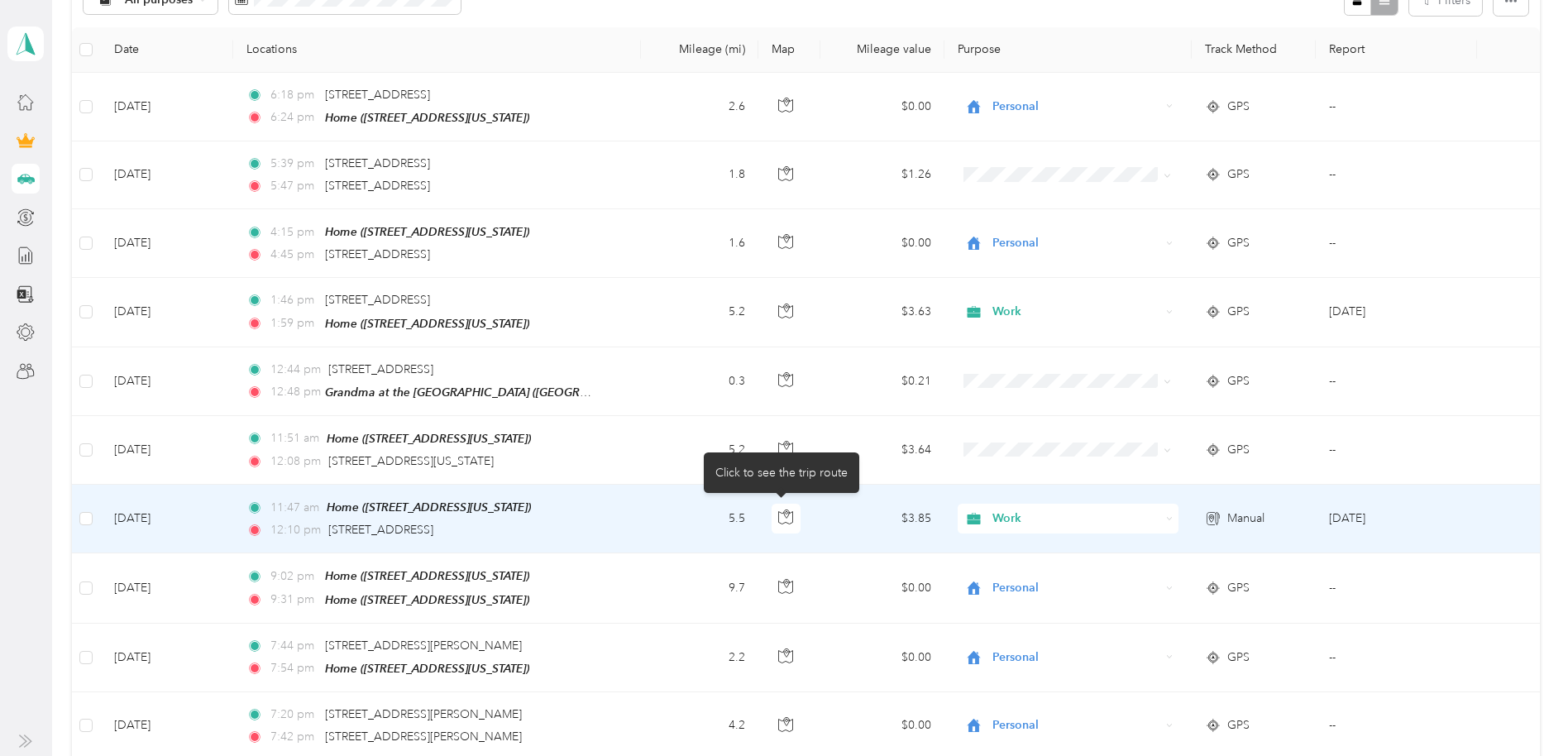
click at [785, 514] on icon "button" at bounding box center [785, 517] width 15 height 15
click at [807, 541] on td at bounding box center [789, 519] width 62 height 68
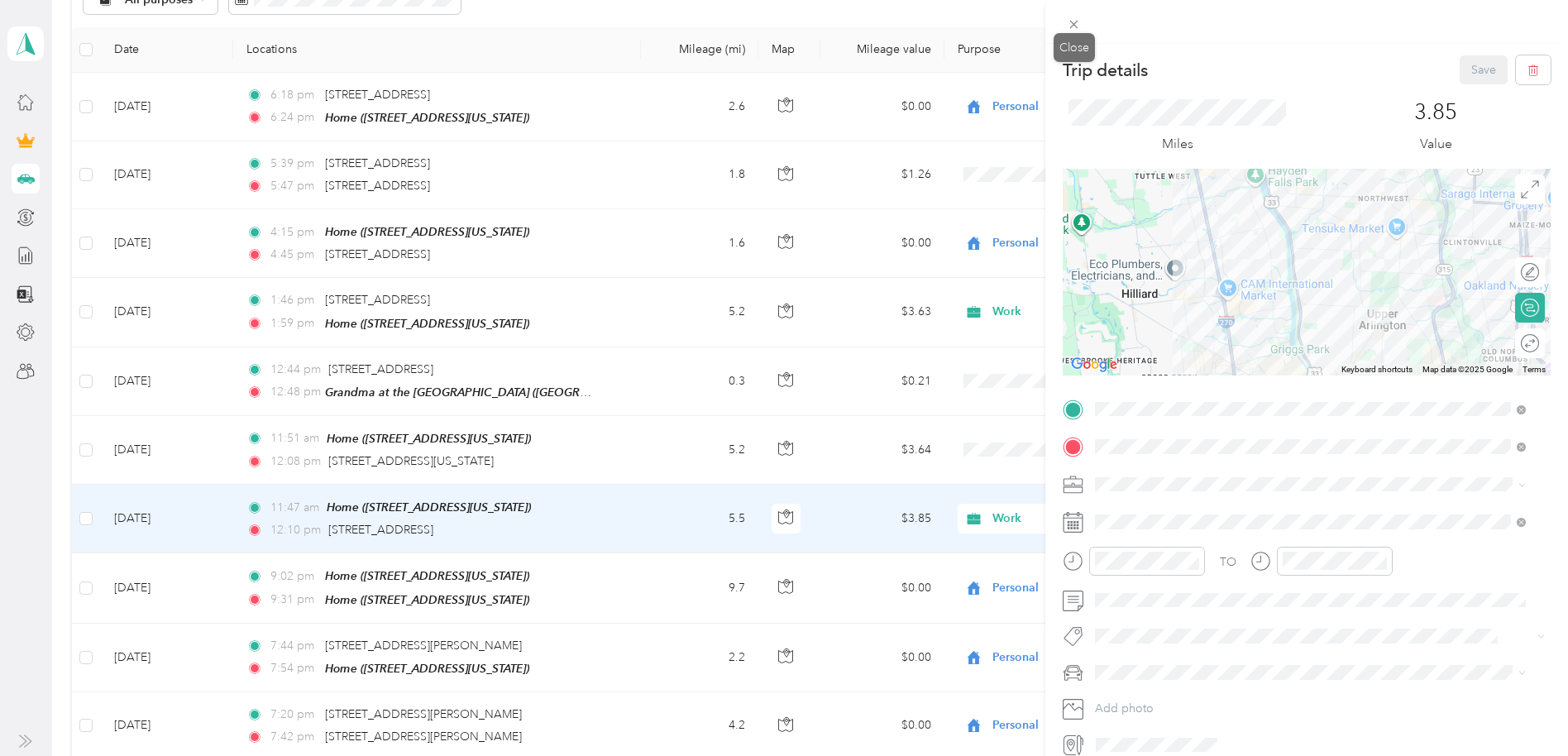
click at [1076, 33] on div "Close" at bounding box center [1073, 47] width 41 height 29
click at [1070, 20] on icon at bounding box center [1073, 24] width 8 height 8
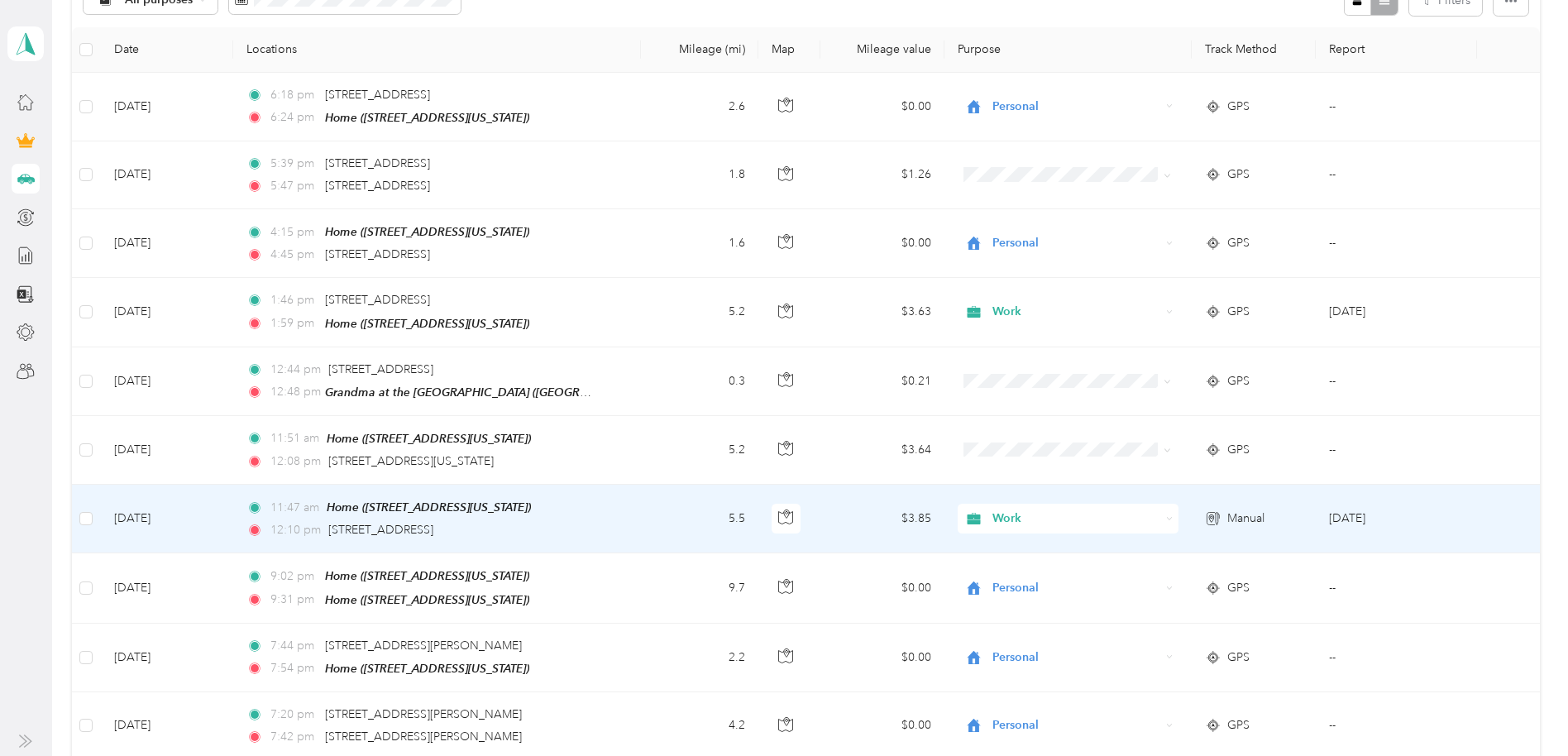
click at [1306, 516] on td "[DATE]" at bounding box center [1395, 519] width 161 height 68
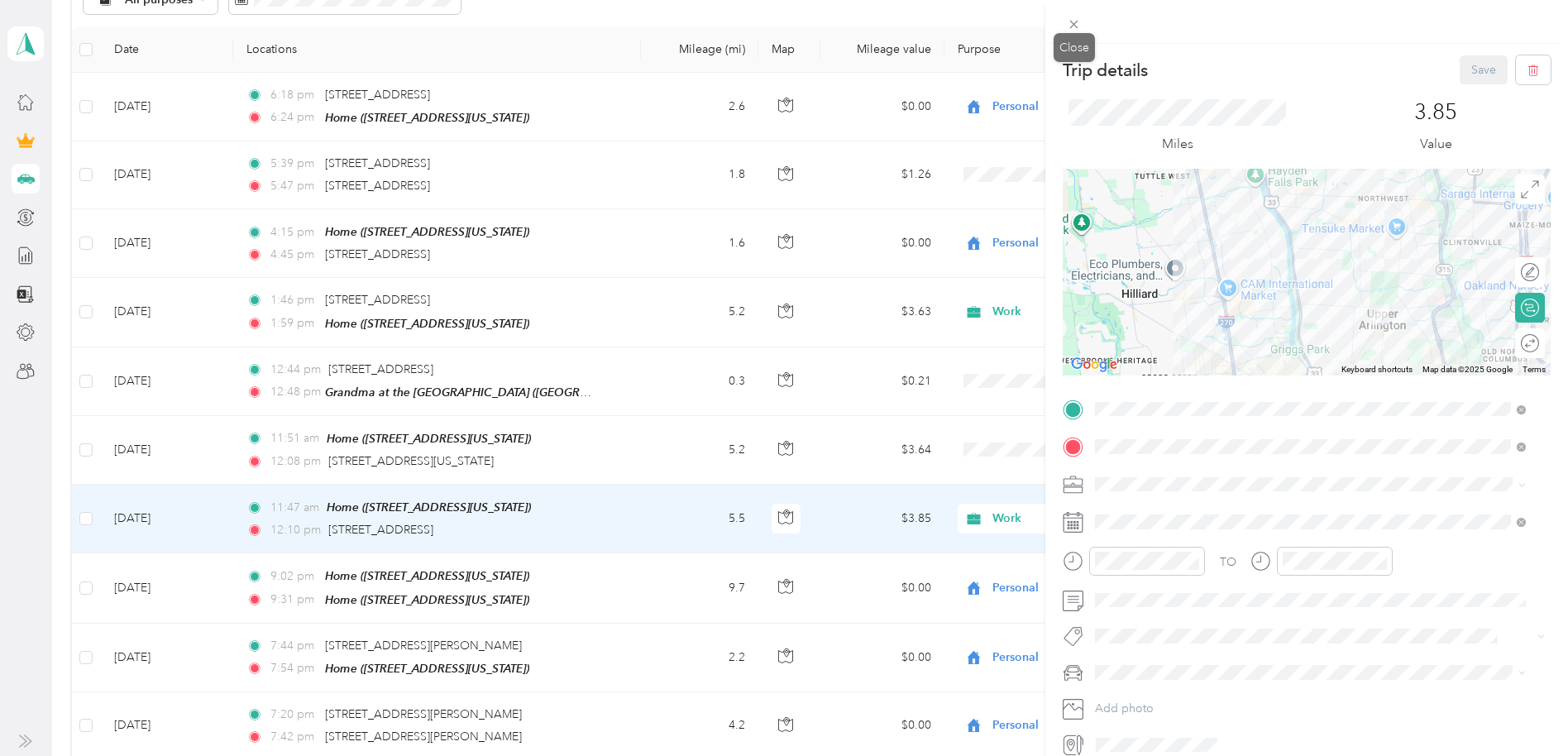
click at [1073, 25] on icon at bounding box center [1073, 24] width 8 height 8
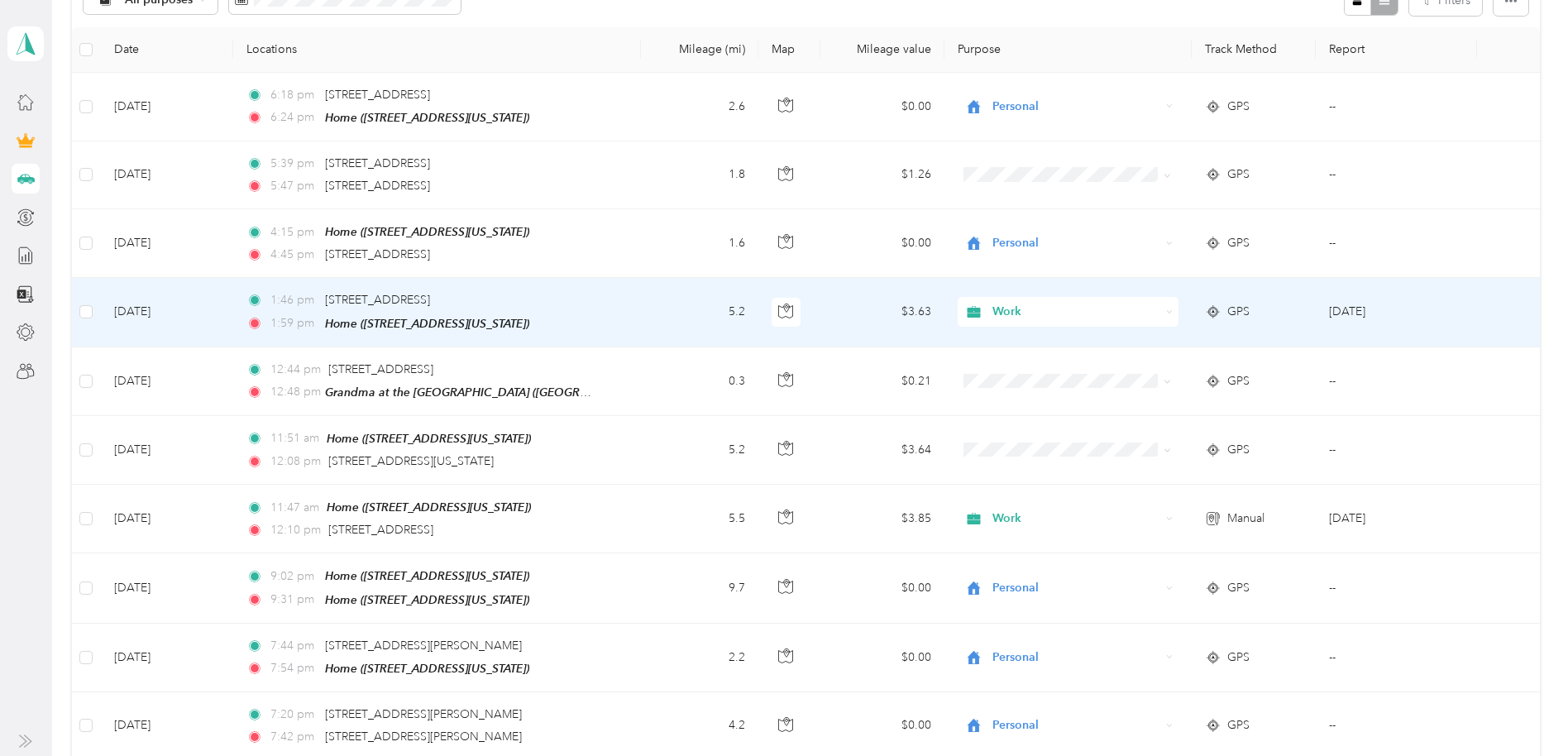
click at [1306, 324] on td "[DATE]" at bounding box center [1395, 311] width 161 height 68
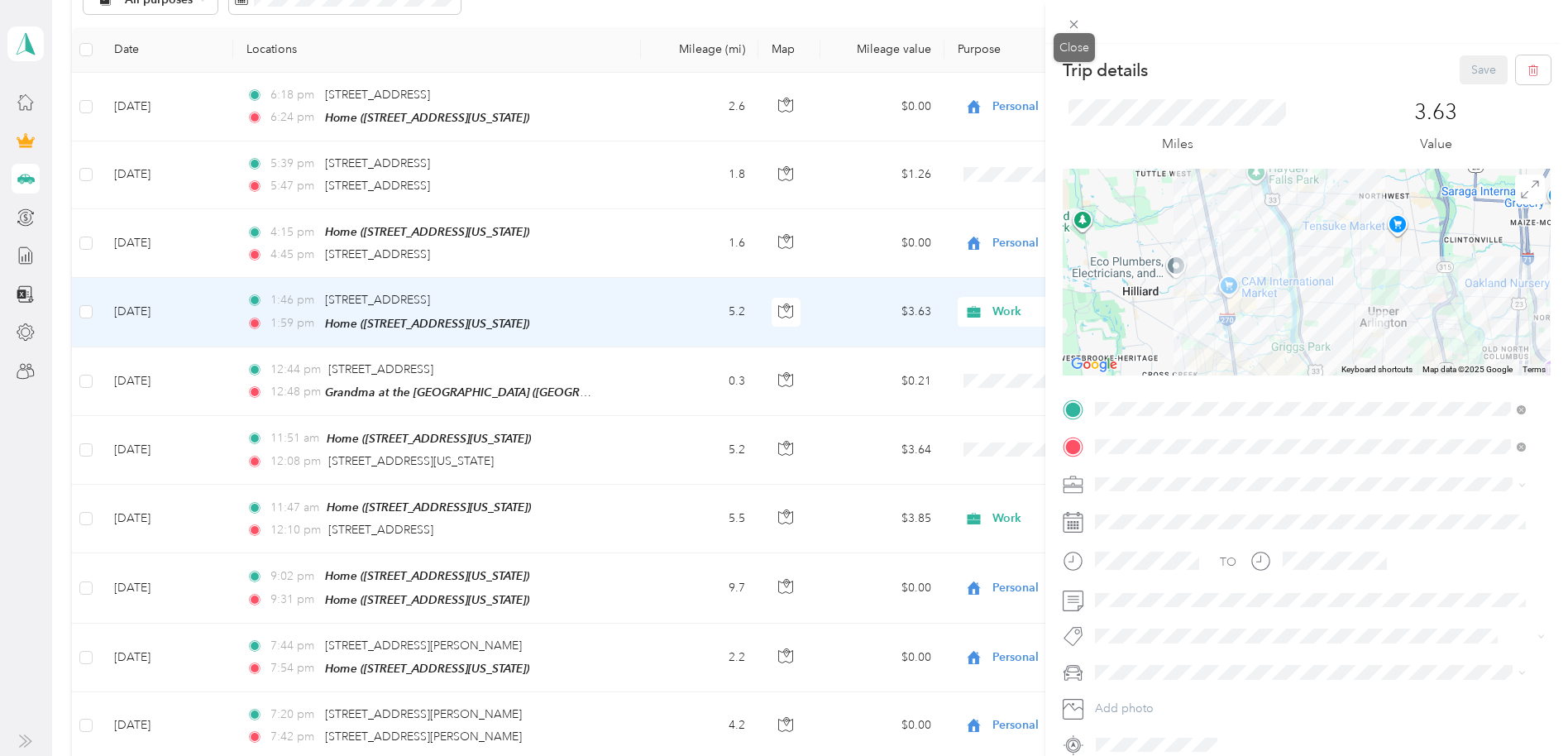
click at [1073, 24] on icon at bounding box center [1073, 25] width 14 height 14
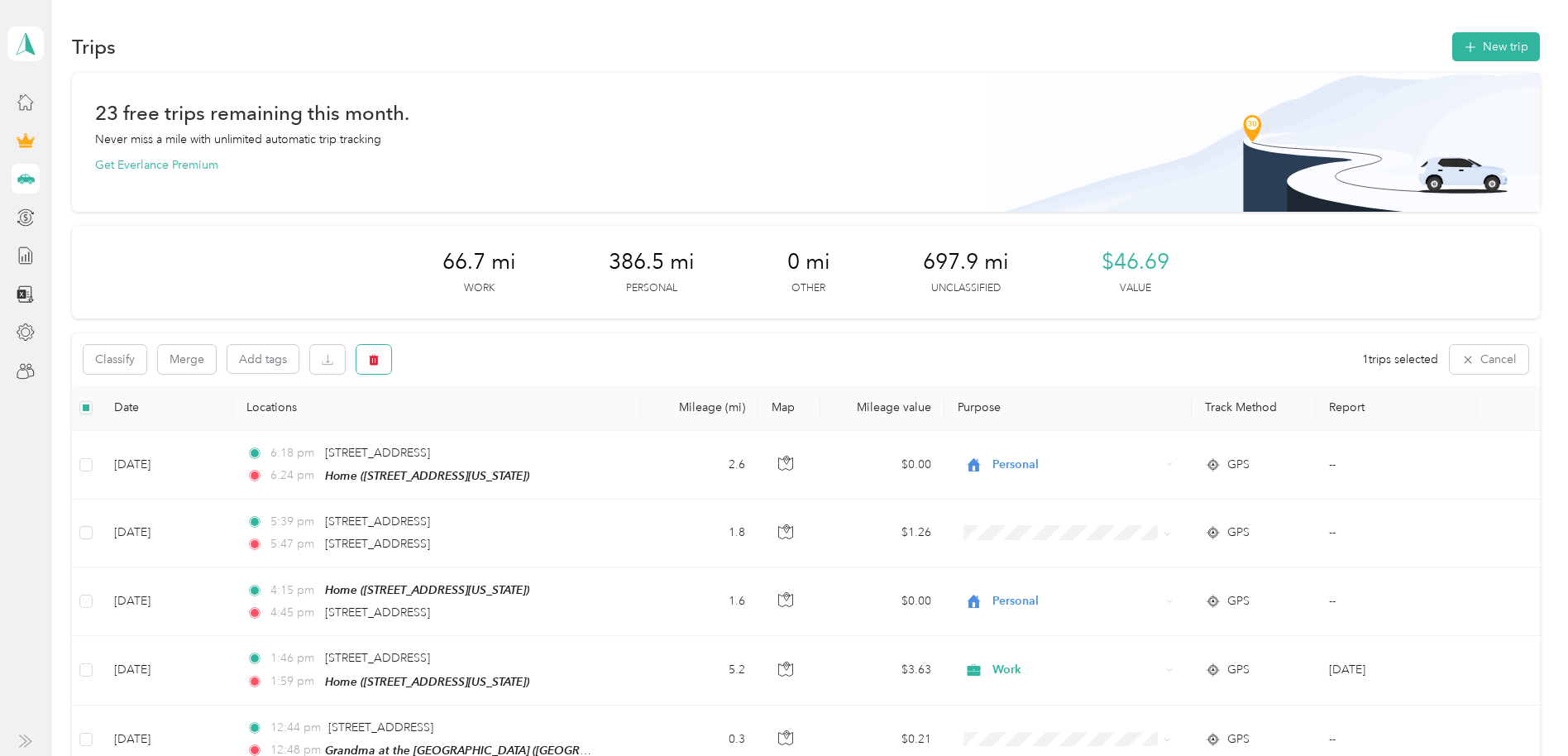
click at [383, 358] on button "button" at bounding box center [374, 359] width 35 height 29
click at [494, 421] on button "Yes" at bounding box center [497, 429] width 32 height 27
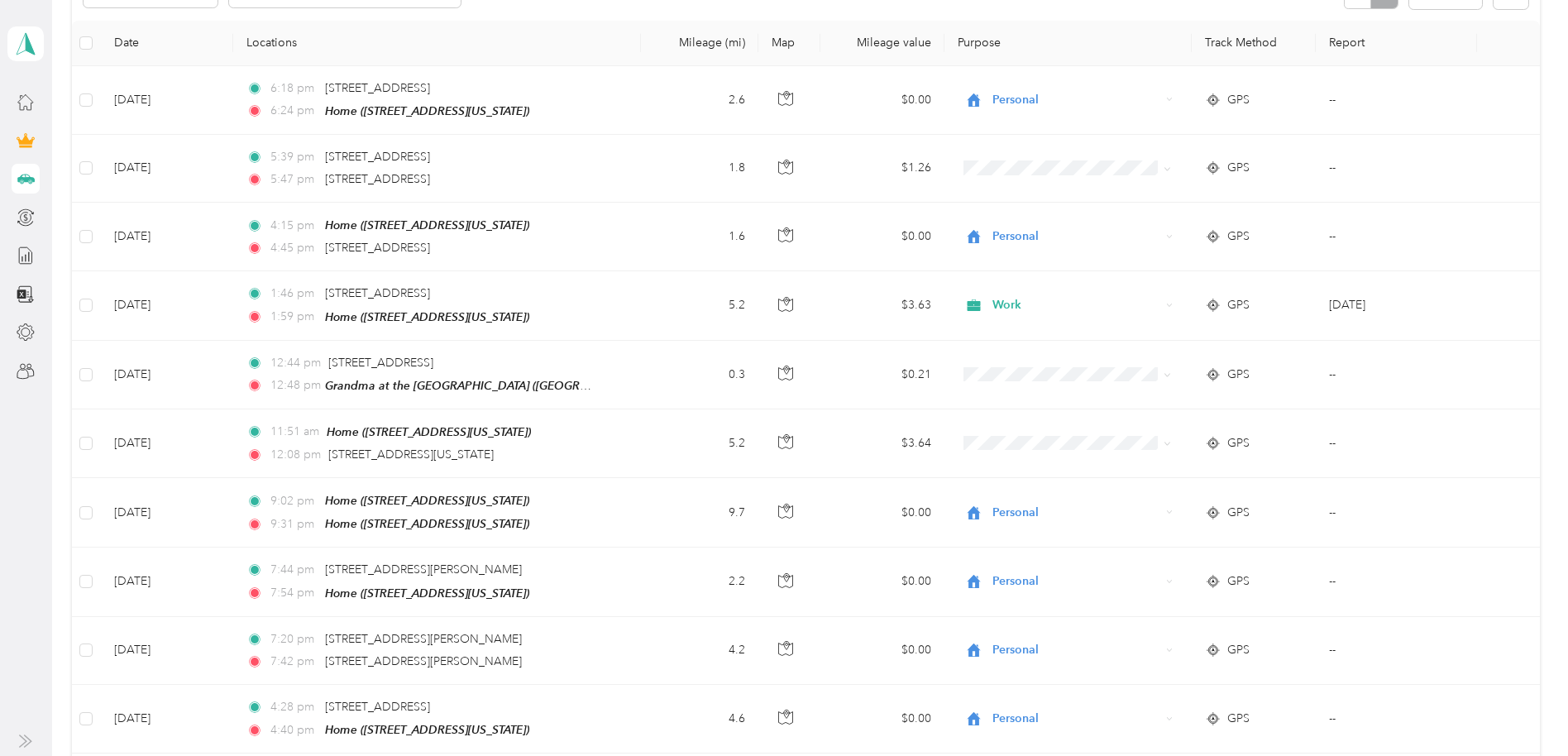
scroll to position [397, 0]
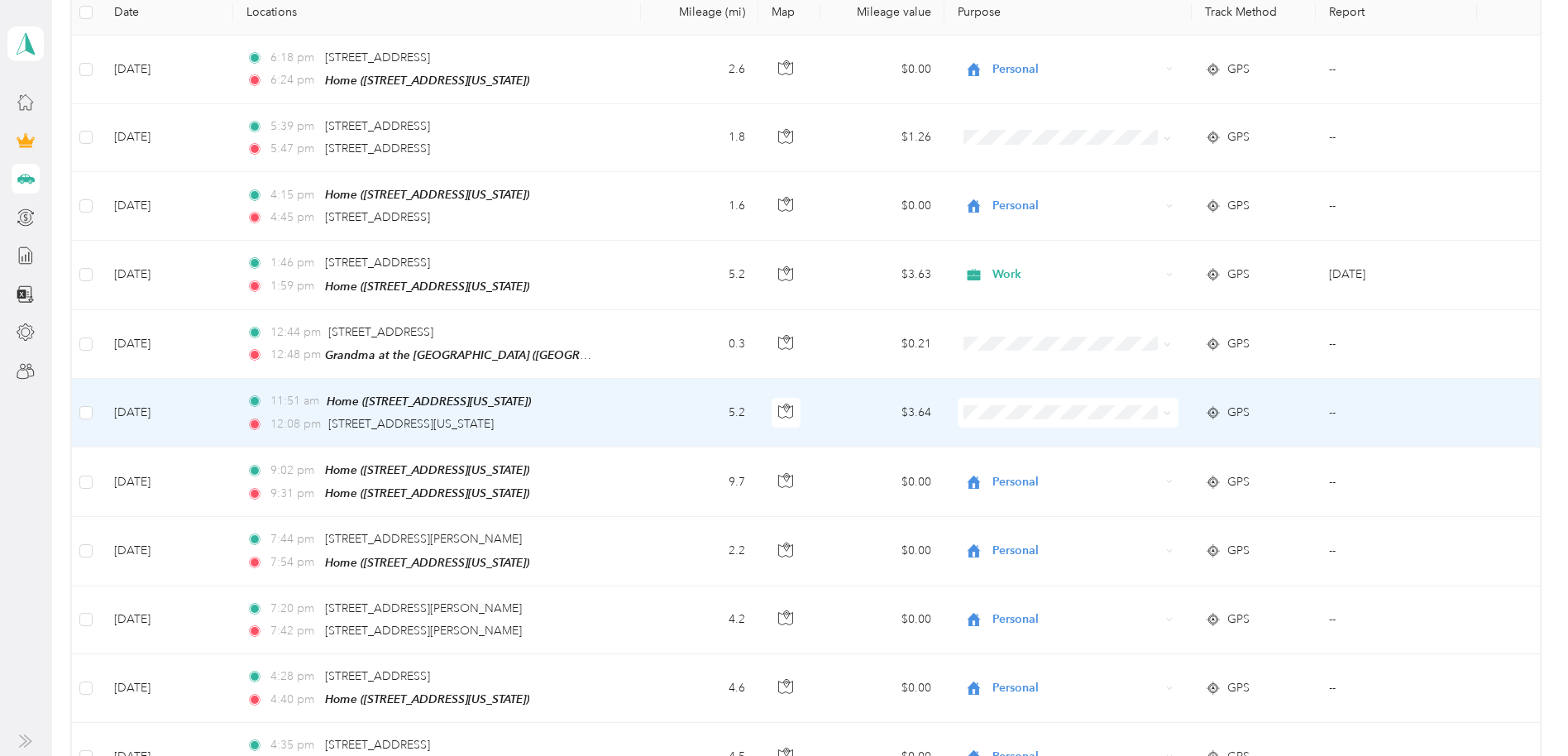
click at [1163, 412] on icon at bounding box center [1167, 413] width 7 height 7
click at [1079, 445] on li "Work" at bounding box center [1060, 439] width 220 height 29
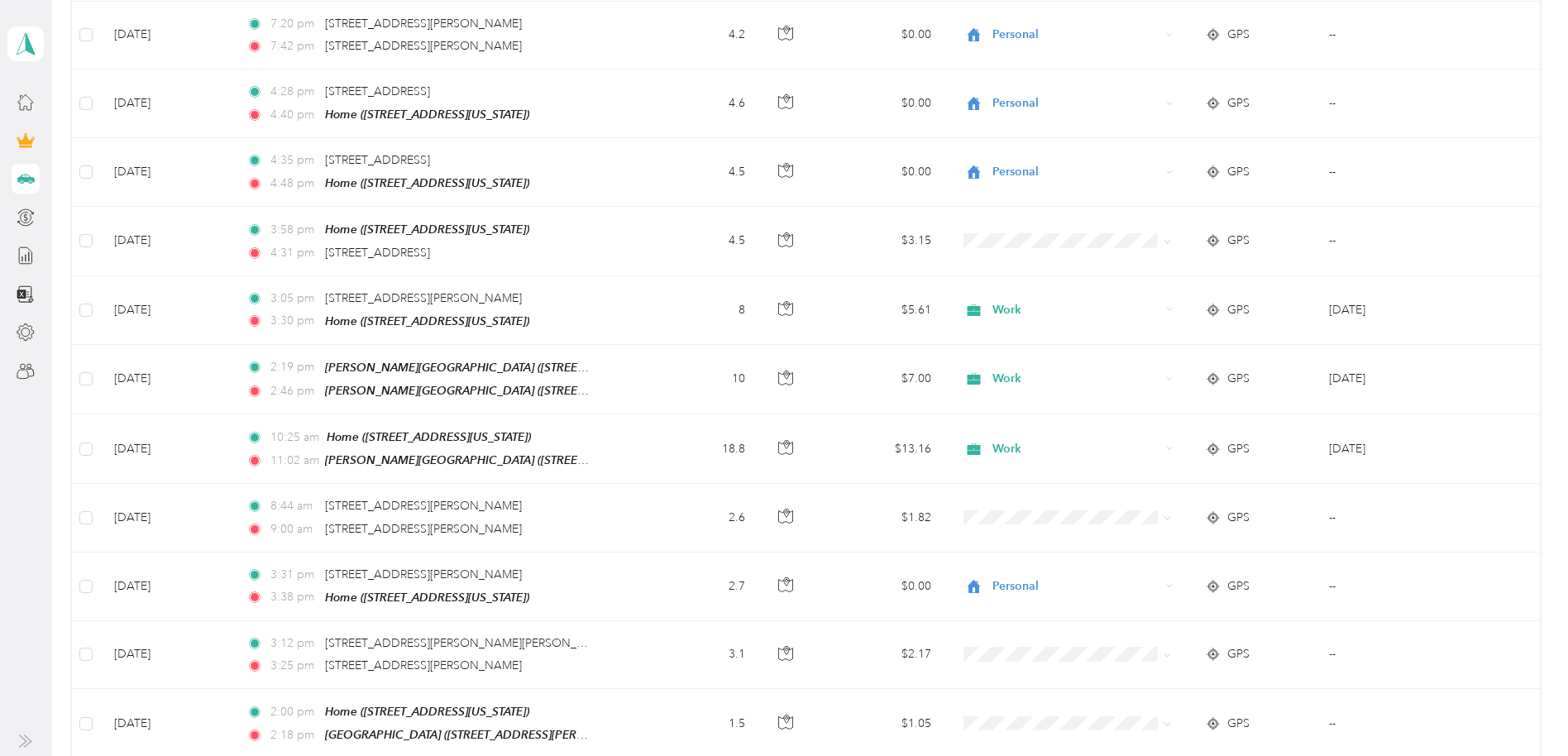
scroll to position [0, 0]
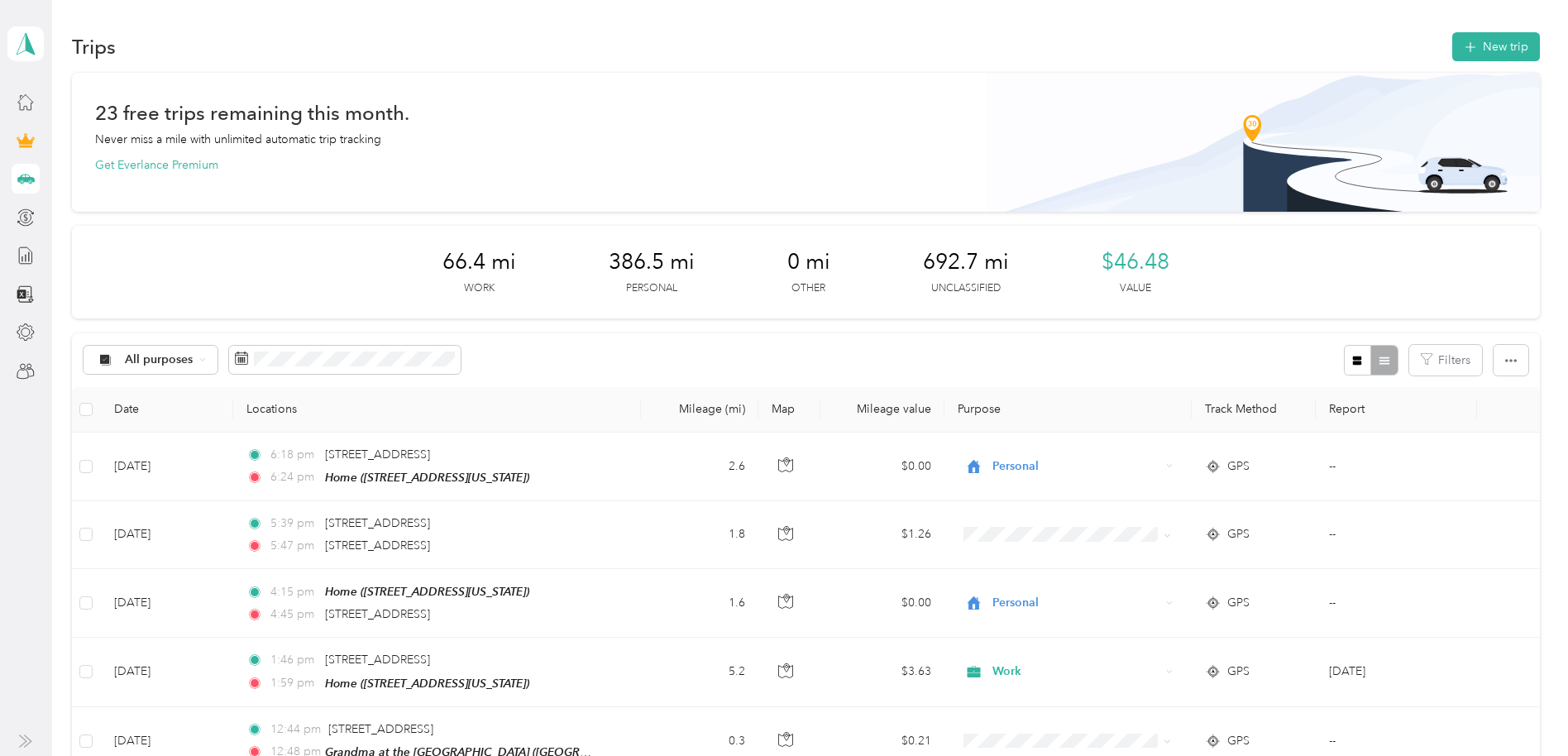
click at [202, 359] on icon at bounding box center [202, 359] width 6 height 6
click at [169, 446] on span "Work" at bounding box center [165, 448] width 80 height 18
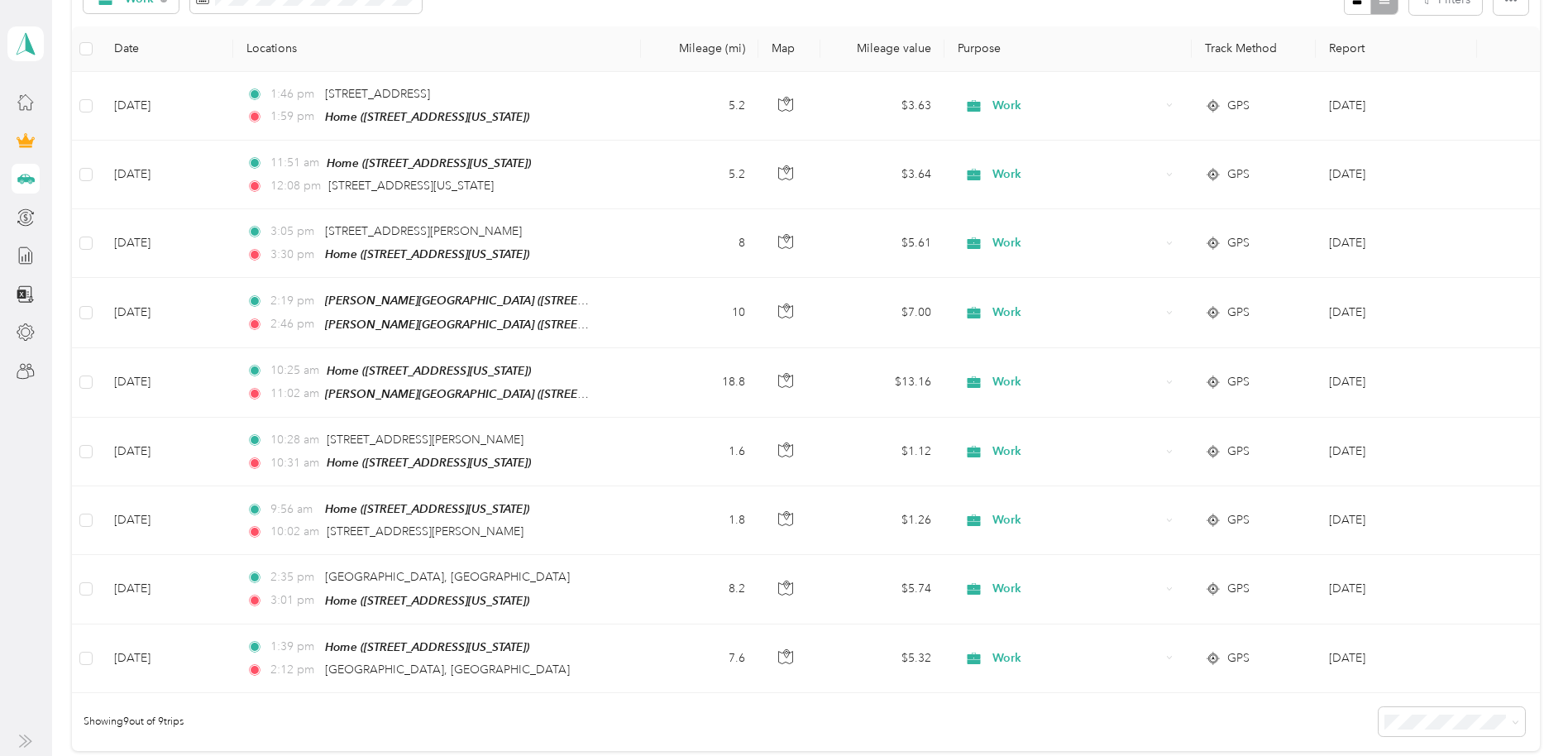
scroll to position [358, 0]
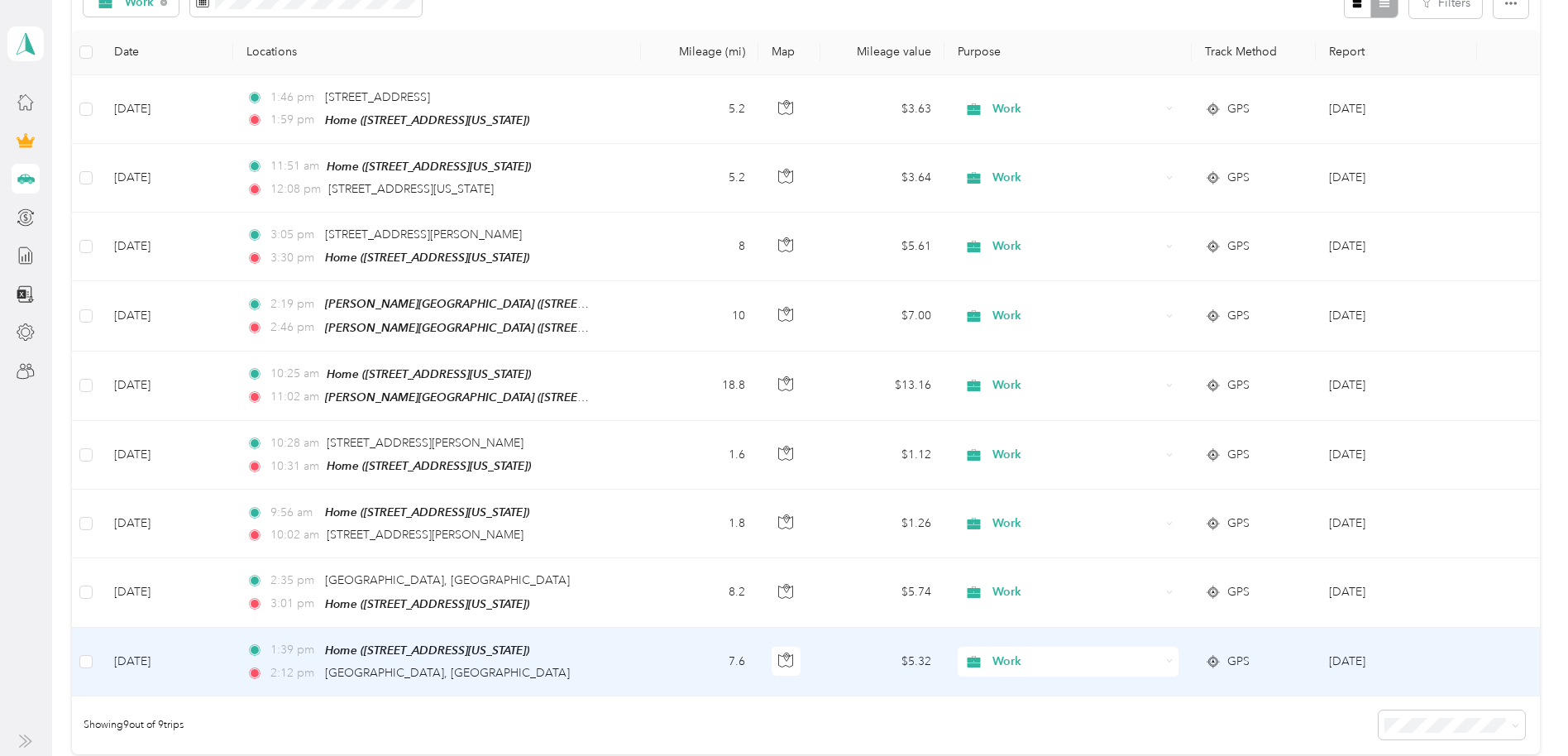
click at [1306, 628] on td "[DATE]" at bounding box center [1395, 662] width 161 height 68
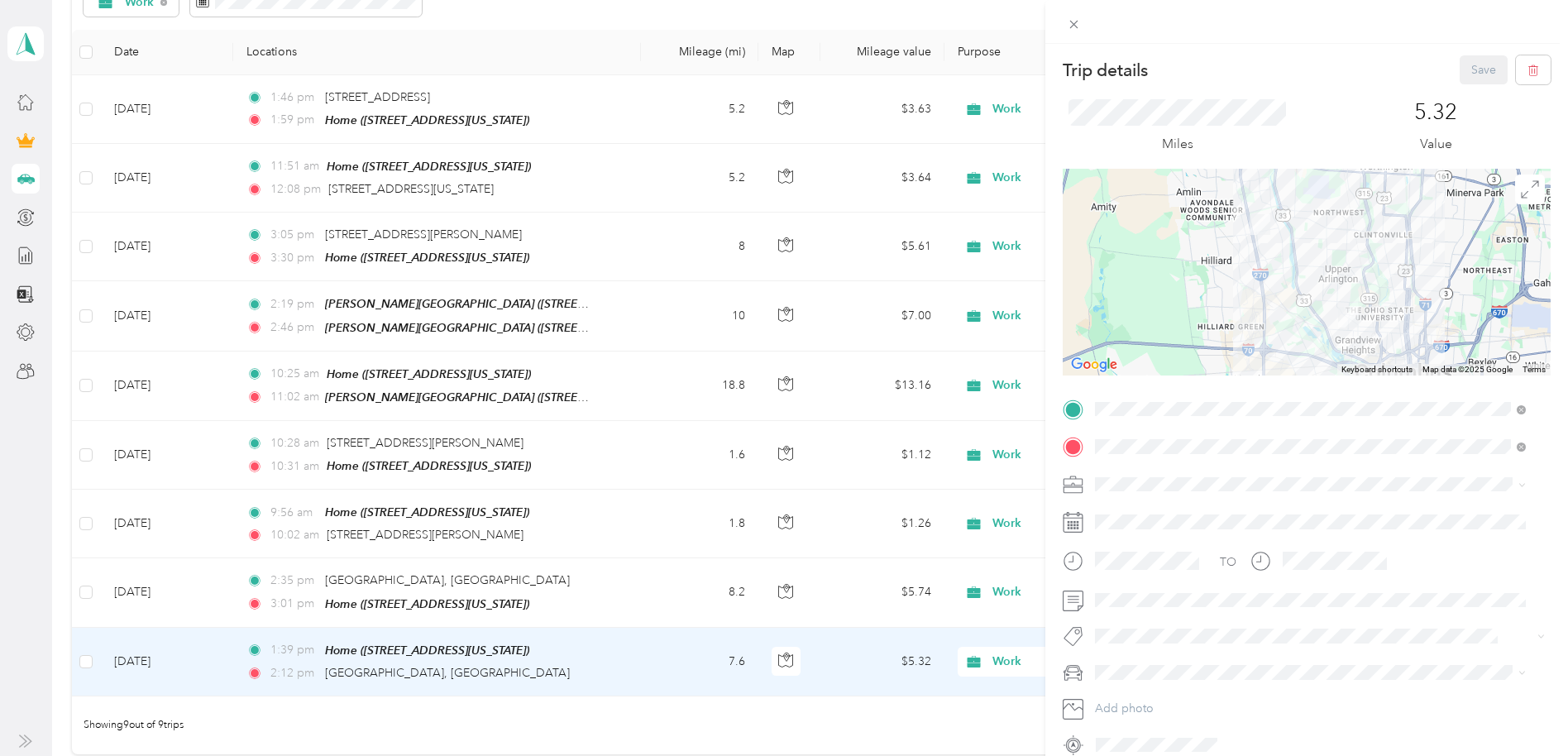
click at [1077, 23] on icon at bounding box center [1073, 25] width 14 height 14
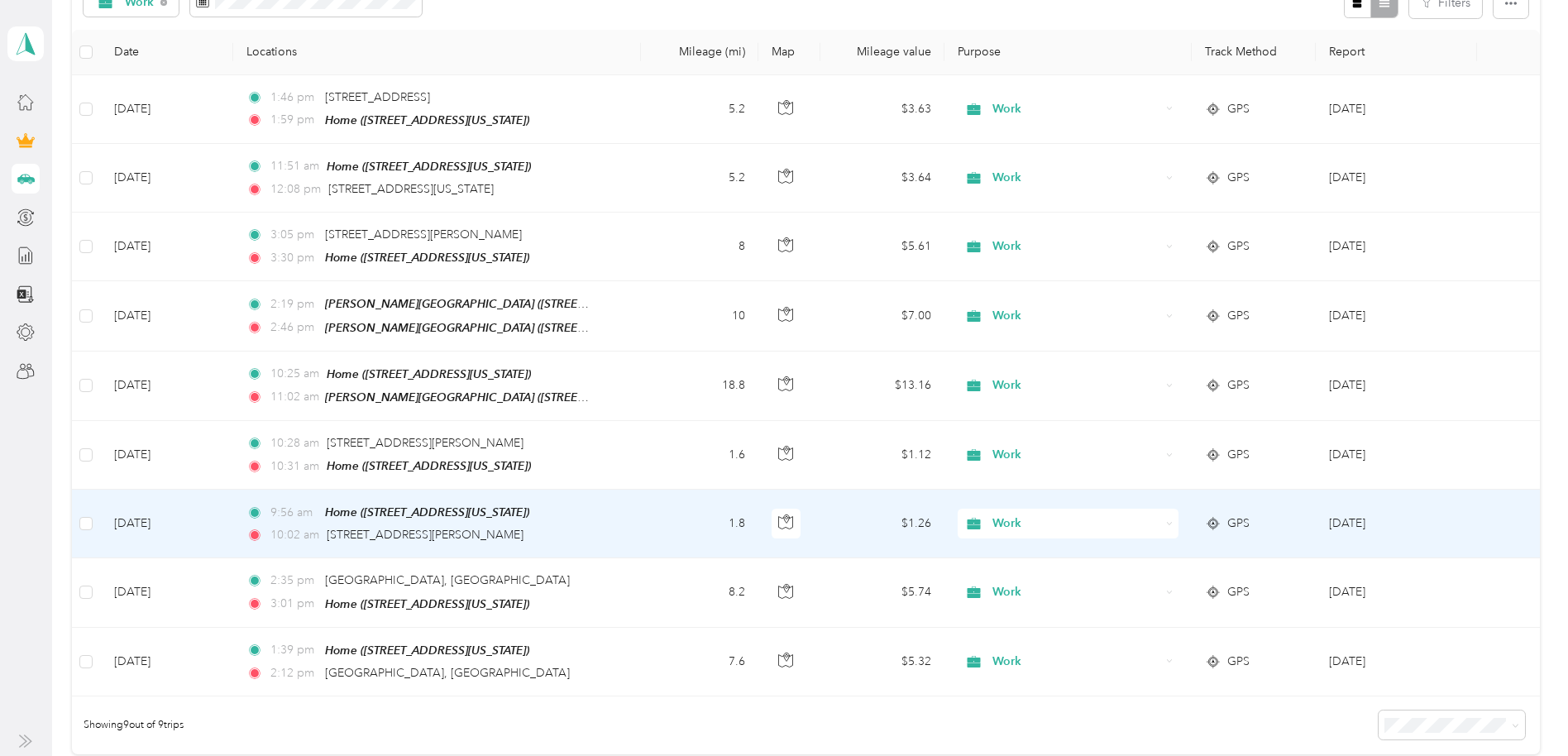
click at [1306, 518] on td "[DATE]" at bounding box center [1395, 523] width 161 height 68
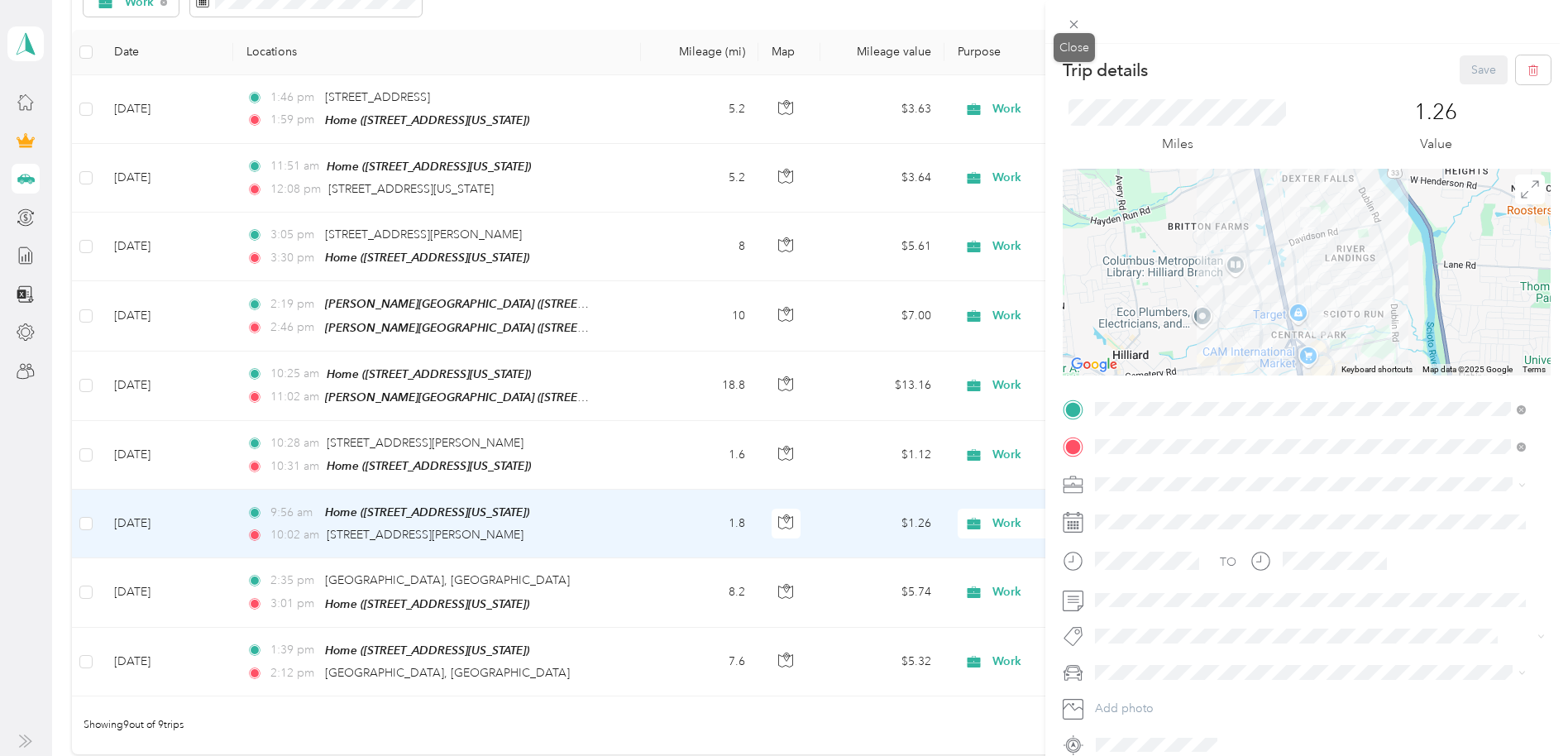
click at [1079, 29] on icon at bounding box center [1073, 25] width 14 height 14
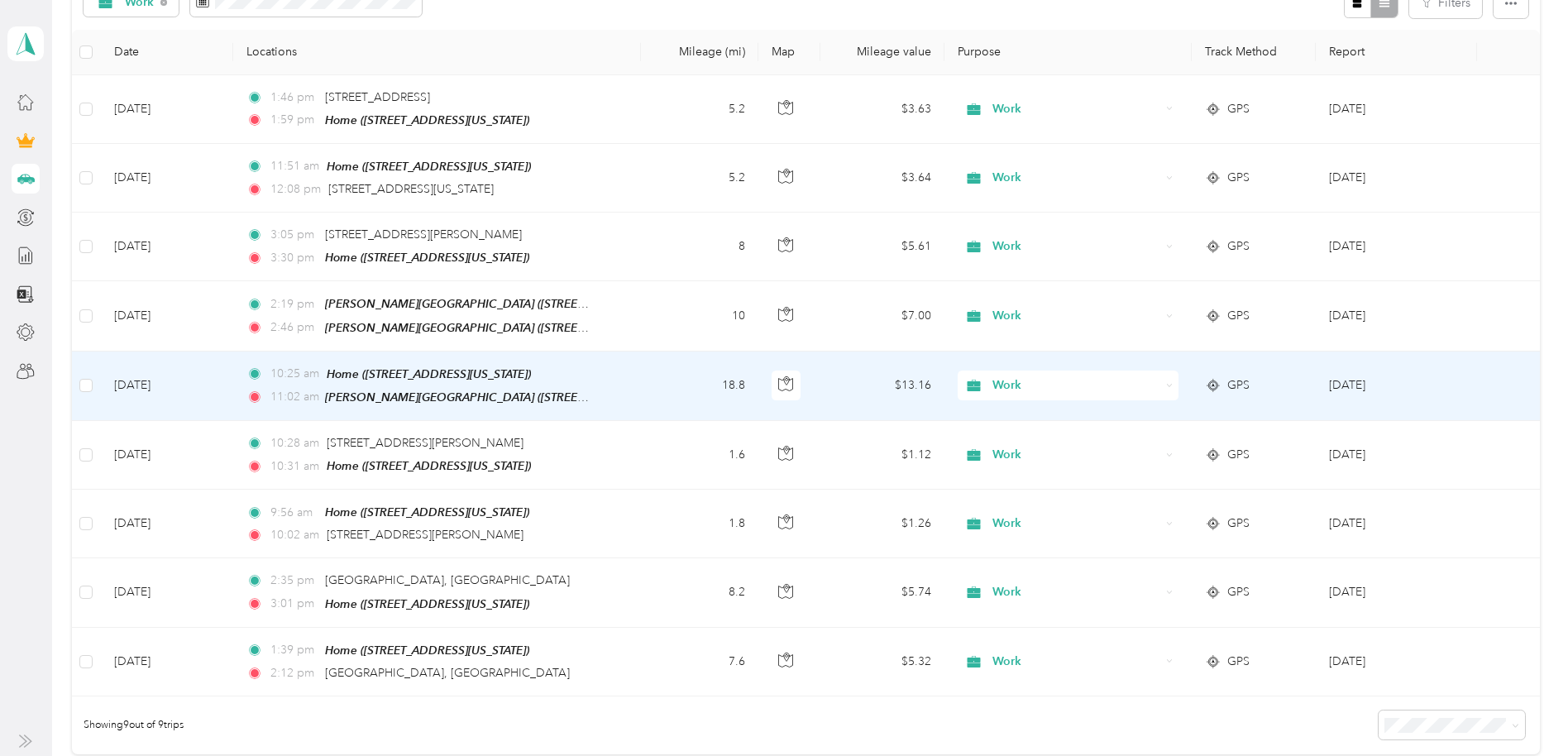
click at [1306, 384] on td "[DATE]" at bounding box center [1395, 386] width 161 height 69
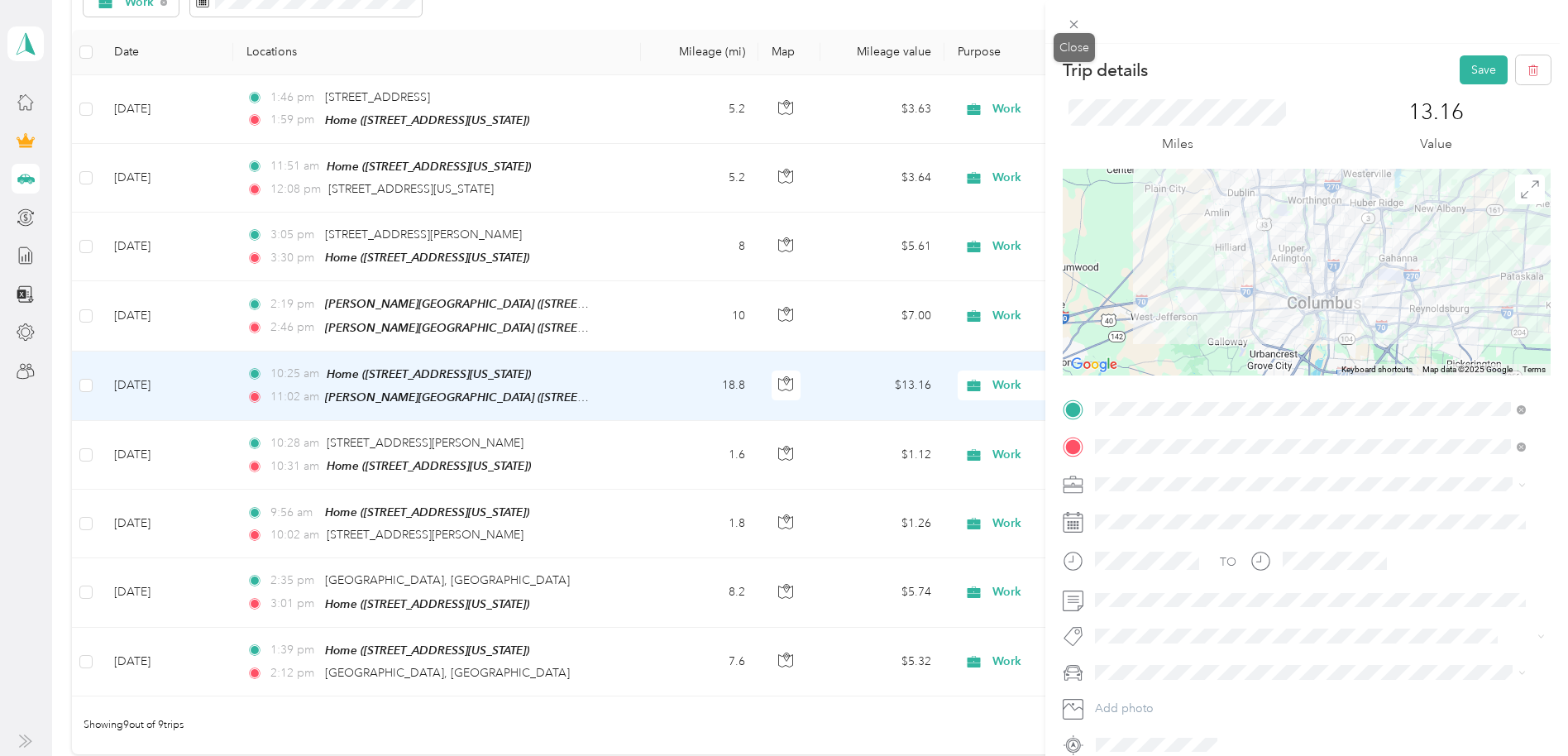
click at [1076, 27] on icon at bounding box center [1073, 24] width 8 height 8
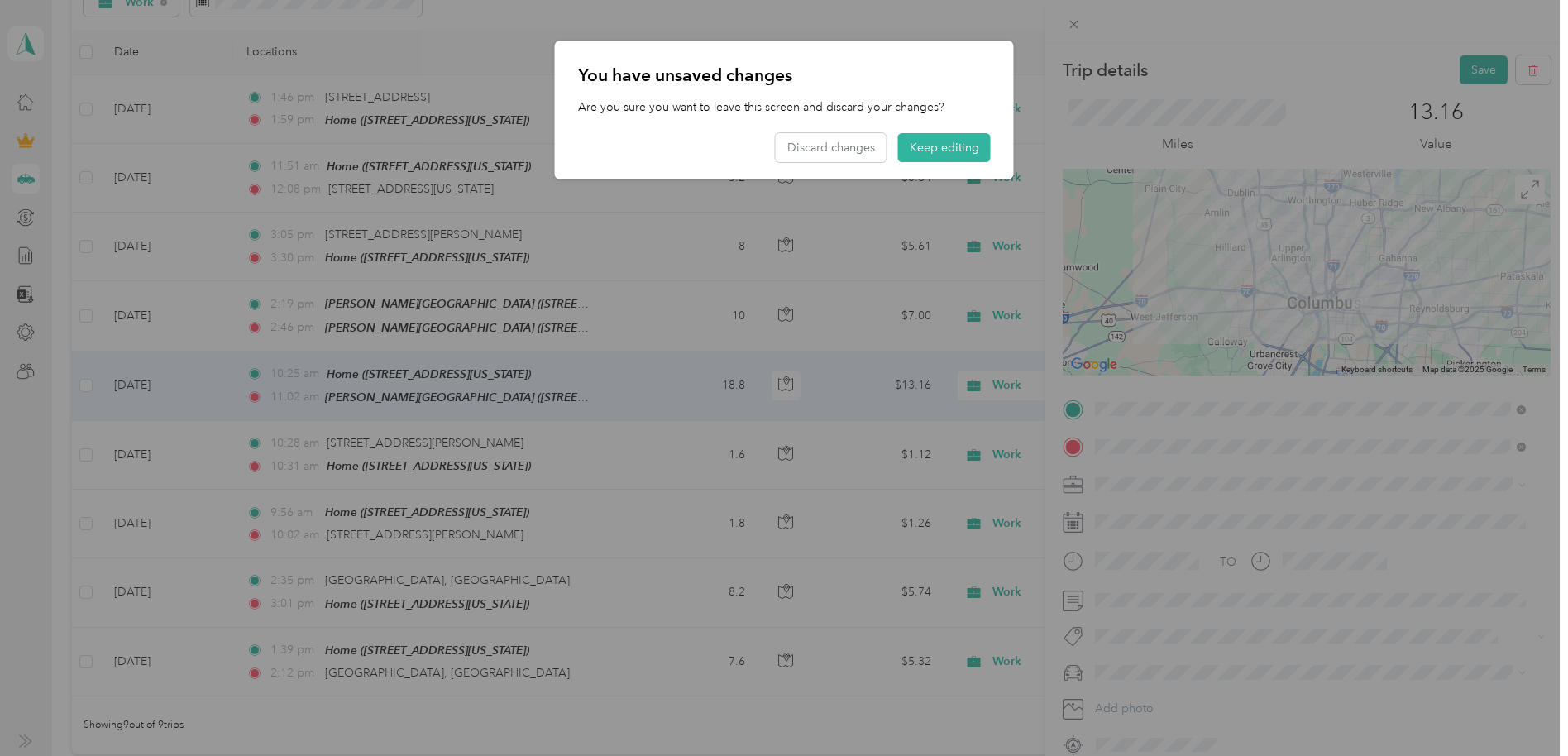
click at [922, 147] on button "Keep editing" at bounding box center [945, 148] width 92 height 29
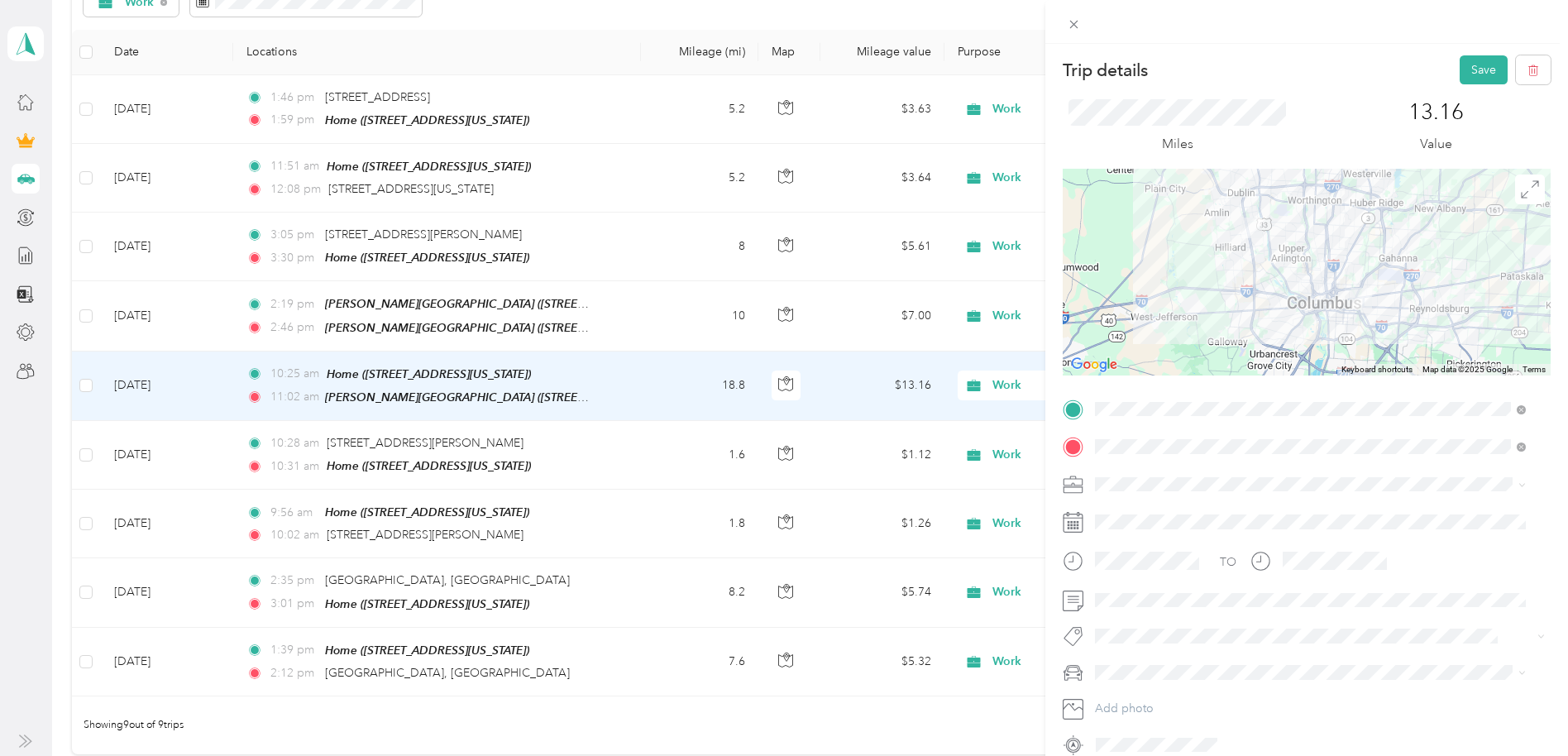
click at [1306, 77] on button "Save" at bounding box center [1484, 69] width 48 height 29
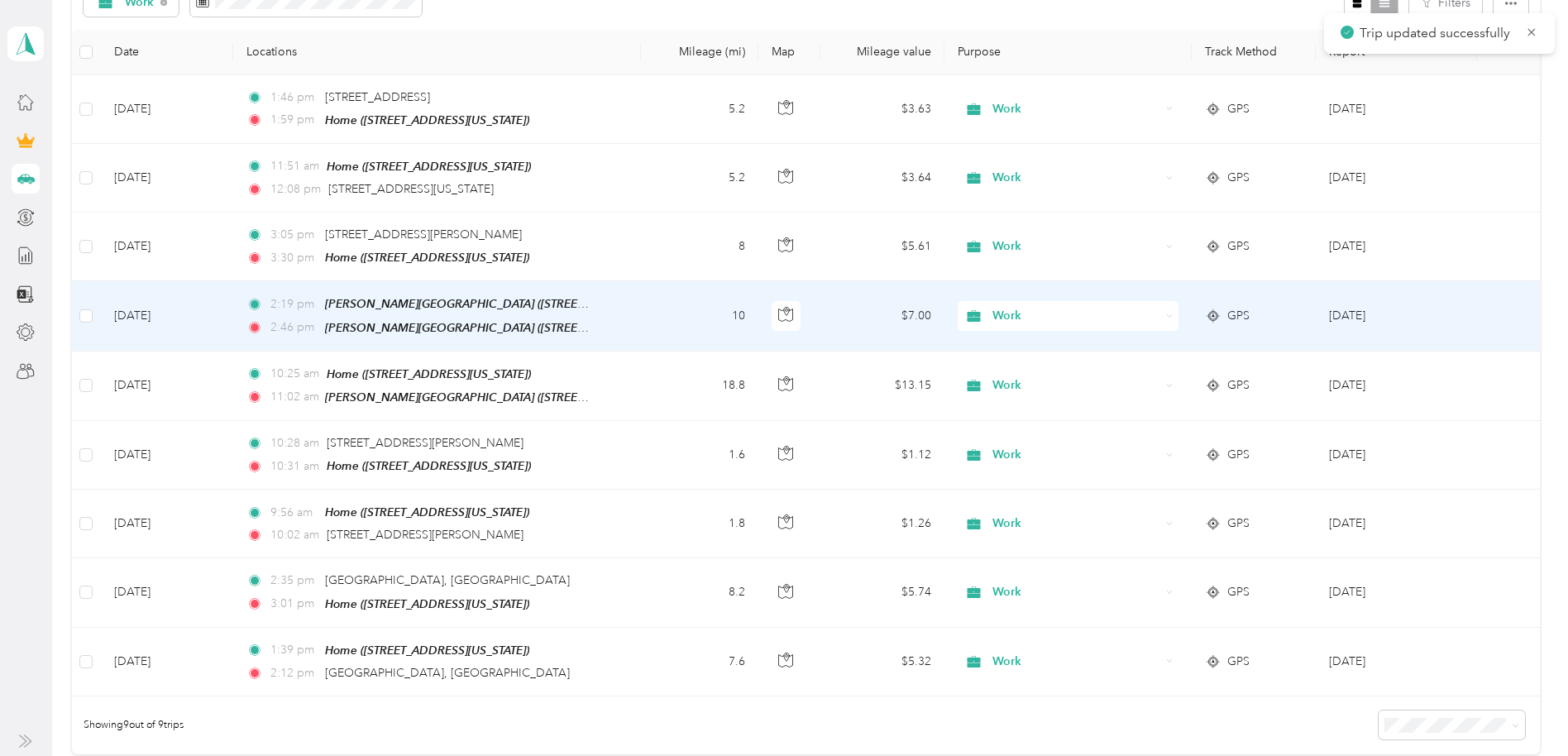
click at [1306, 315] on td "[DATE]" at bounding box center [1395, 316] width 161 height 69
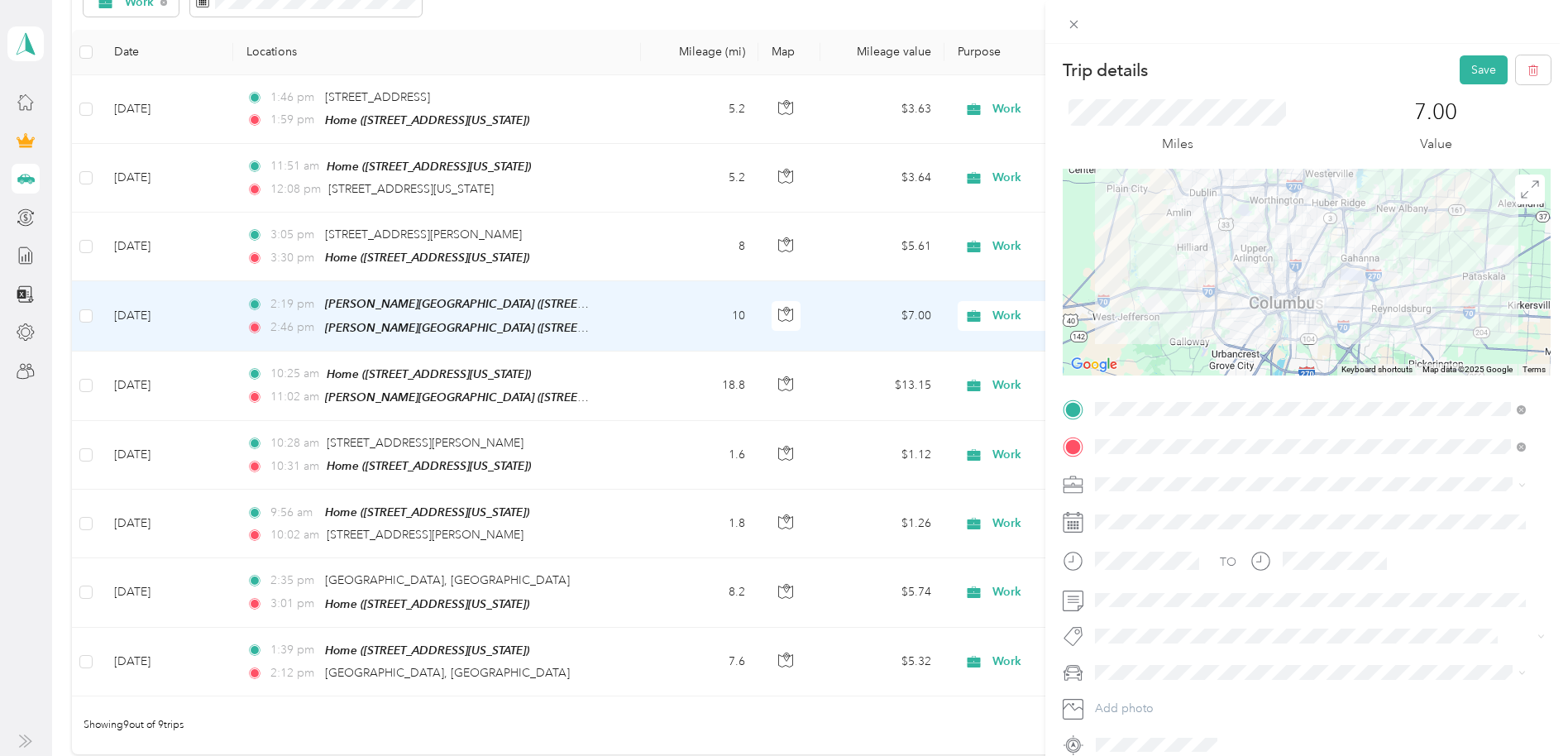
click at [1306, 76] on button "Save" at bounding box center [1484, 69] width 48 height 29
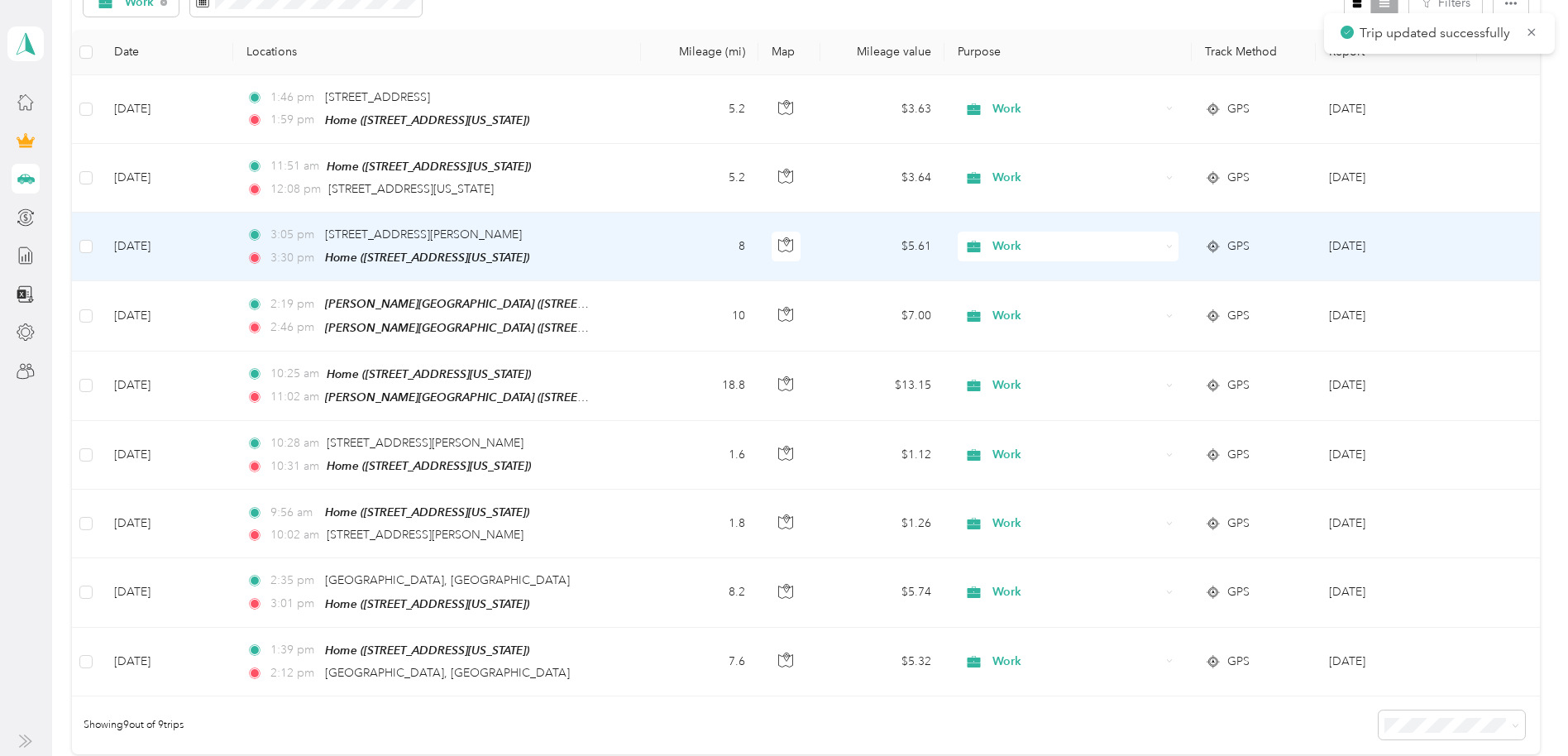
click at [1306, 258] on td "[DATE]" at bounding box center [1395, 246] width 161 height 68
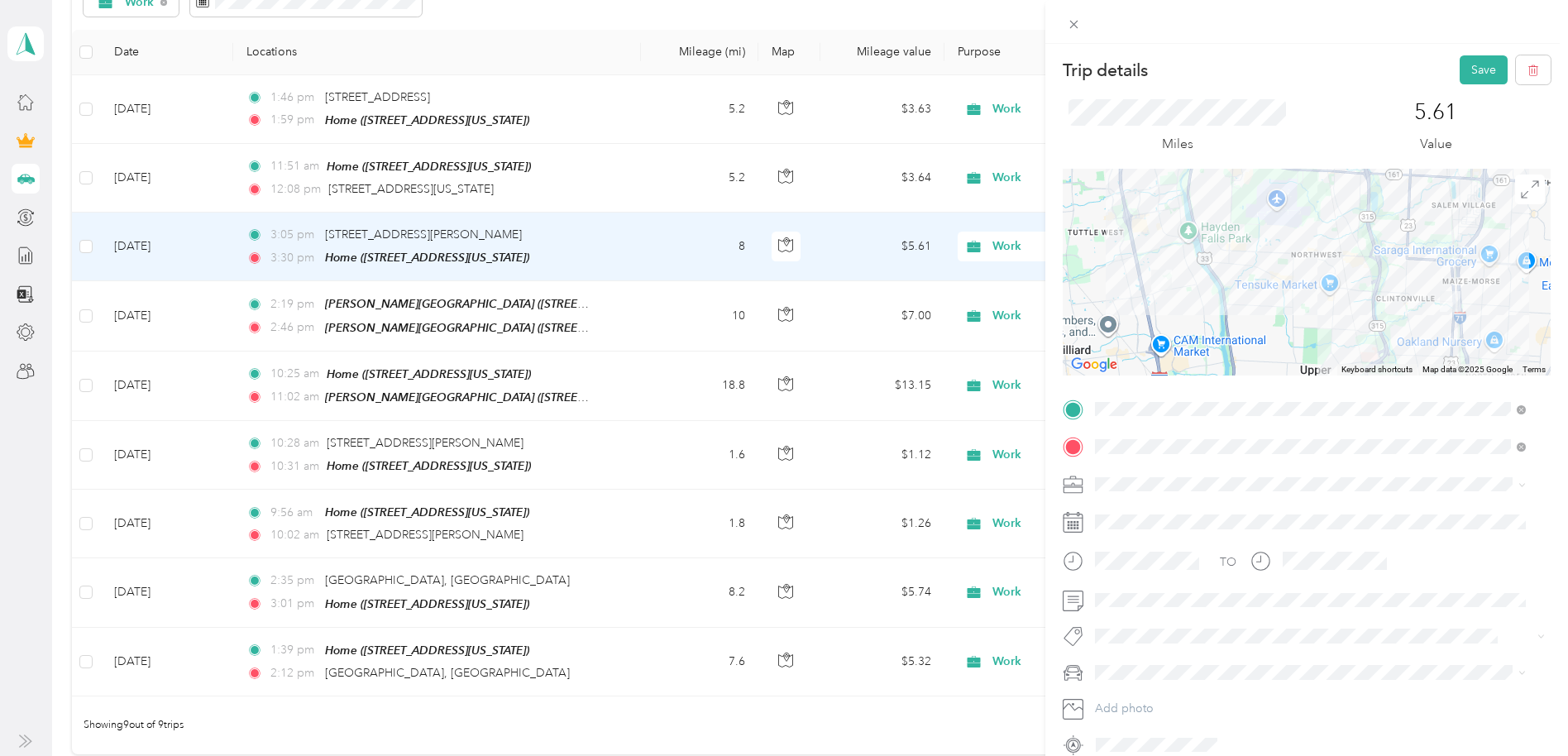
click at [1306, 67] on button "Save" at bounding box center [1484, 69] width 48 height 29
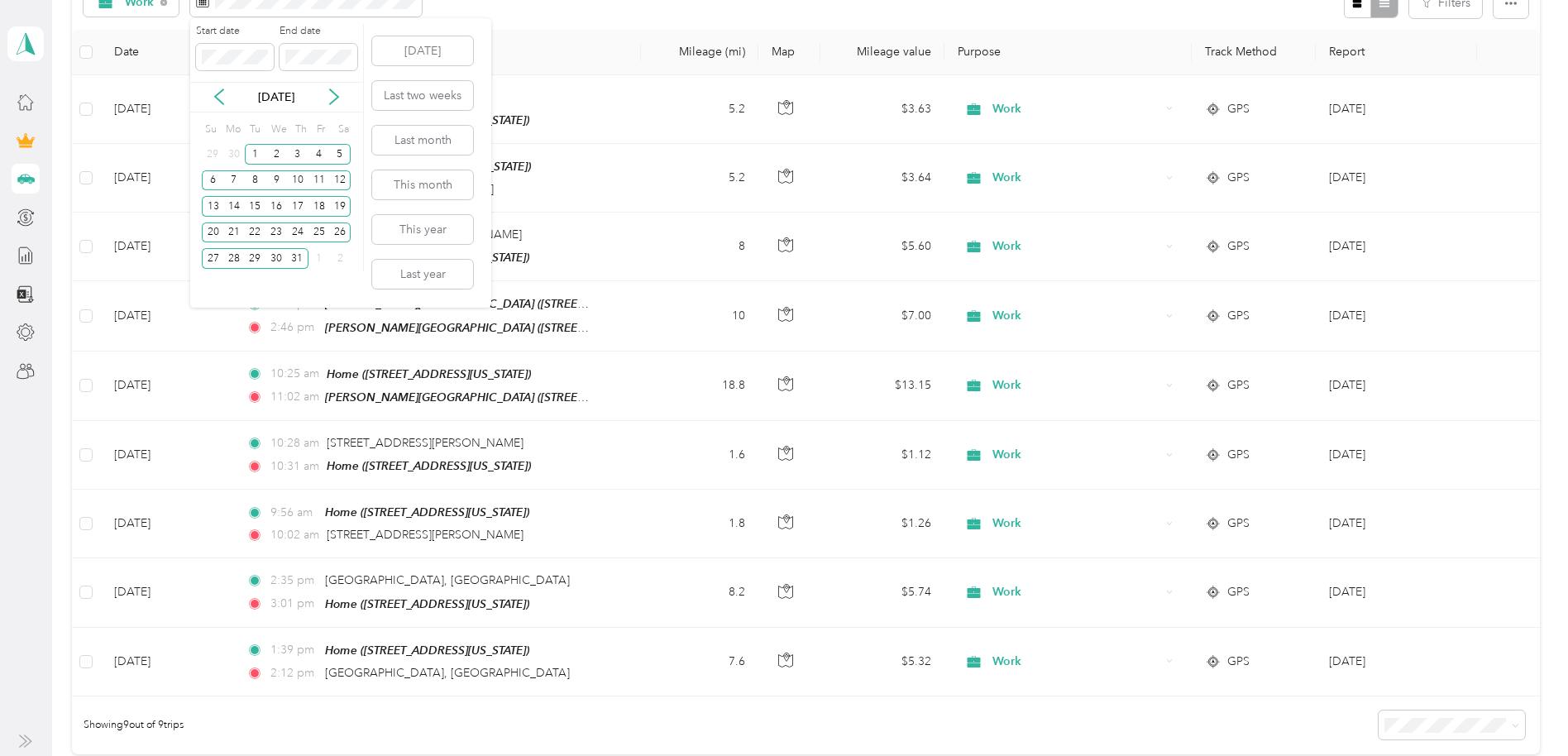
click at [211, 101] on icon at bounding box center [219, 96] width 17 height 17
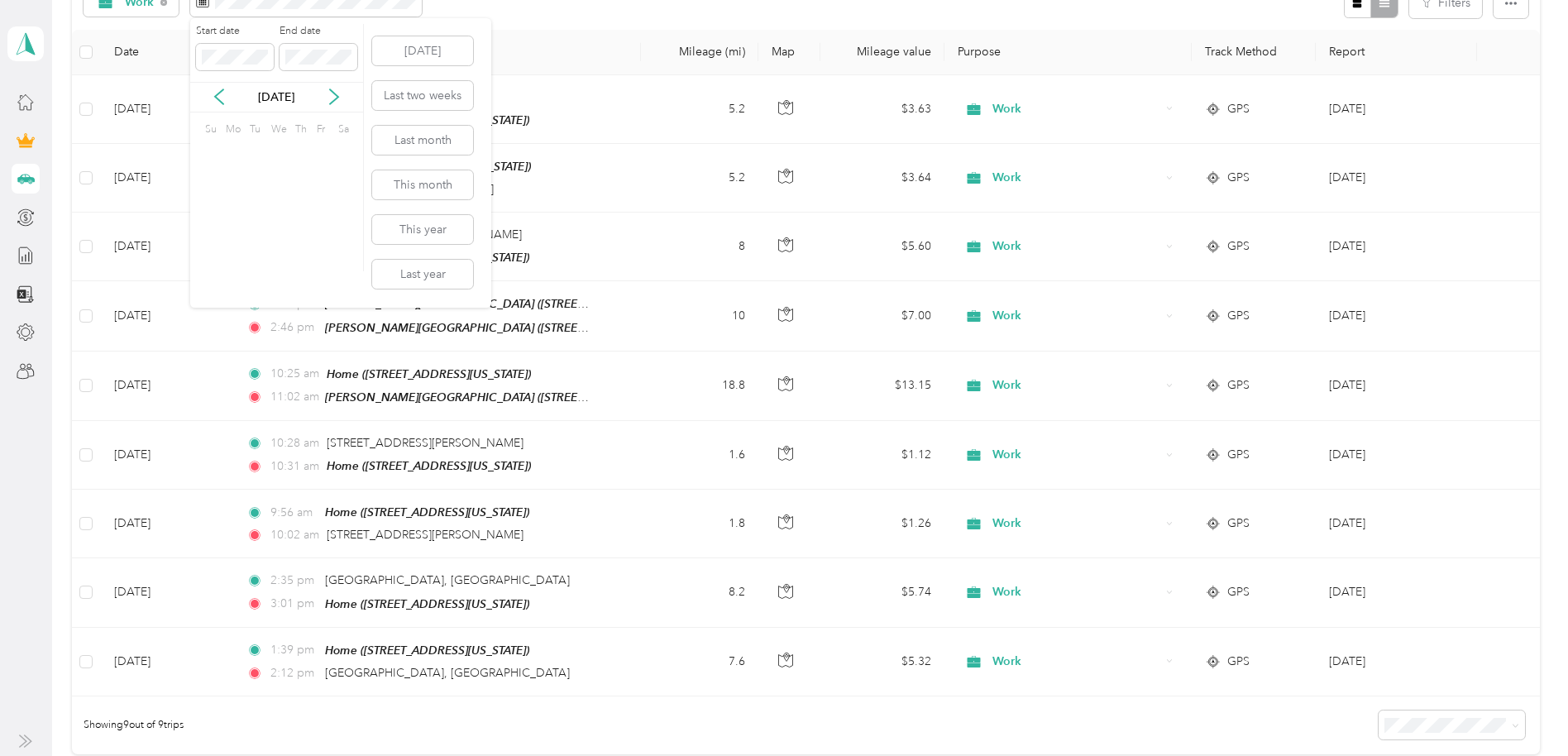
click at [211, 101] on icon at bounding box center [219, 96] width 17 height 17
click at [338, 148] on div "1" at bounding box center [340, 154] width 21 height 20
click at [322, 249] on div "28" at bounding box center [319, 258] width 21 height 20
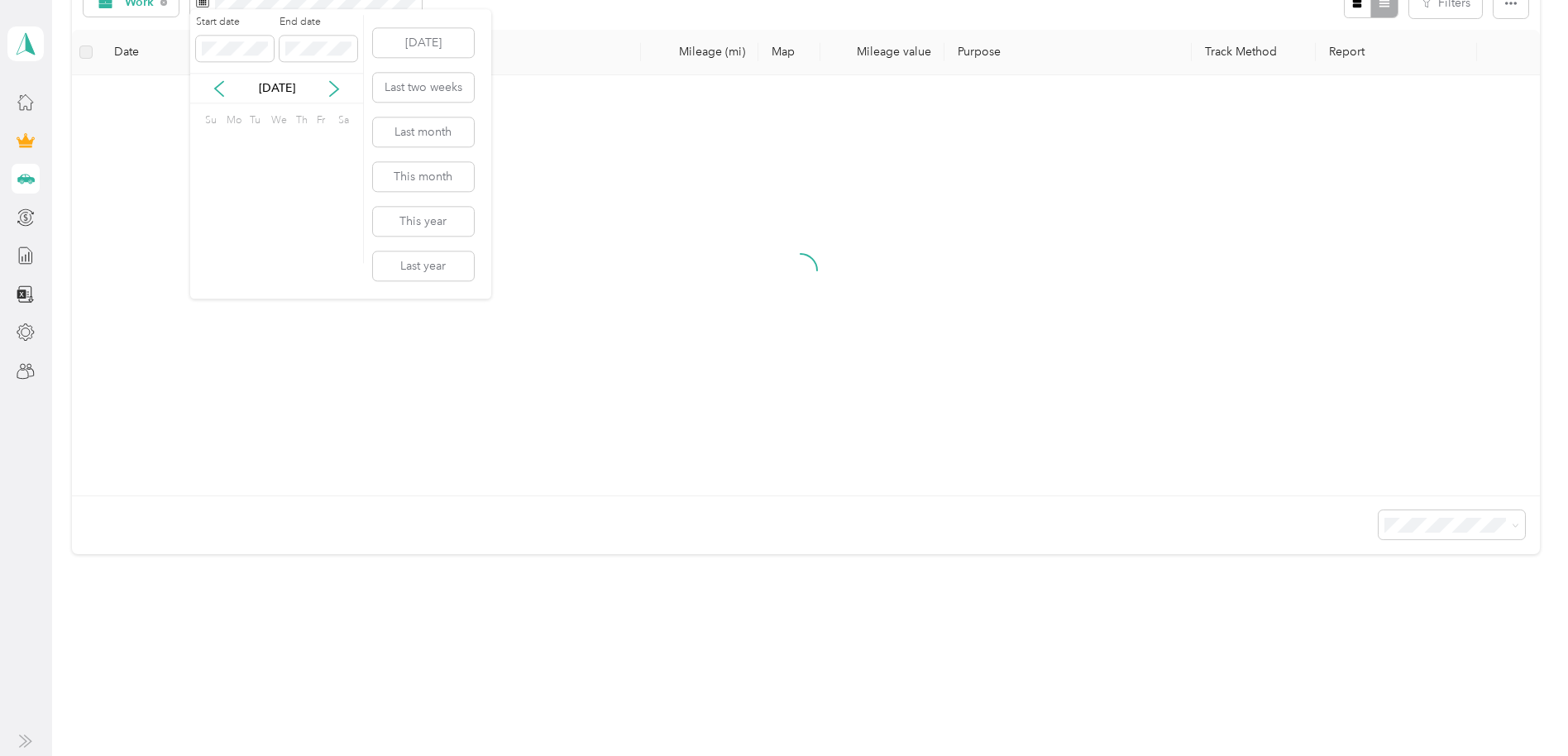
scroll to position [100, 0]
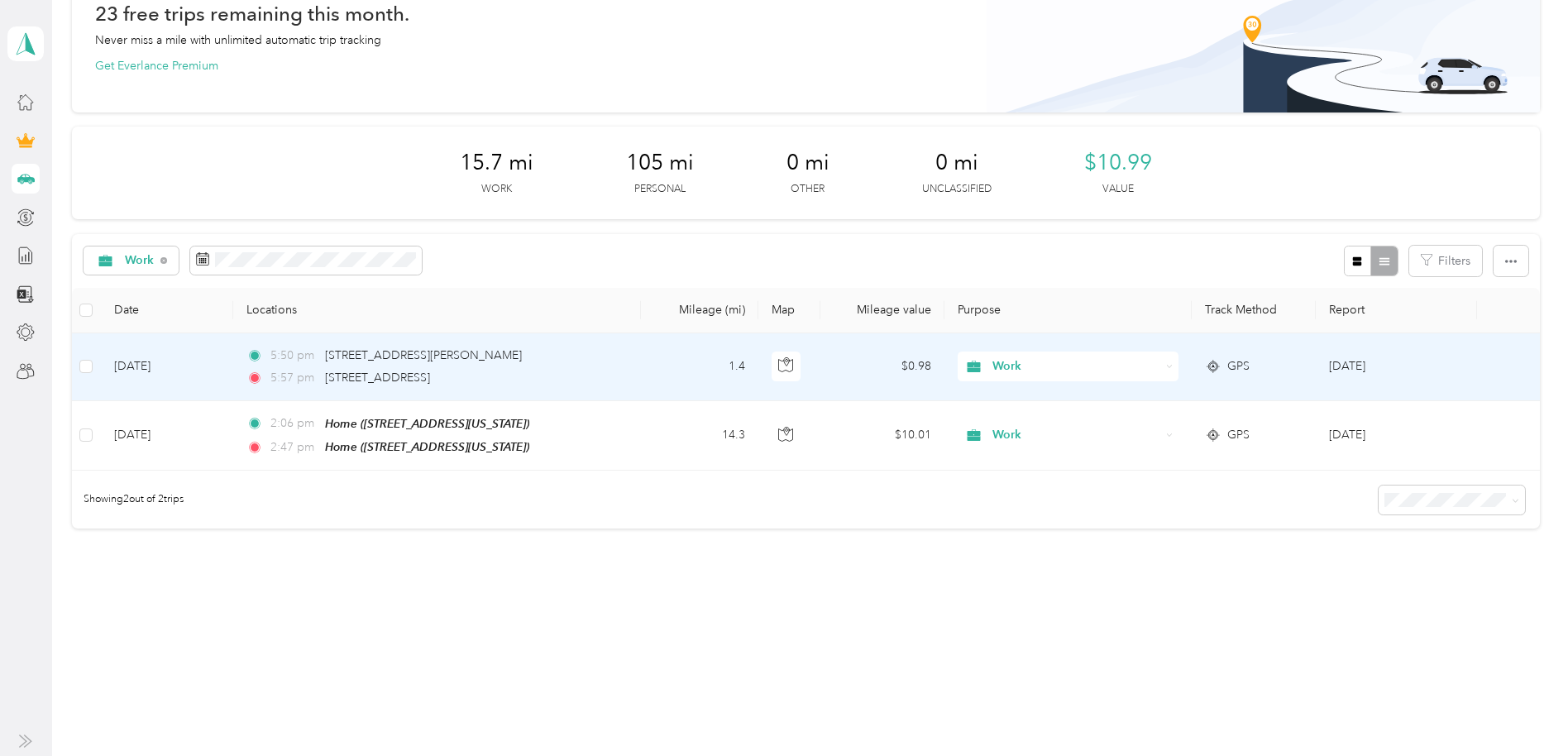
click at [1166, 368] on icon at bounding box center [1170, 366] width 7 height 7
click at [1115, 430] on span "Personal" at bounding box center [1075, 426] width 167 height 18
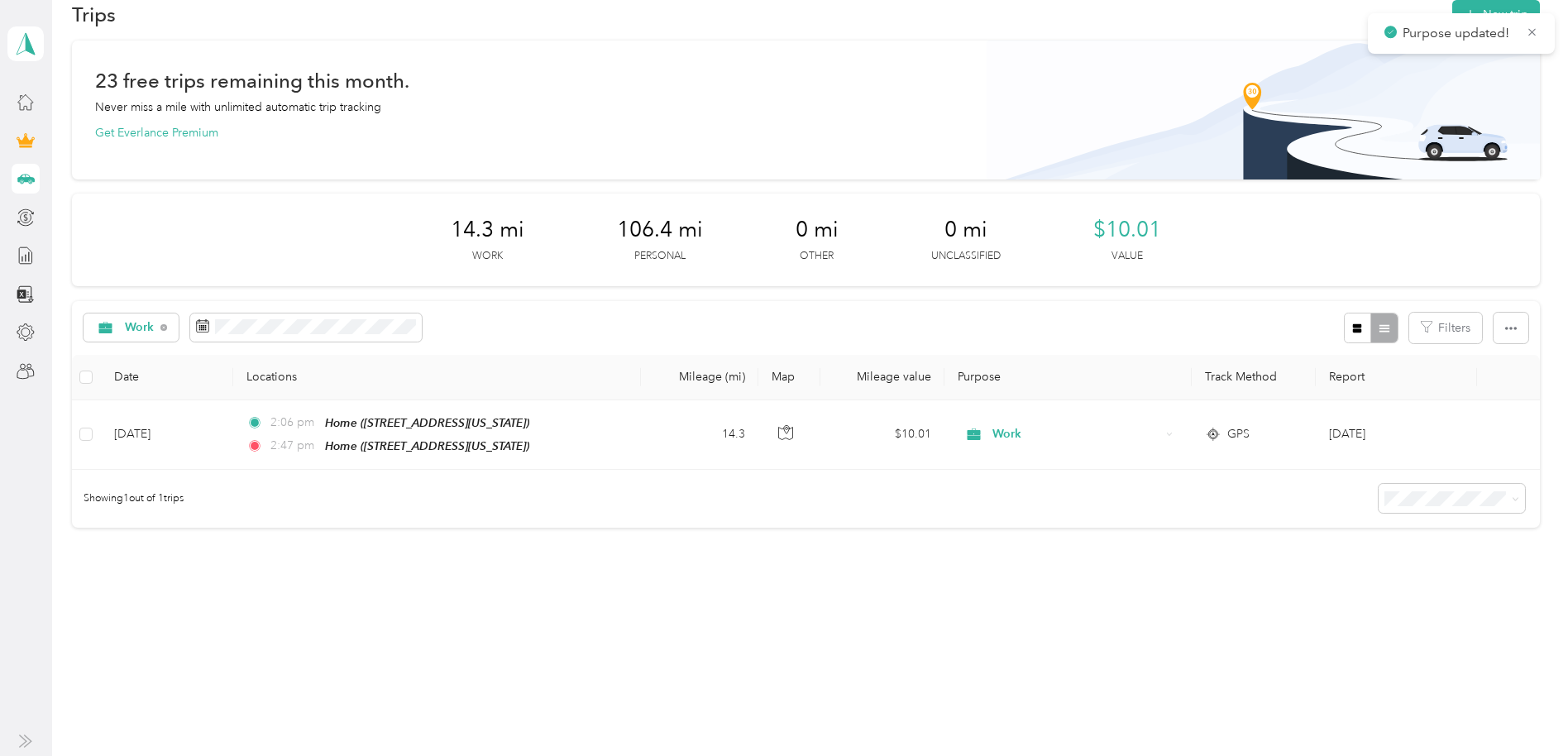
scroll to position [30, 0]
click at [1306, 19] on button "New trip" at bounding box center [1495, 16] width 88 height 29
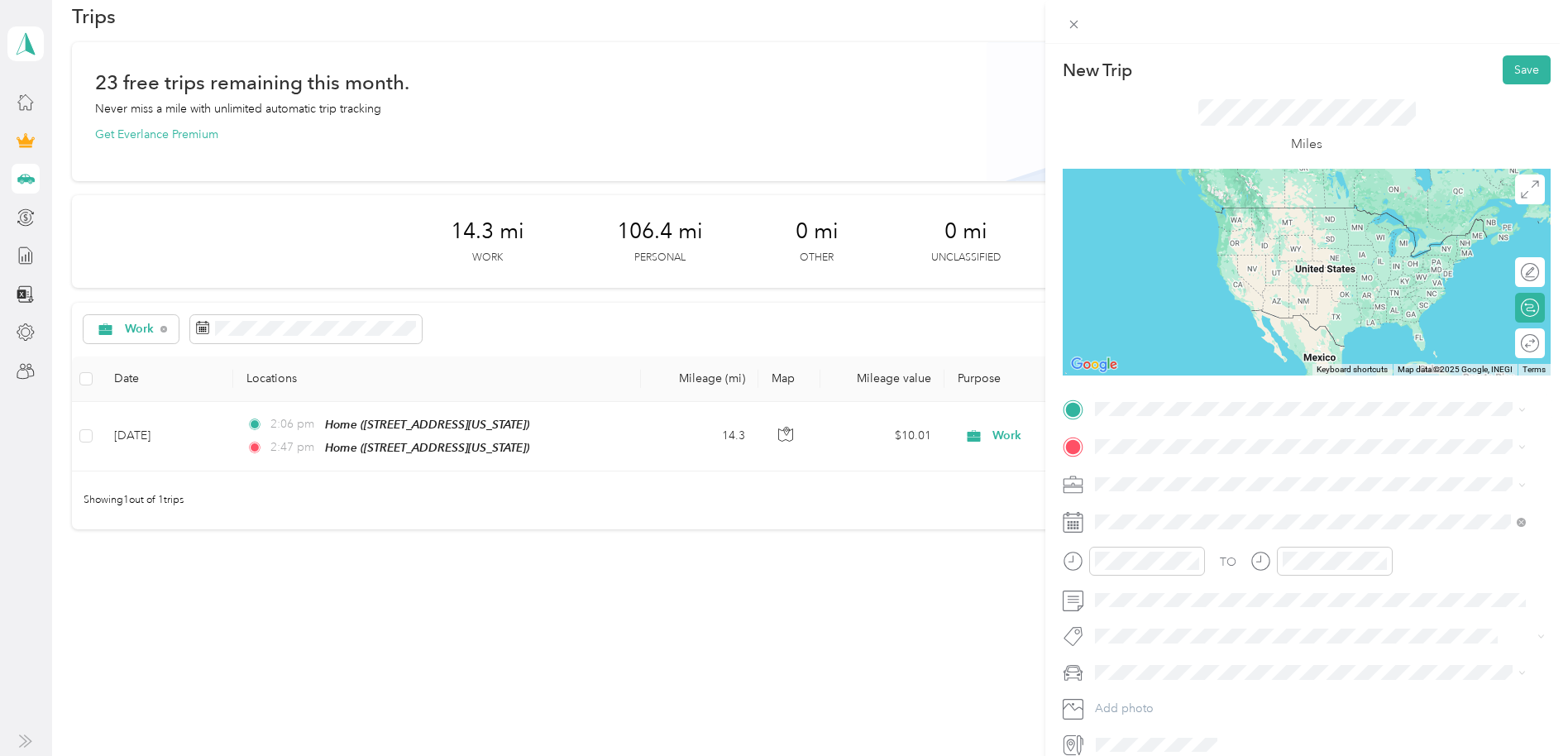
click at [1203, 517] on li "Wooster Road Mount Vernon, Ohio 43050, United States" at bounding box center [1309, 500] width 442 height 34
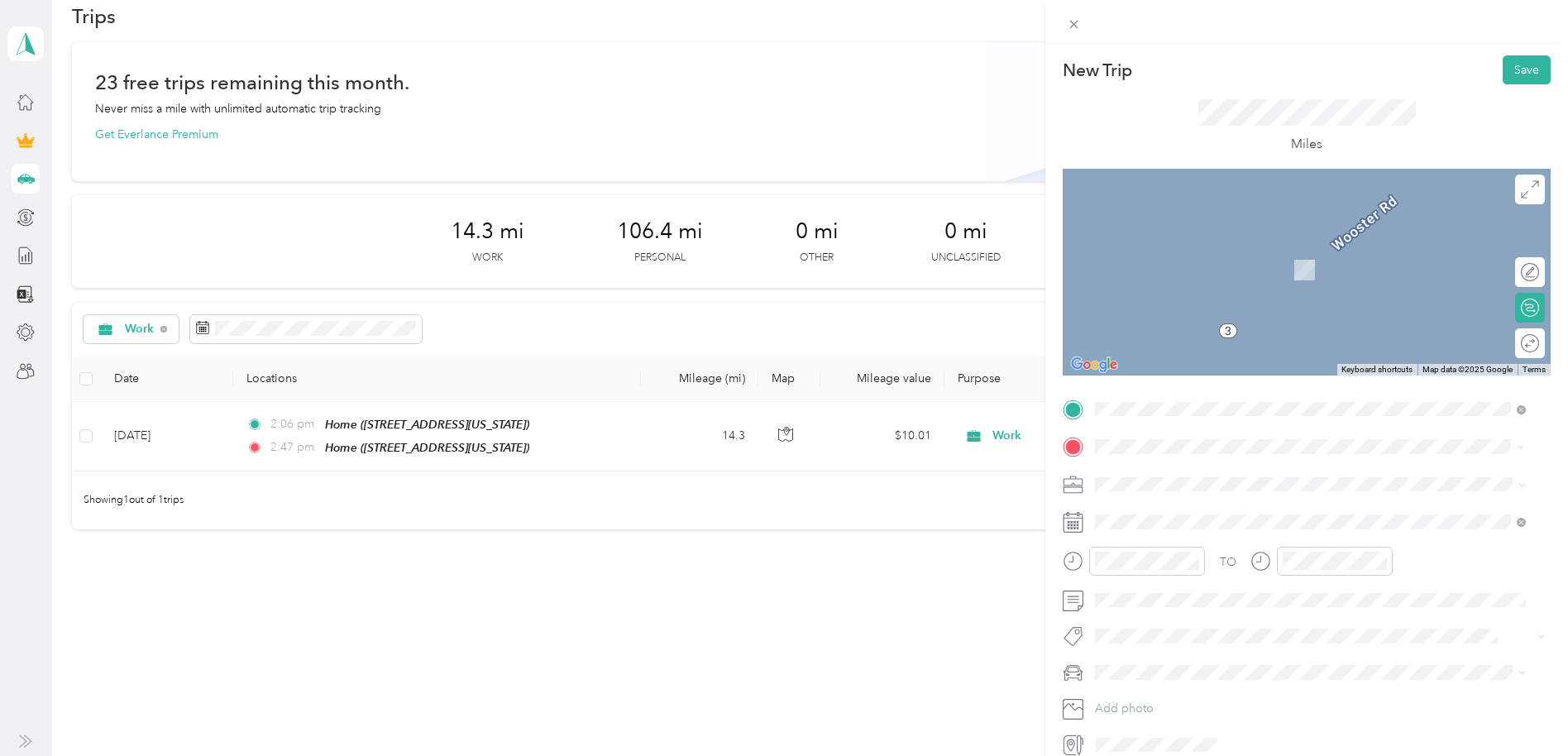
click at [1173, 519] on div "[PERSON_NAME][GEOGRAPHIC_DATA] [STREET_ADDRESS][US_STATE]" at bounding box center [1236, 520] width 221 height 35
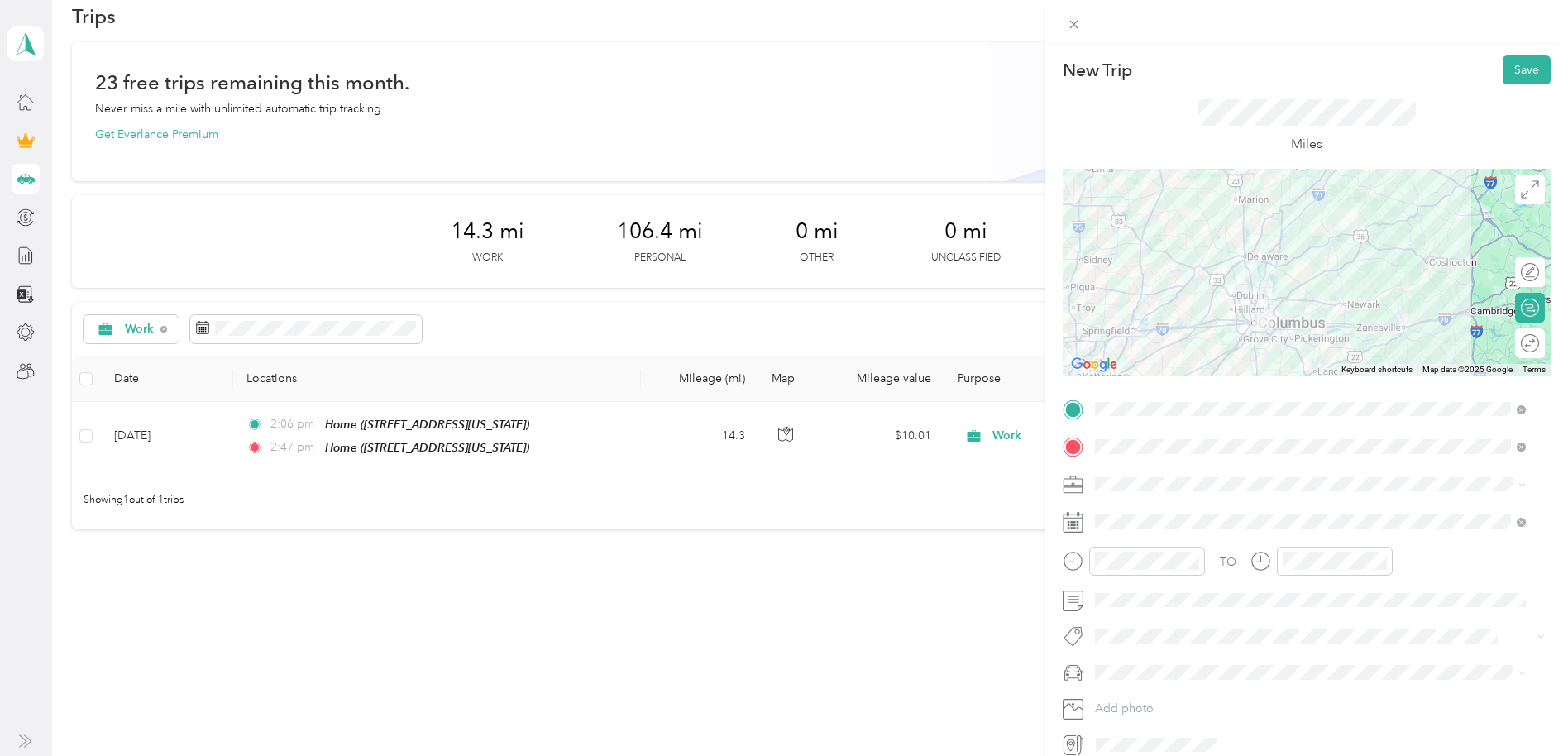
scroll to position [81, 0]
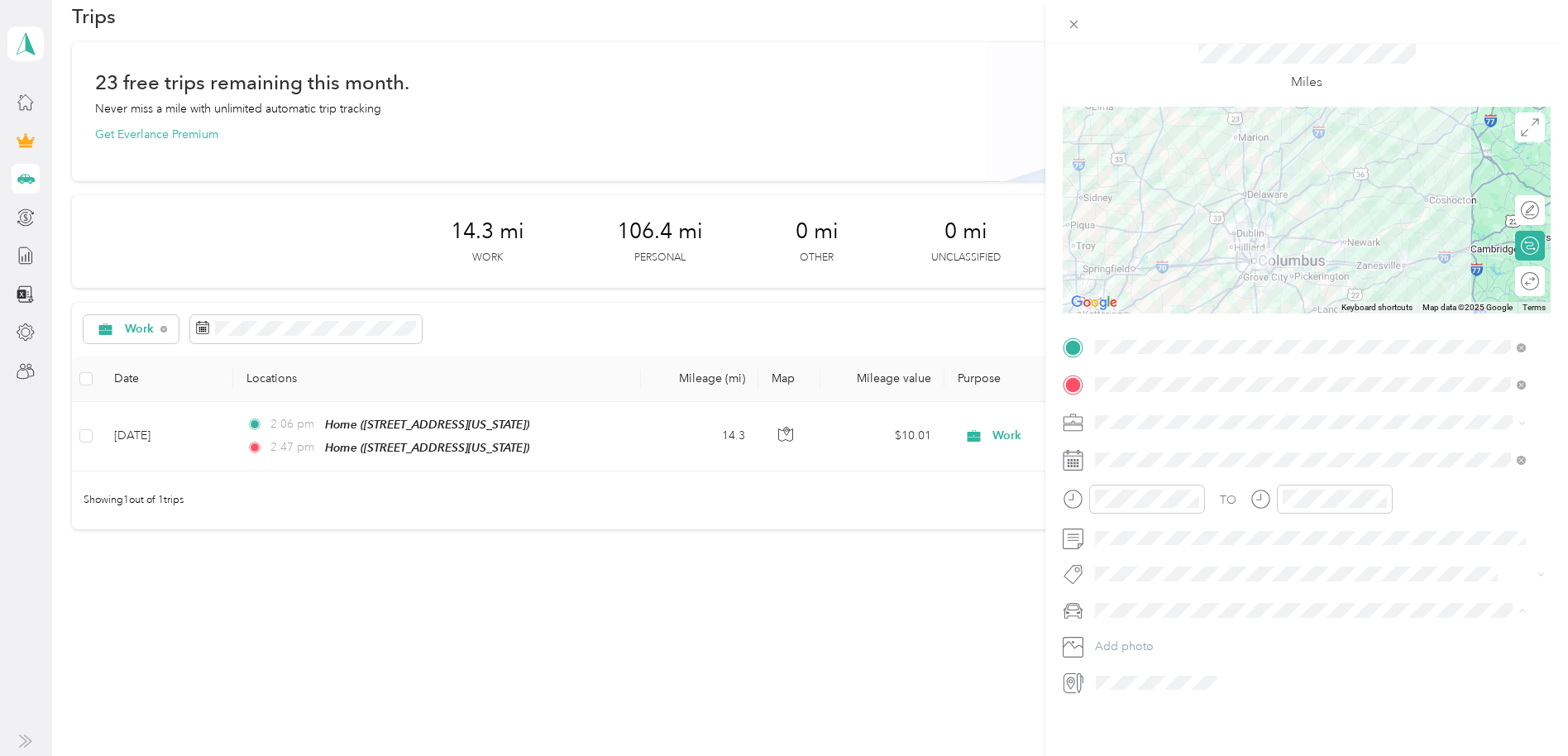
click at [1121, 614] on span "Sante Fe" at bounding box center [1122, 621] width 44 height 14
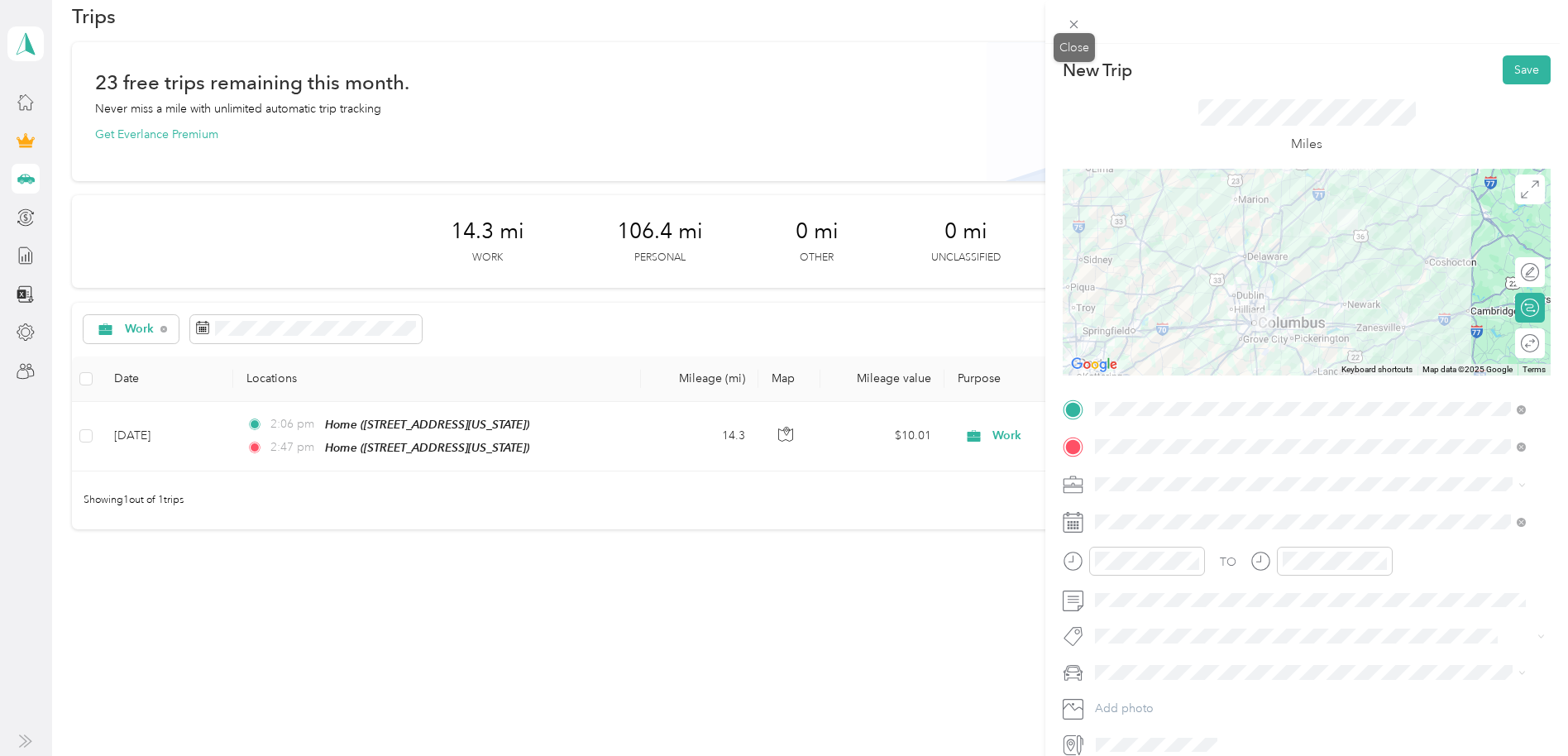
click at [1074, 24] on icon at bounding box center [1073, 24] width 8 height 8
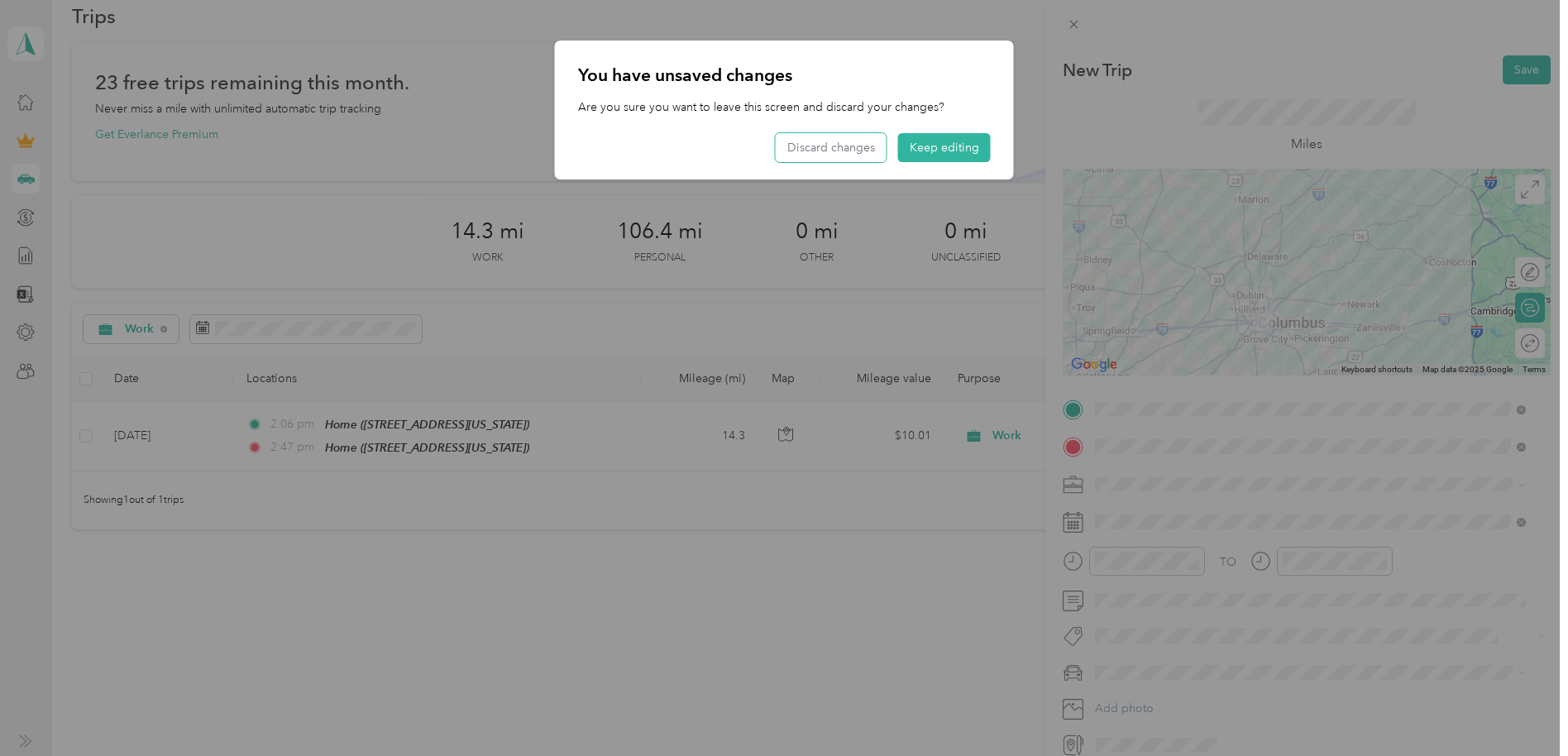
click at [828, 150] on button "Discard changes" at bounding box center [831, 148] width 111 height 29
